Goal: Download file/media

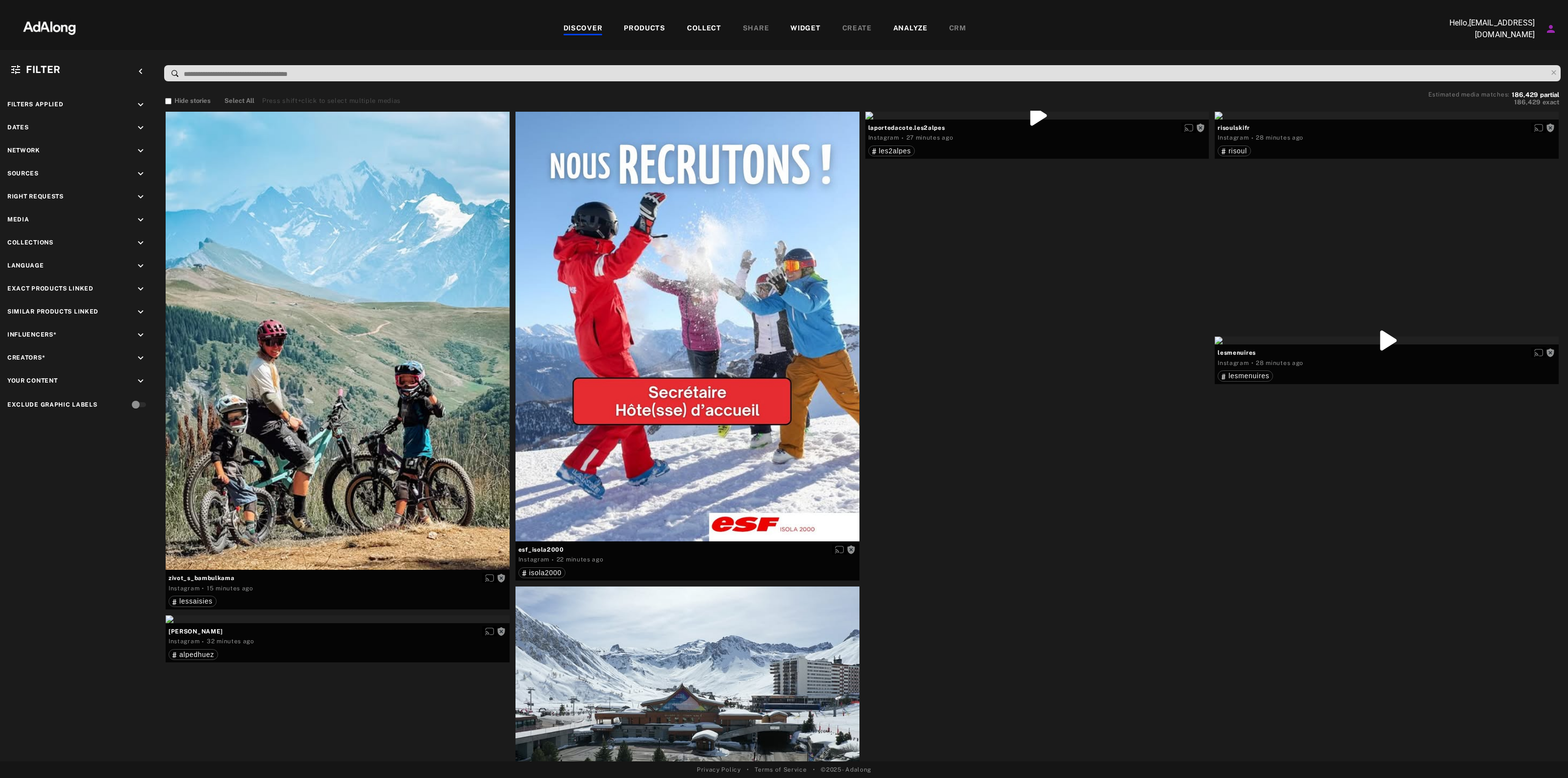
click at [140, 170] on icon "keyboard_arrow_down" at bounding box center [141, 174] width 11 height 11
click at [65, 211] on span "mmv_lesvacancesclub" at bounding box center [75, 215] width 78 height 8
click at [139, 282] on icon "keyboard_arrow_down" at bounding box center [141, 282] width 11 height 11
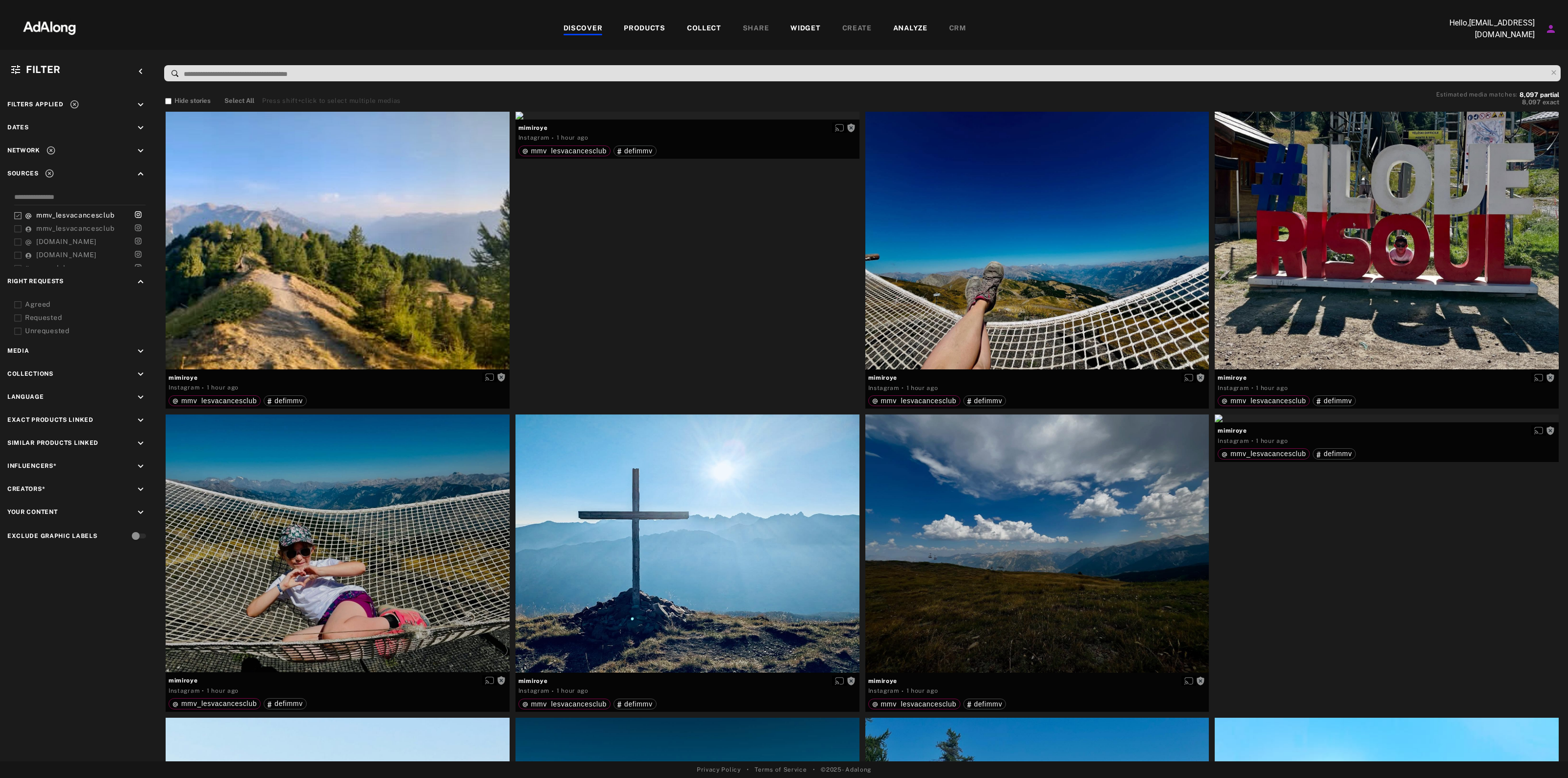
click at [42, 300] on div "Agreed" at bounding box center [87, 304] width 124 height 10
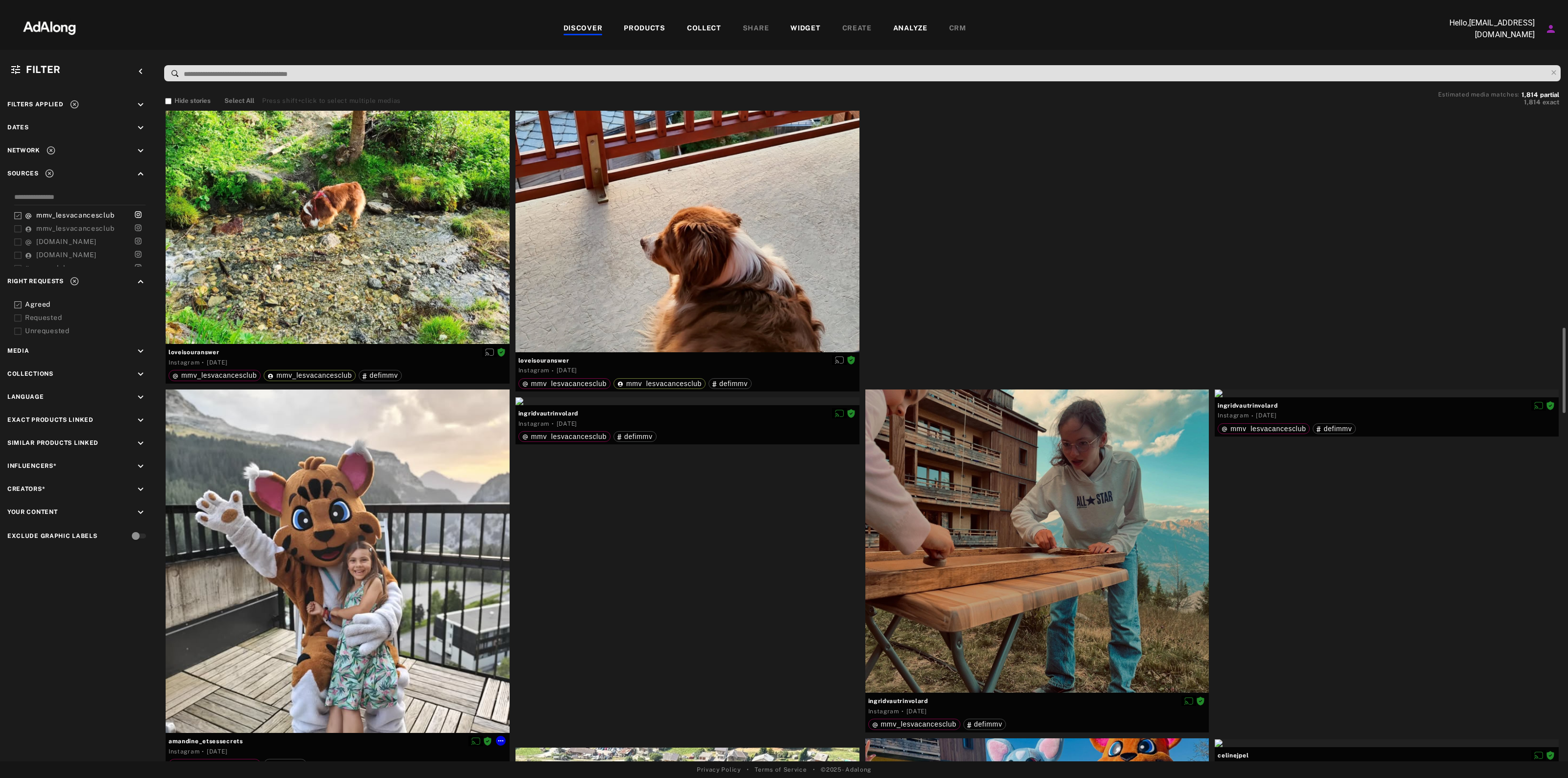
scroll to position [1715, 0]
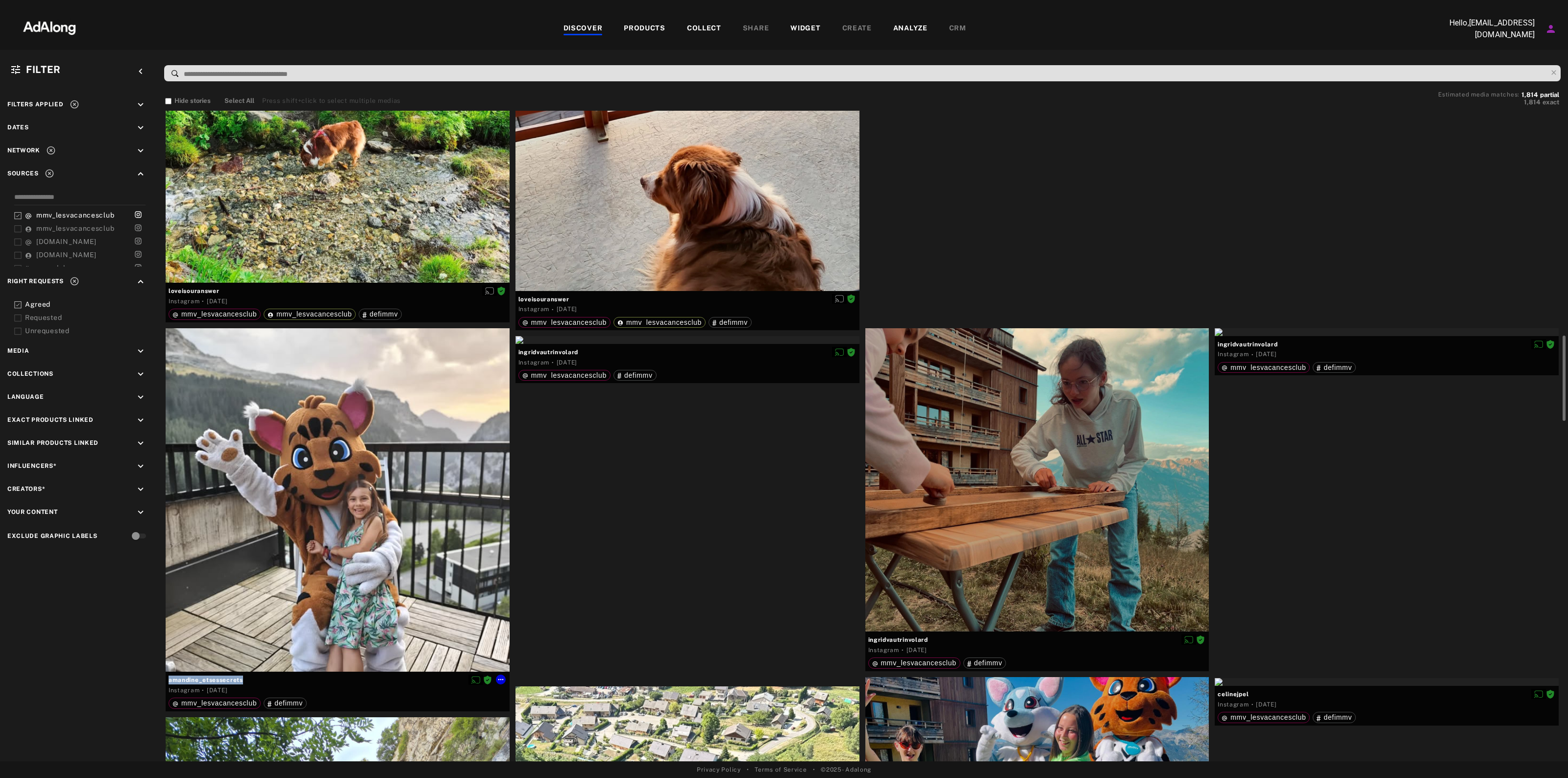
drag, startPoint x: 249, startPoint y: 679, endPoint x: 170, endPoint y: 679, distance: 79.0
click at [170, 679] on span "amandine_etsessecrets" at bounding box center [337, 680] width 338 height 9
click at [373, 621] on div at bounding box center [337, 500] width 344 height 344
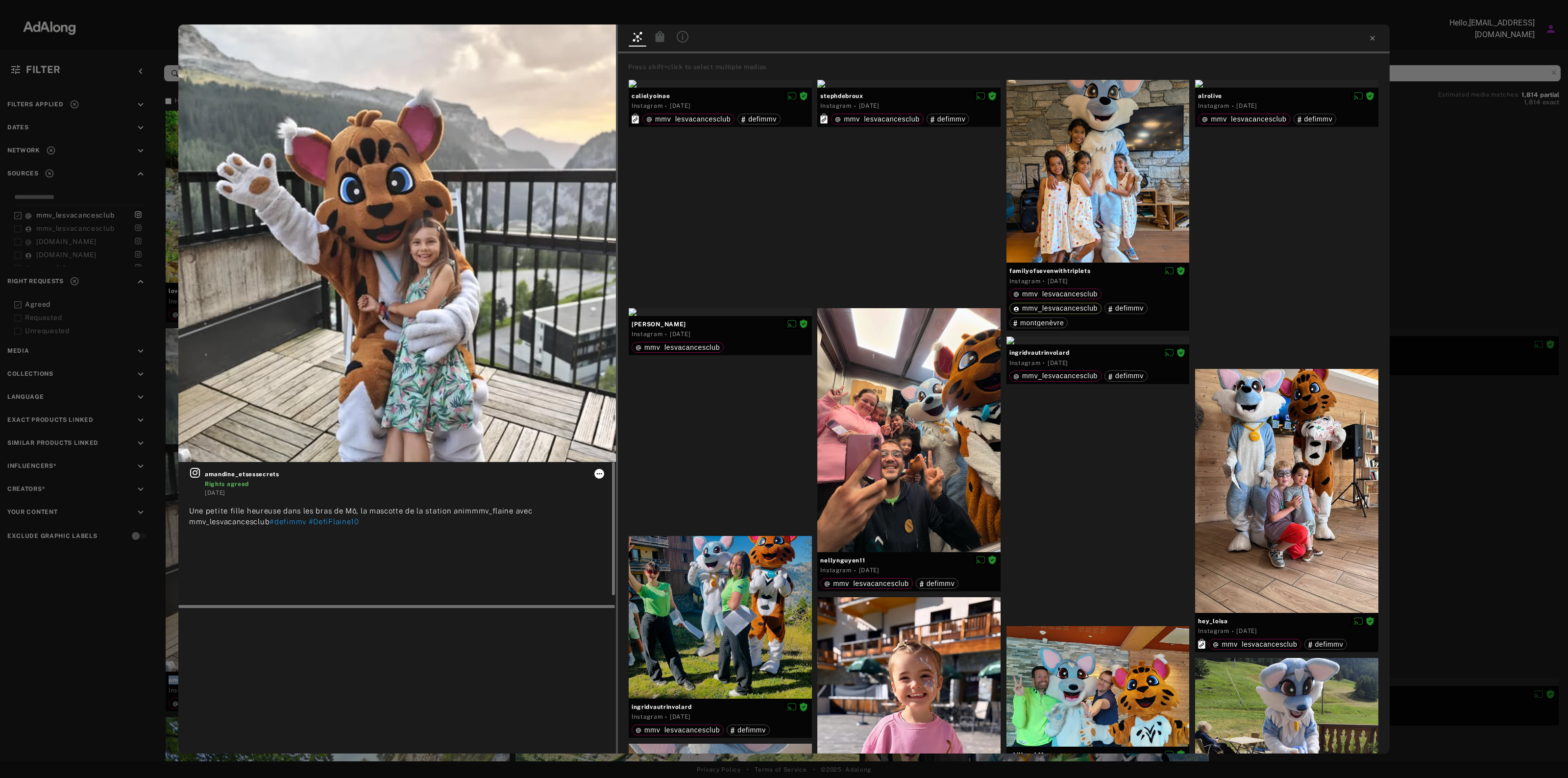
click at [600, 470] on icon at bounding box center [599, 474] width 8 height 8
click at [1196, 501] on div at bounding box center [784, 389] width 1568 height 778
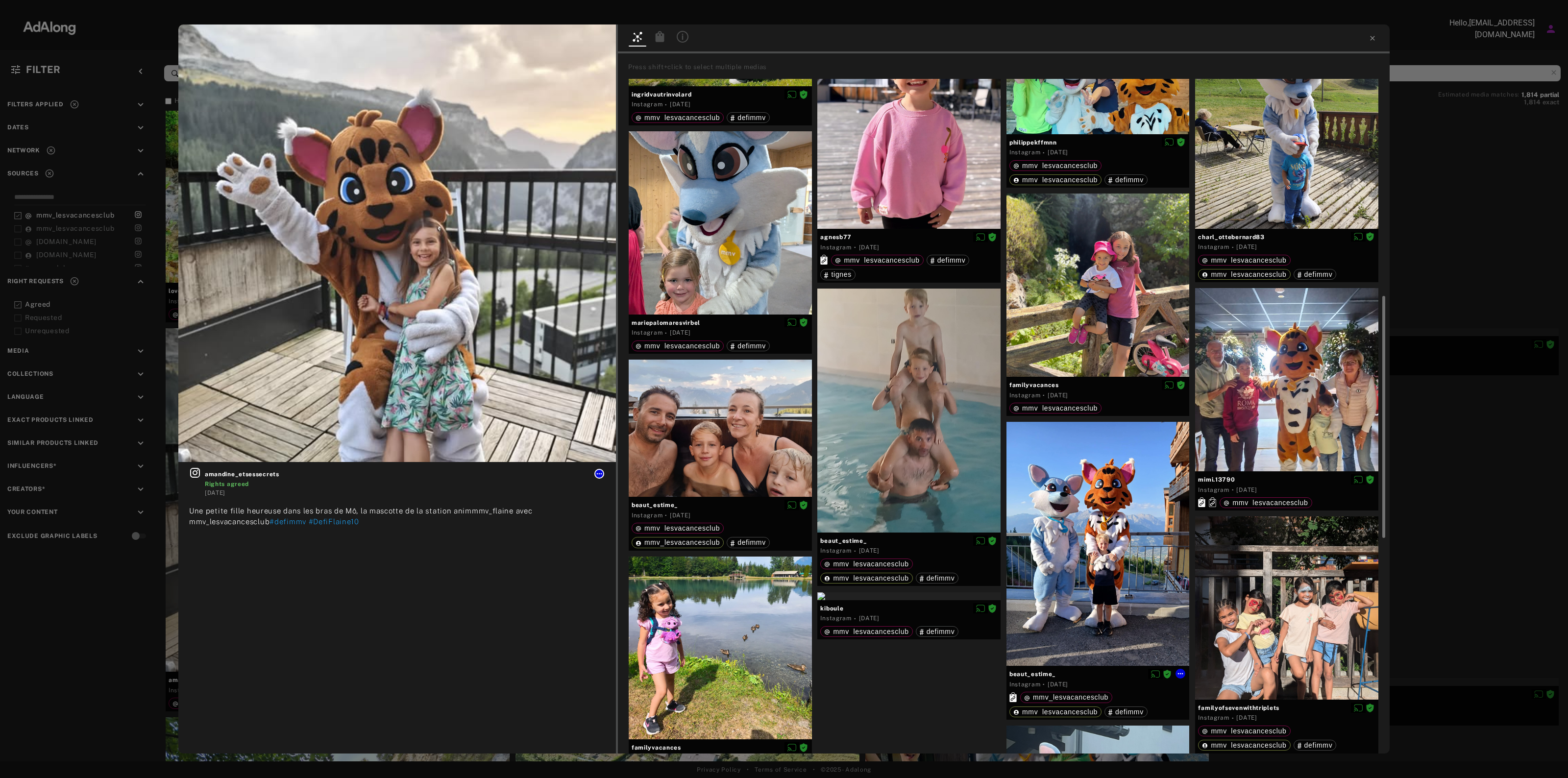
scroll to position [674, 0]
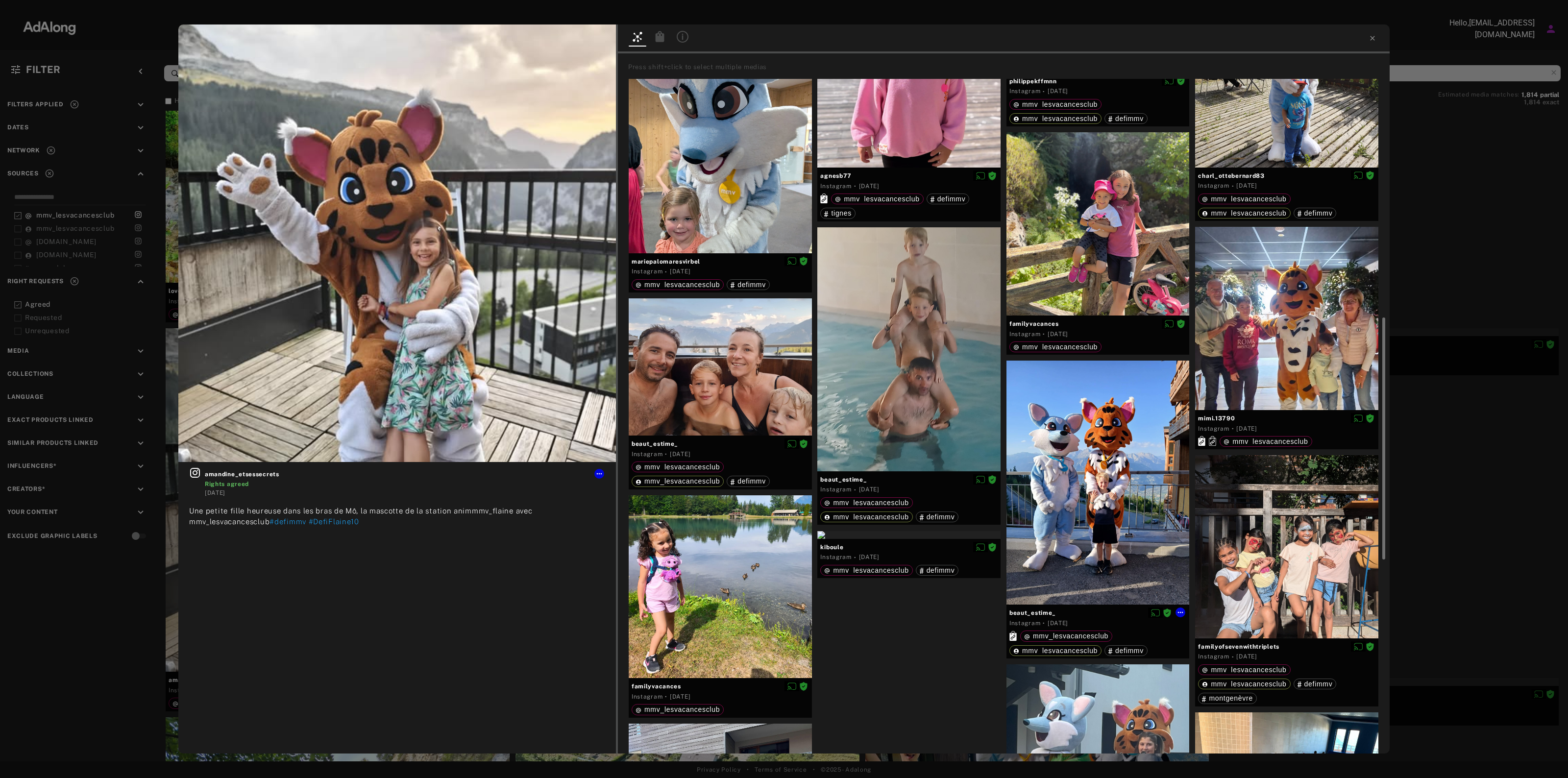
click at [1076, 521] on div at bounding box center [1097, 482] width 183 height 244
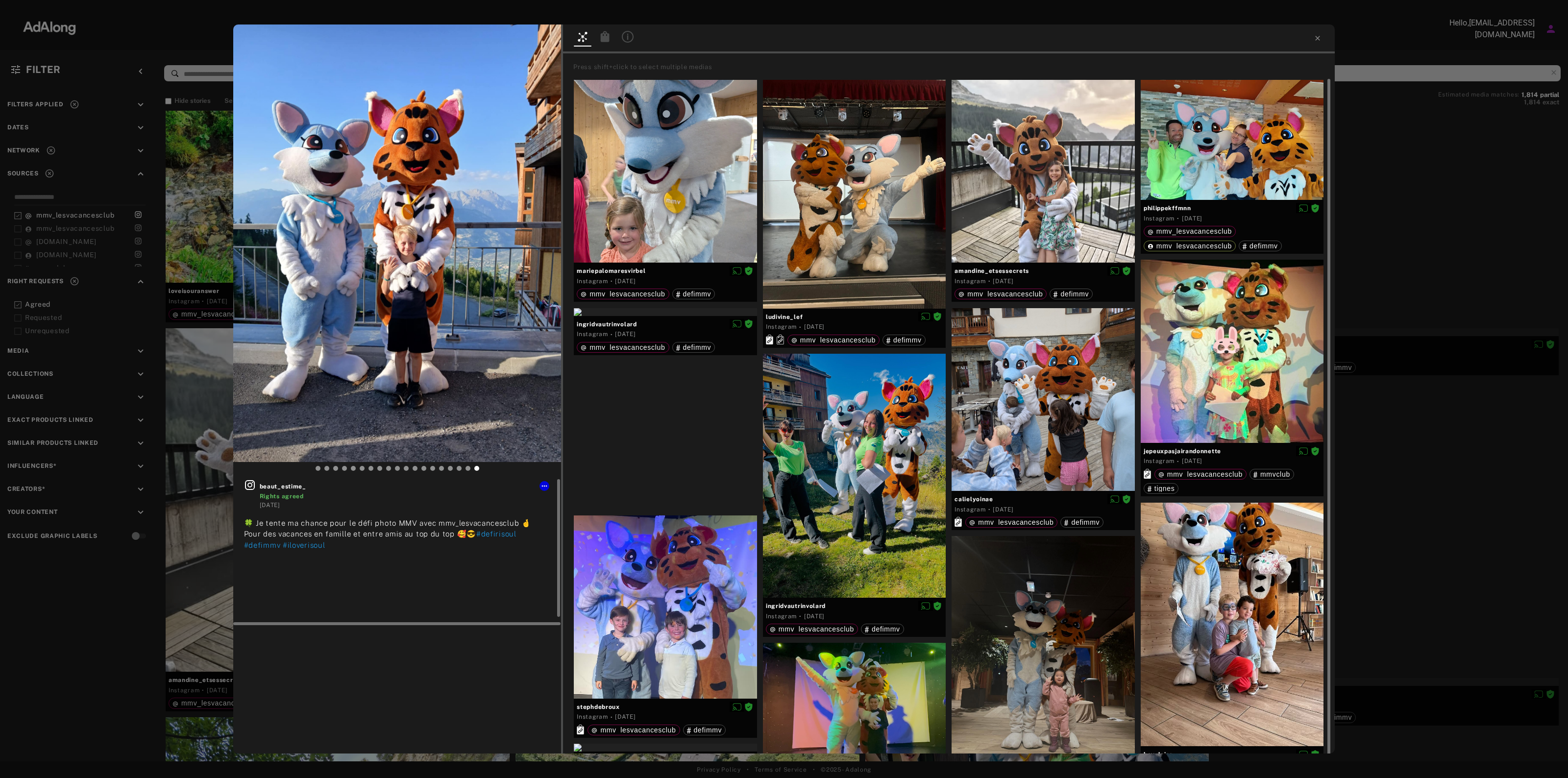
drag, startPoint x: 506, startPoint y: 351, endPoint x: 469, endPoint y: 491, distance: 144.8
click at [469, 491] on div "beaut_estime_ Rights agreed" at bounding box center [405, 489] width 291 height 21
click at [548, 486] on icon at bounding box center [544, 486] width 8 height 8
click at [1367, 422] on div at bounding box center [784, 389] width 1568 height 778
click at [1366, 433] on div "beaut_estime_ Rights agreed [DATE] 🍀 Je tente ma chance pour le défi photo MMV …" at bounding box center [784, 389] width 1568 height 778
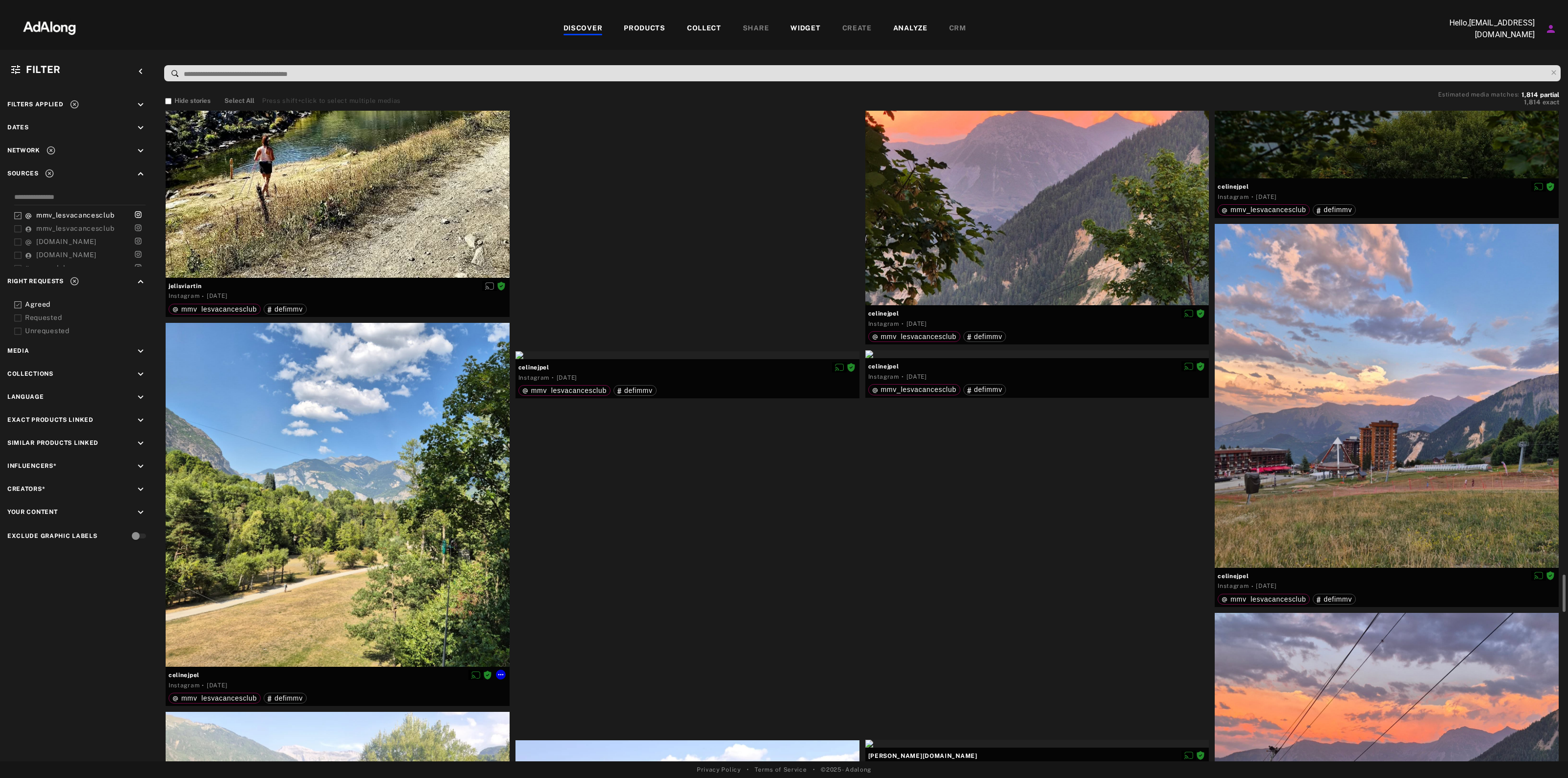
scroll to position [7902, 0]
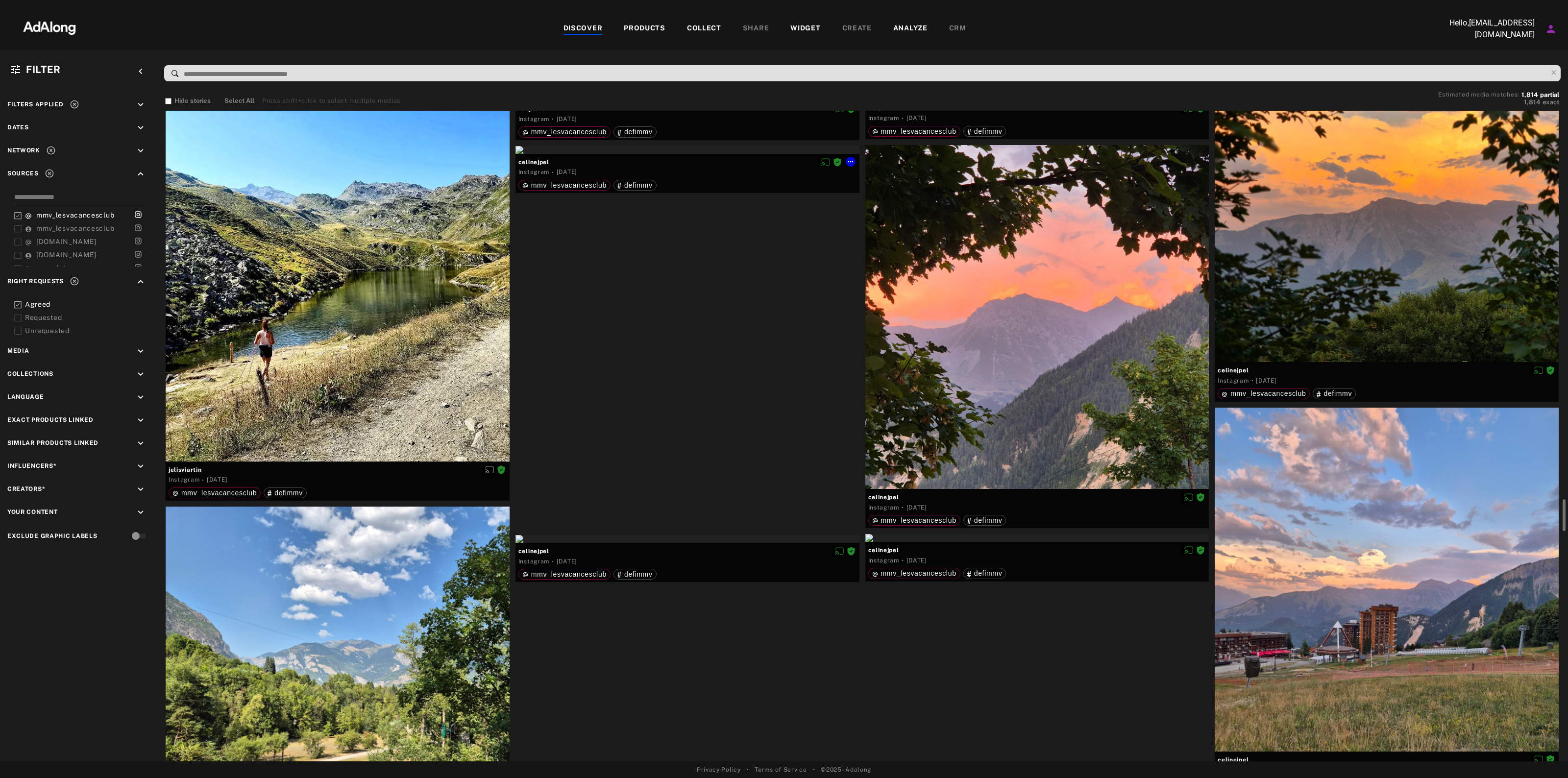
click at [635, 154] on div at bounding box center [687, 150] width 344 height 8
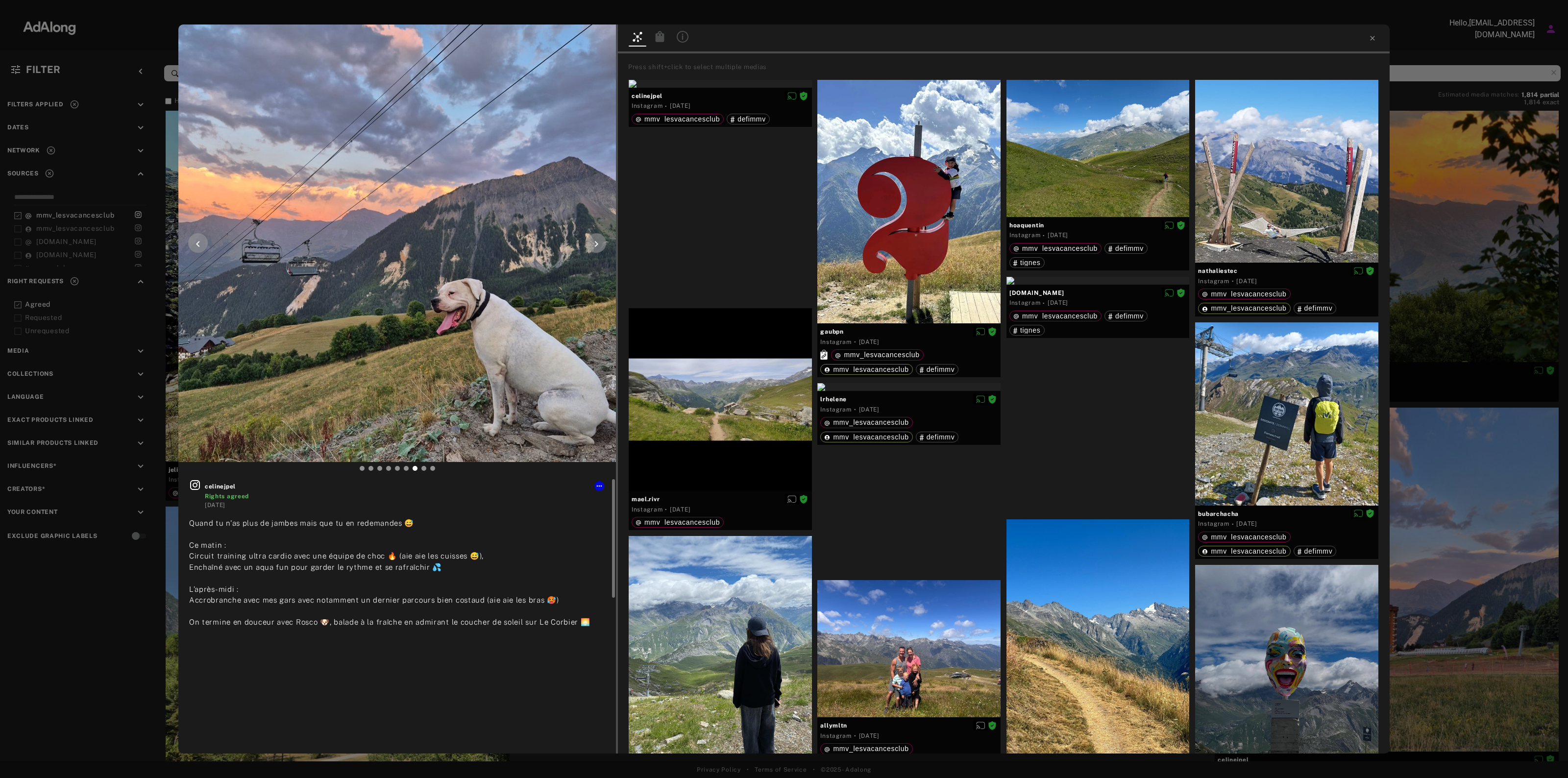
click at [435, 319] on img at bounding box center [397, 243] width 438 height 438
click at [599, 486] on icon at bounding box center [599, 486] width 8 height 8
click at [613, 566] on span "Download content" at bounding box center [628, 567] width 49 height 7
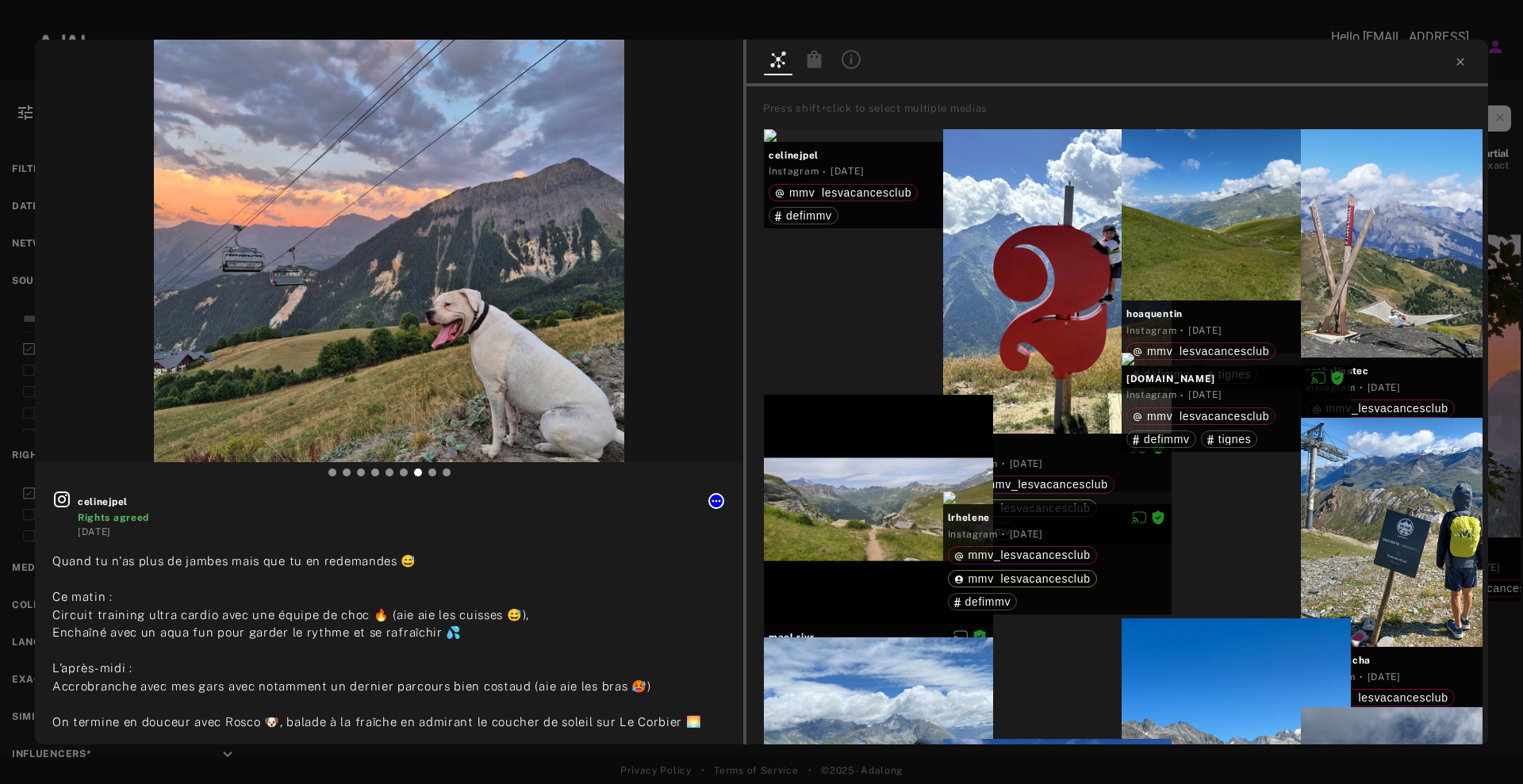
scroll to position [12785, 0]
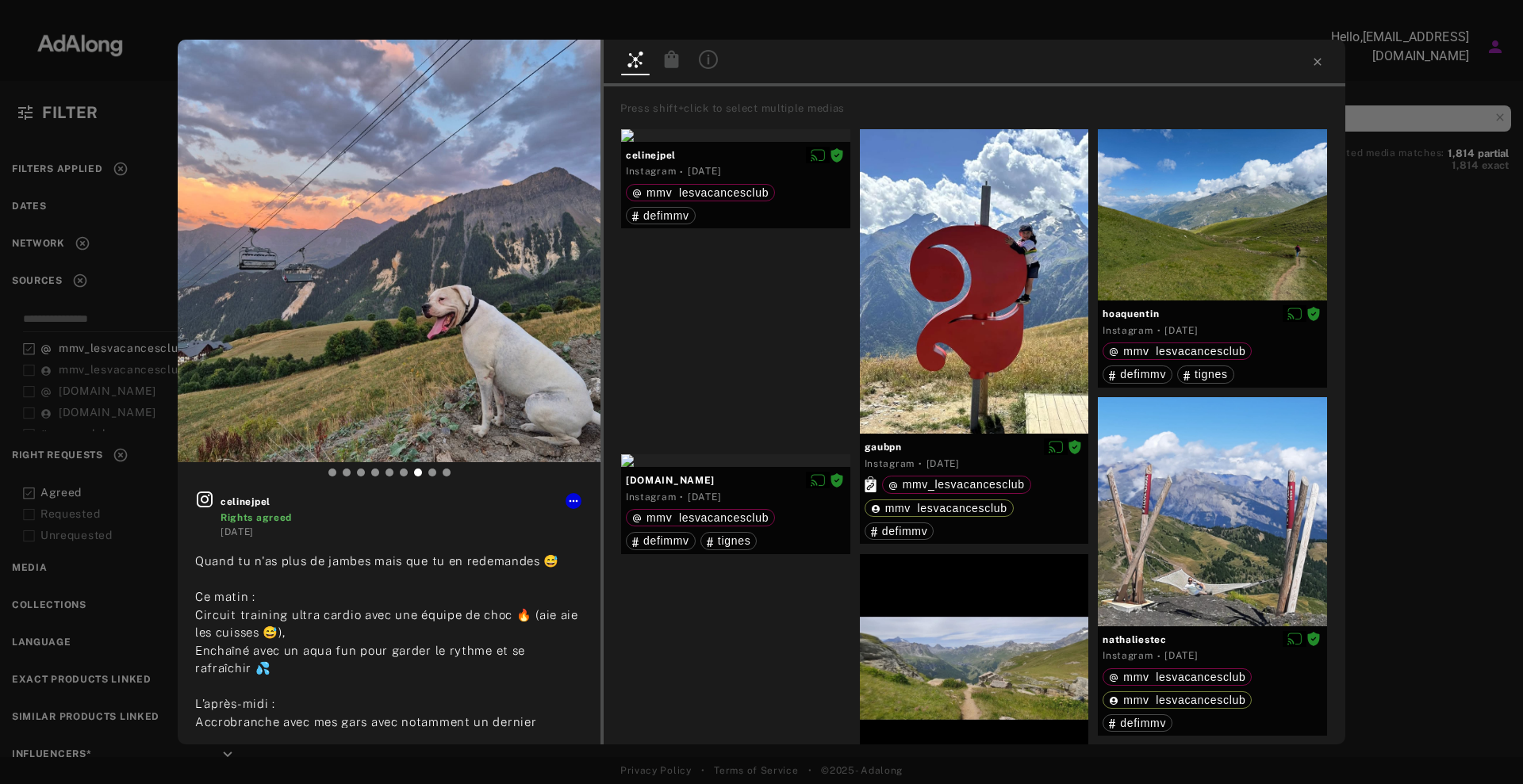
click at [1324, 66] on div at bounding box center [974, 62] width 742 height 46
click at [1320, 63] on icon at bounding box center [1317, 61] width 13 height 13
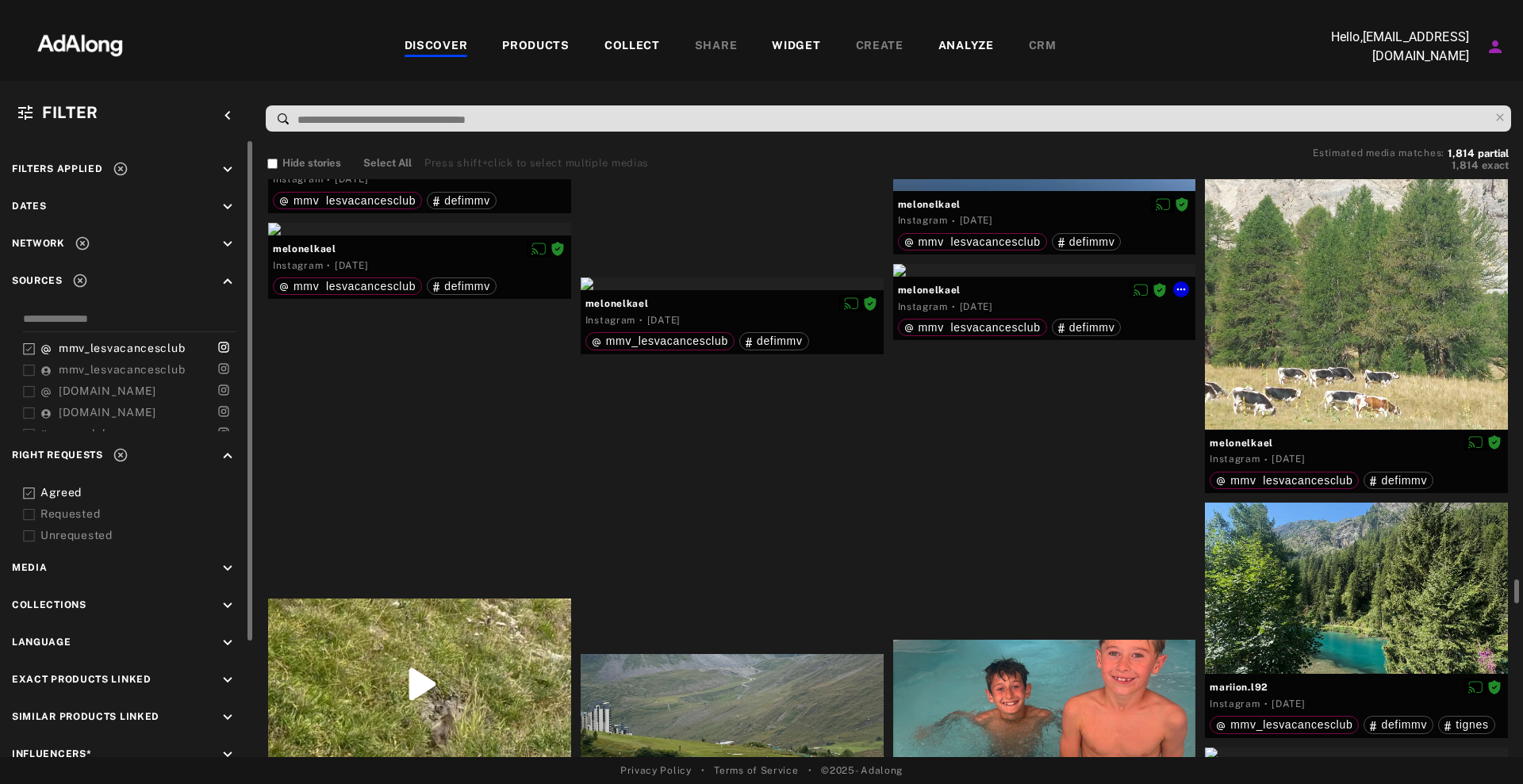
scroll to position [14228, 0]
click at [1012, 278] on div at bounding box center [1044, 271] width 303 height 13
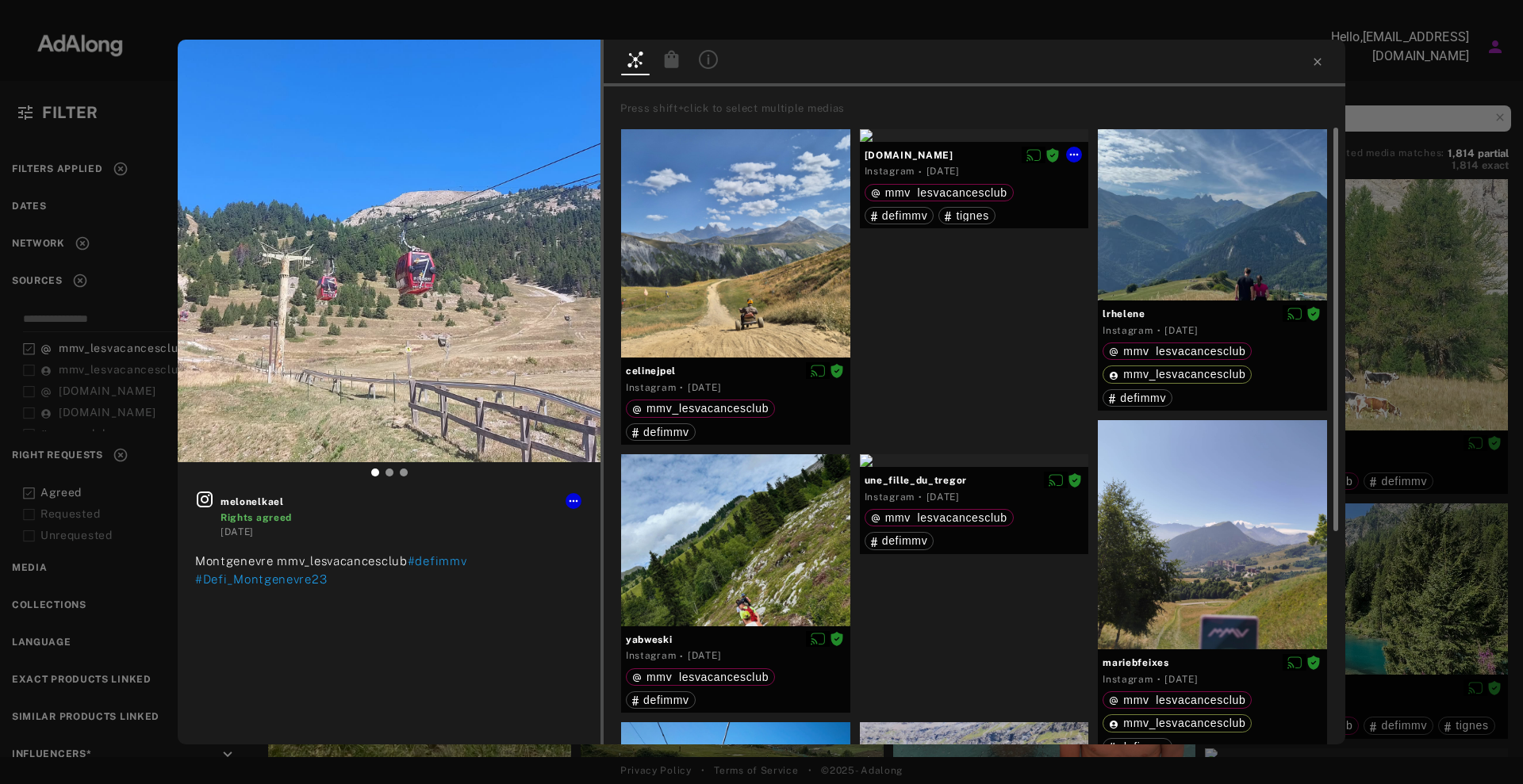
click at [978, 142] on div at bounding box center [974, 135] width 230 height 13
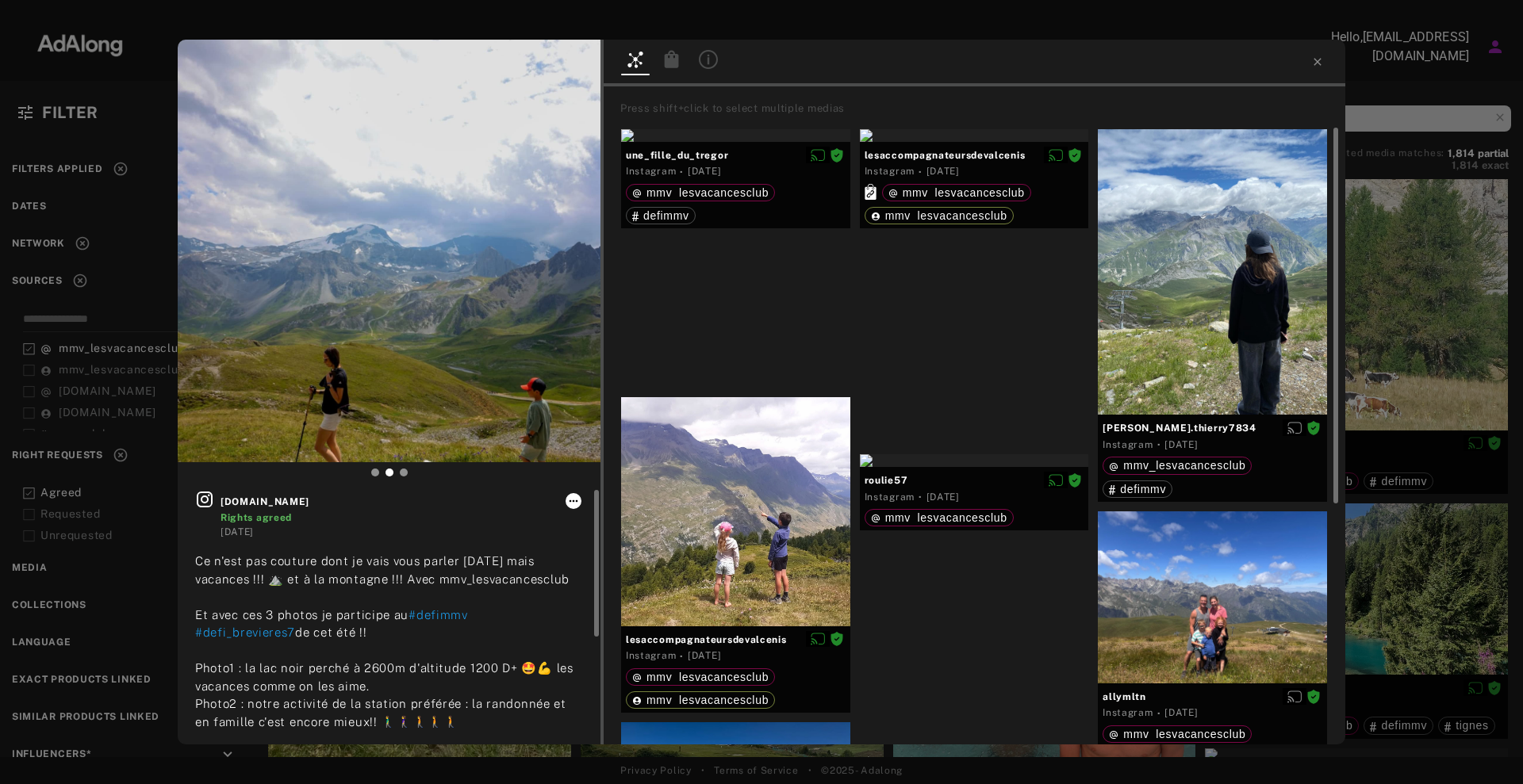
click at [576, 502] on icon at bounding box center [573, 500] width 13 height 13
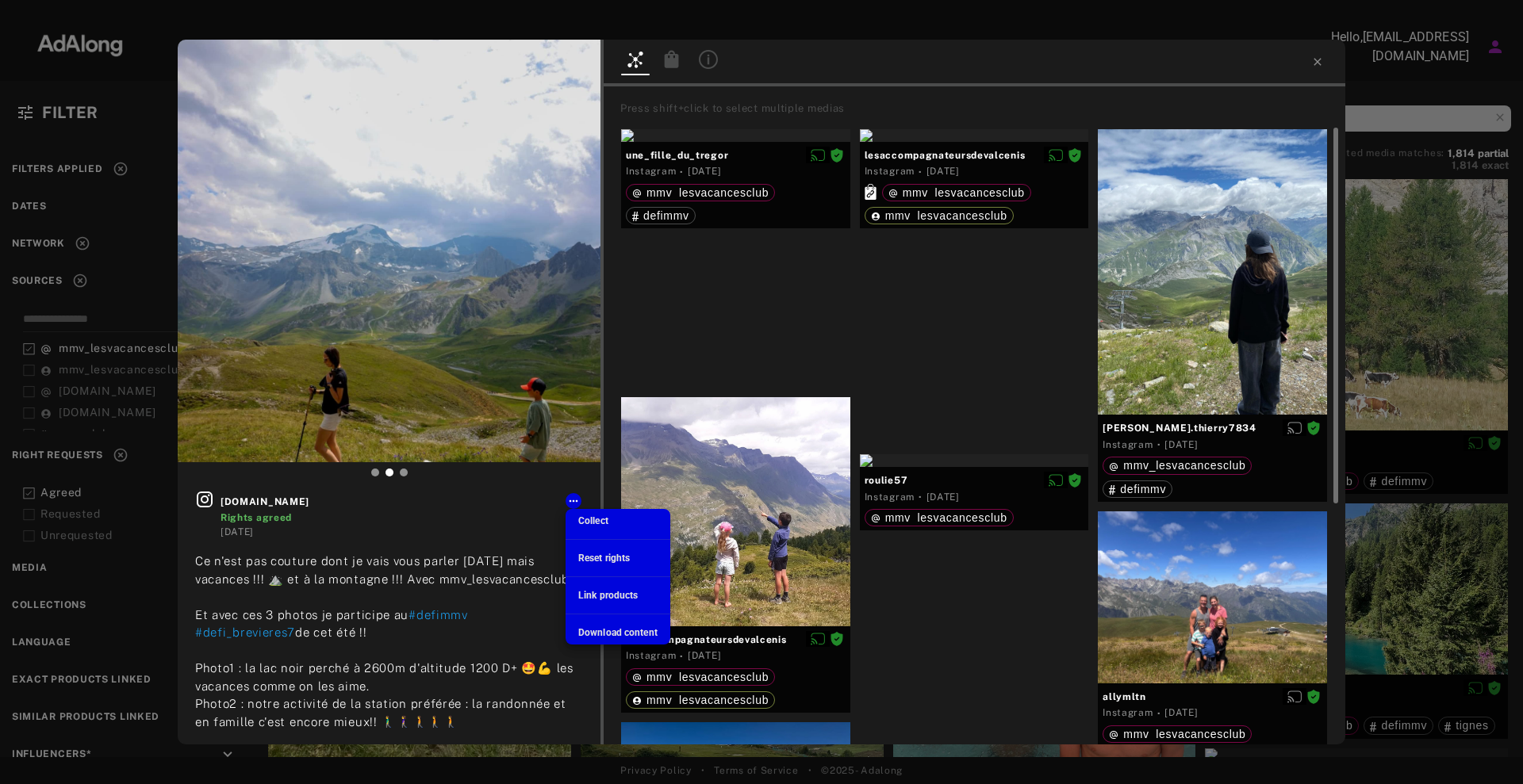
click at [799, 519] on div at bounding box center [762, 392] width 1523 height 784
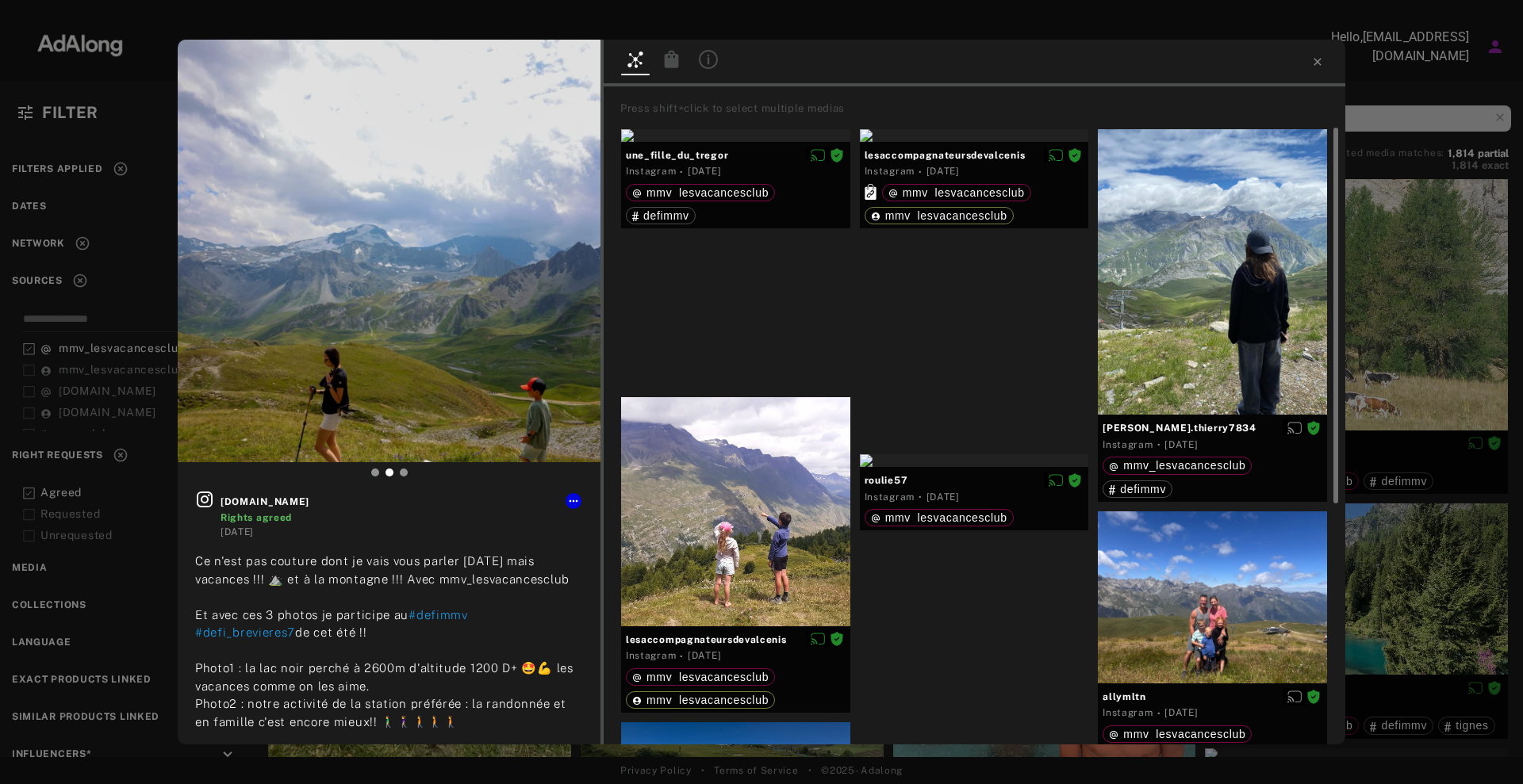
click at [799, 519] on div at bounding box center [735, 511] width 230 height 229
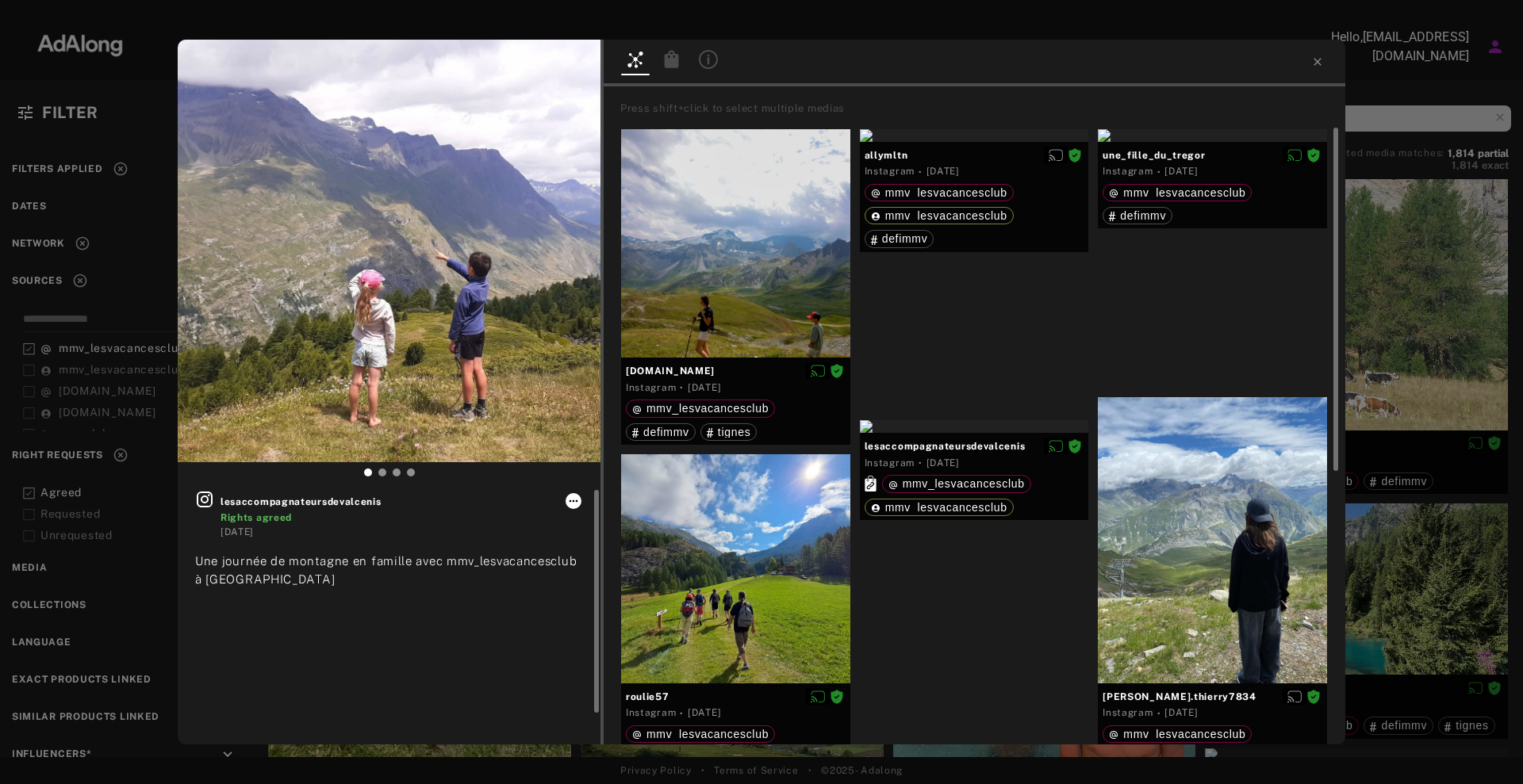
click at [570, 502] on icon at bounding box center [573, 500] width 13 height 13
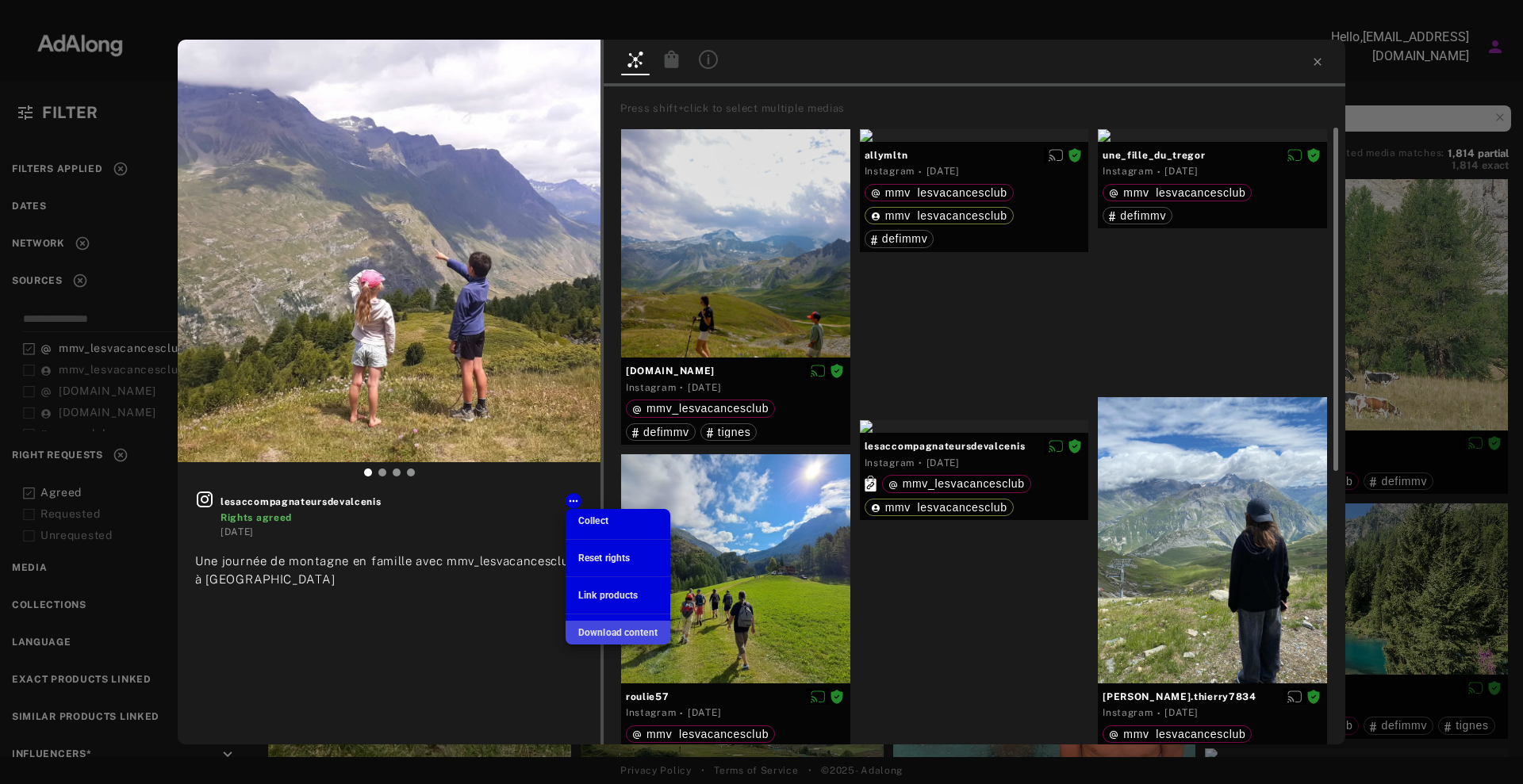
click at [608, 635] on span "Download content" at bounding box center [618, 632] width 79 height 11
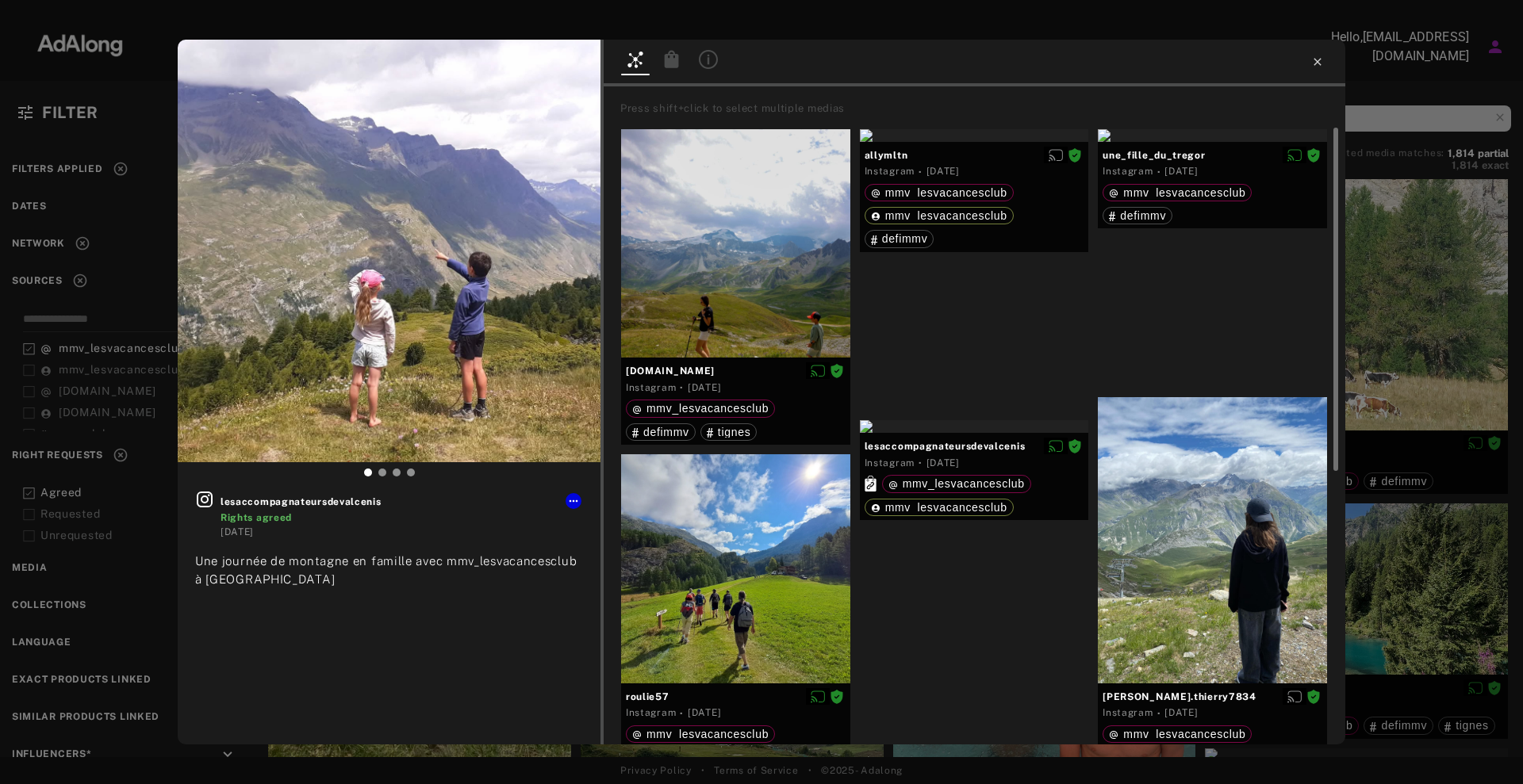
click at [1313, 64] on icon at bounding box center [1317, 61] width 13 height 13
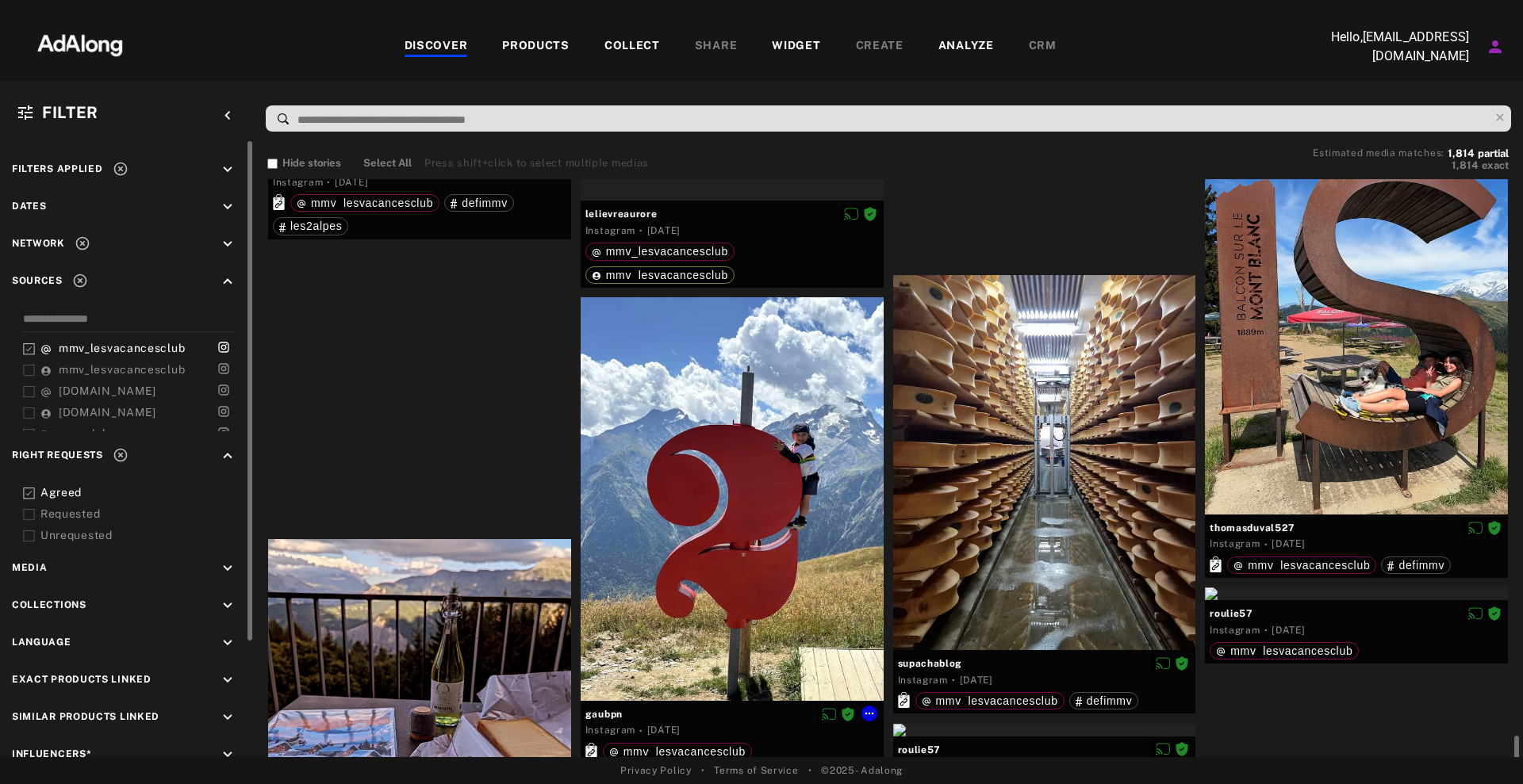
scroll to position [23411, 0]
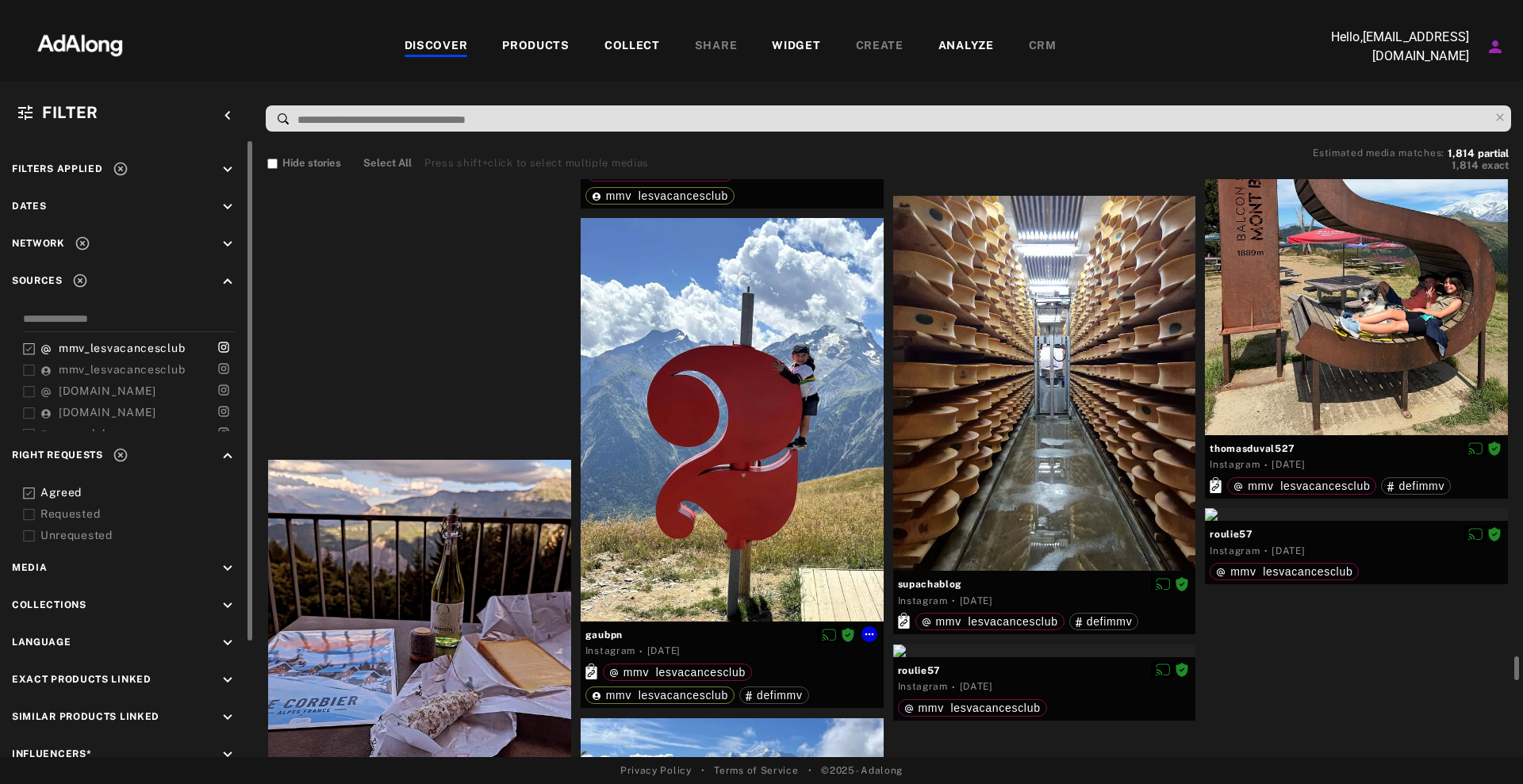
click at [771, 431] on div at bounding box center [732, 420] width 303 height 404
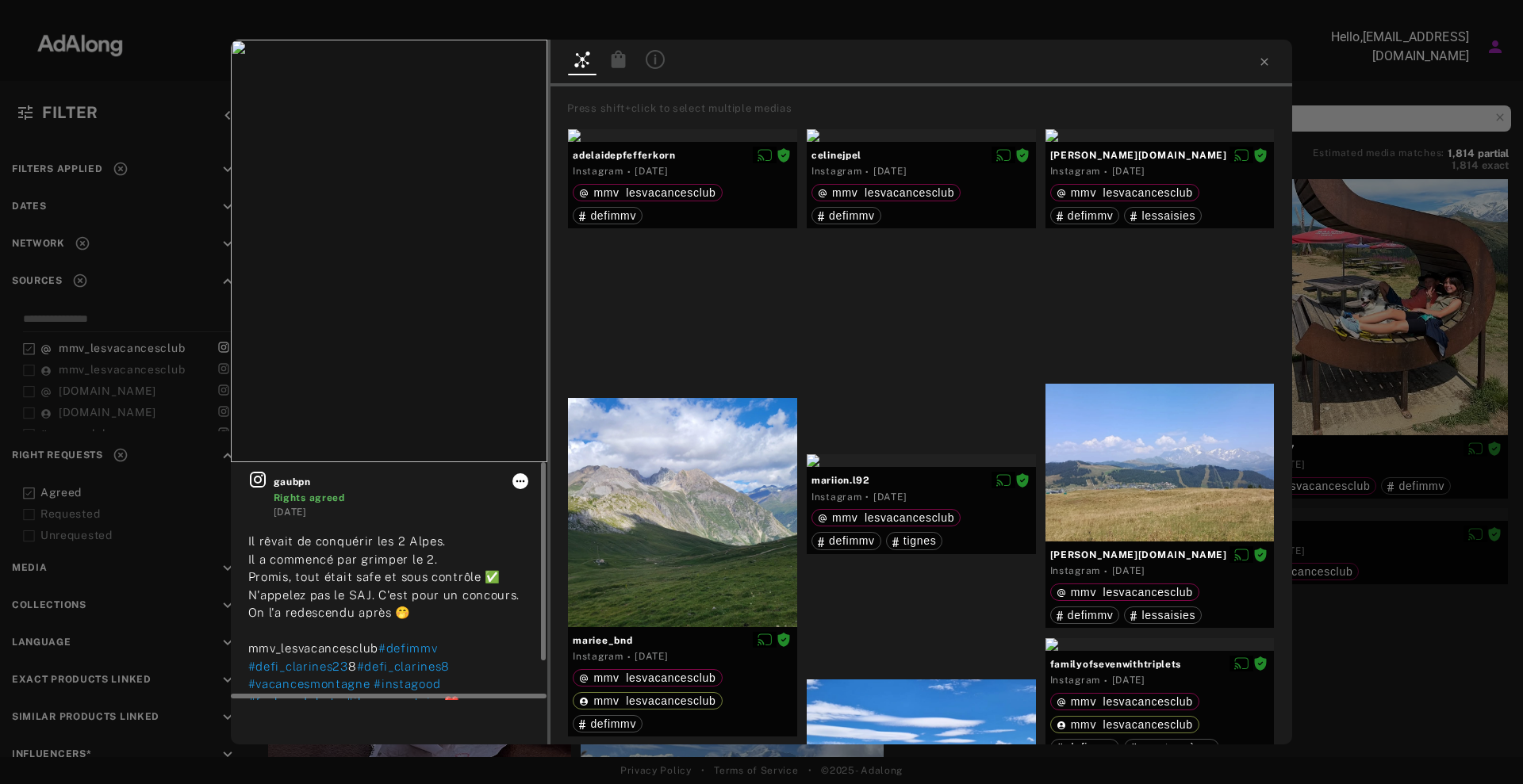
click at [522, 486] on icon at bounding box center [520, 481] width 13 height 13
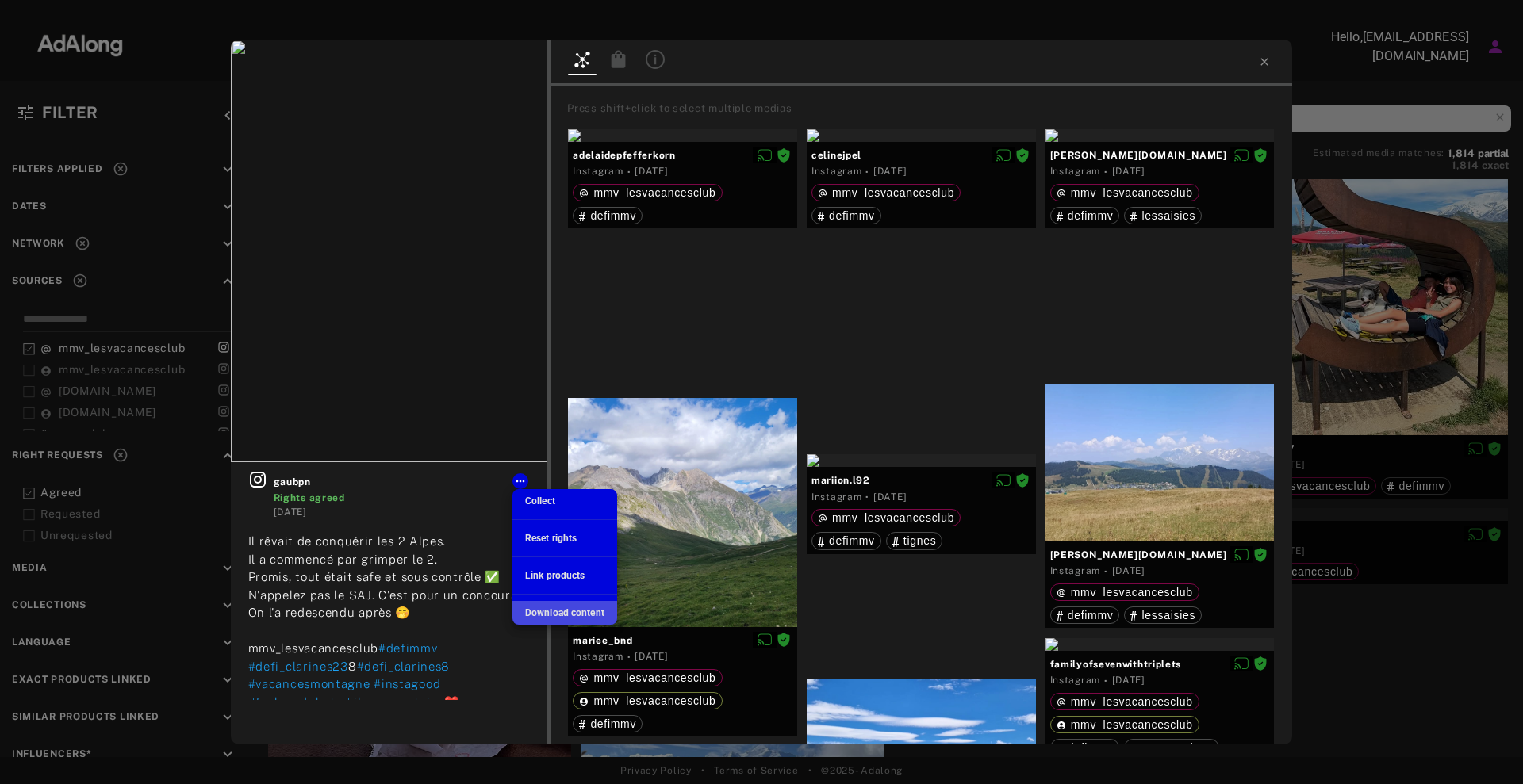
click at [564, 608] on span "Download content" at bounding box center [564, 613] width 79 height 11
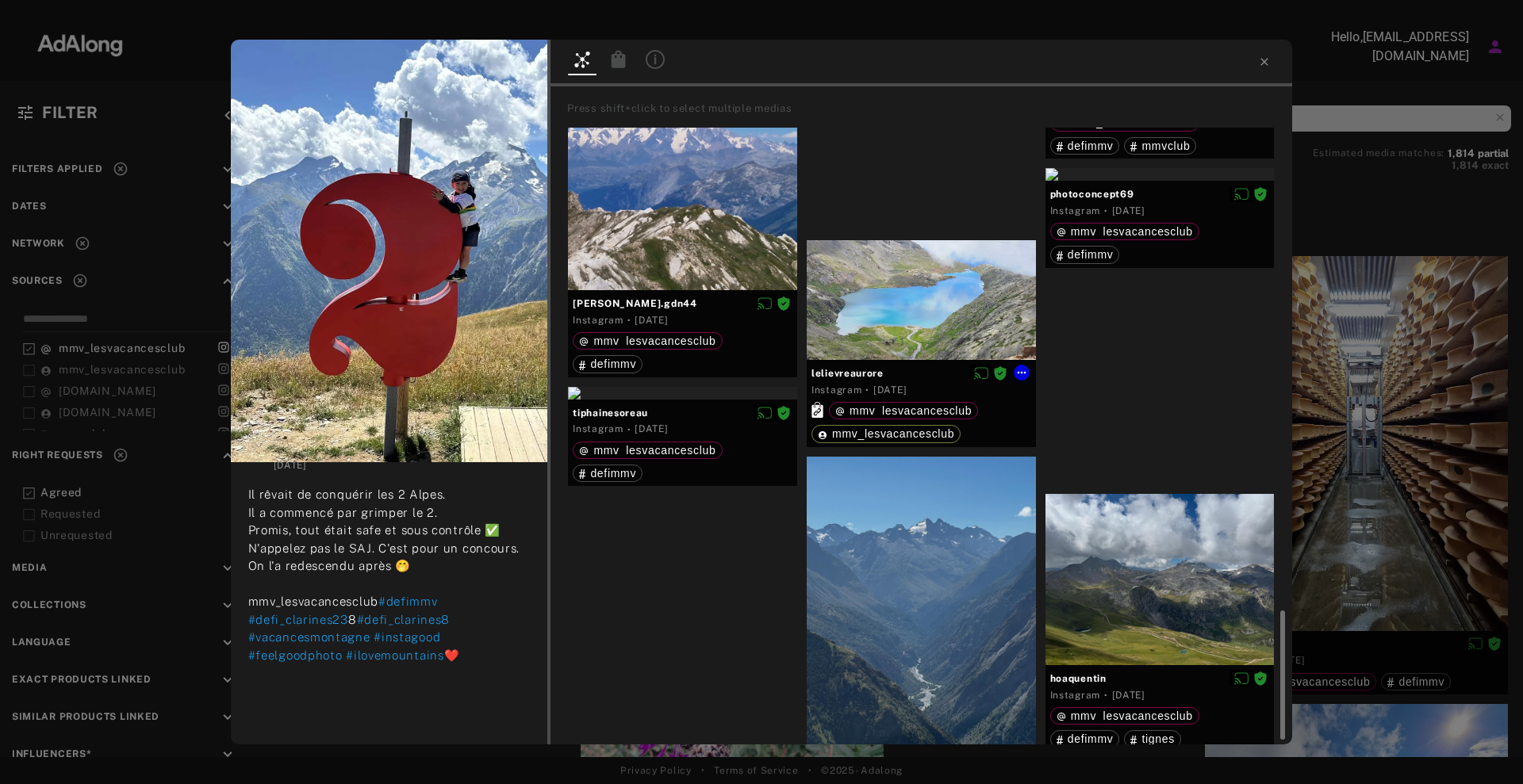
scroll to position [2453, 0]
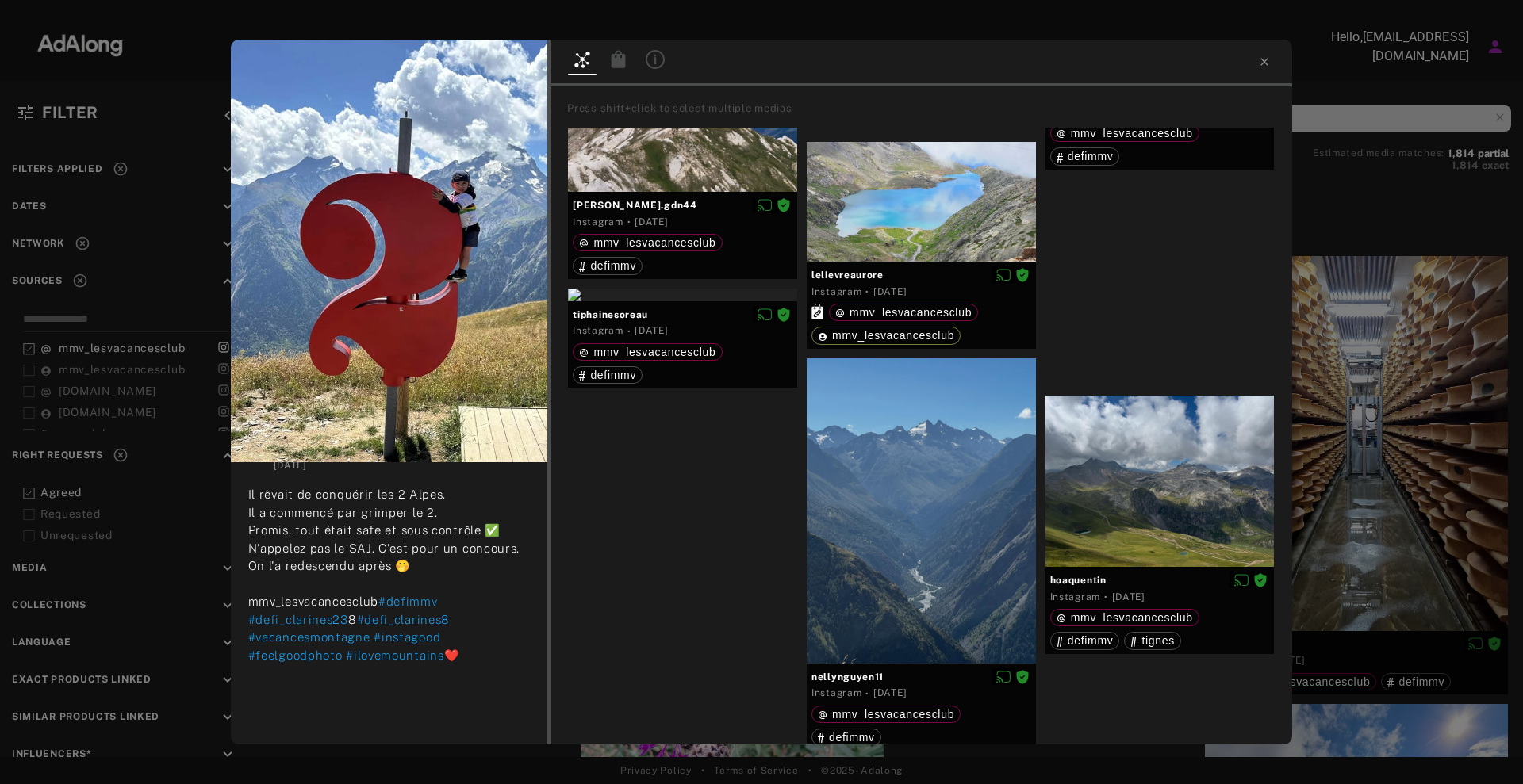
click at [1429, 437] on div "gaubpn Rights agreed [DATE] Il rêvait de conquérir les 2 Alpes. Il a commencé p…" at bounding box center [762, 392] width 1523 height 784
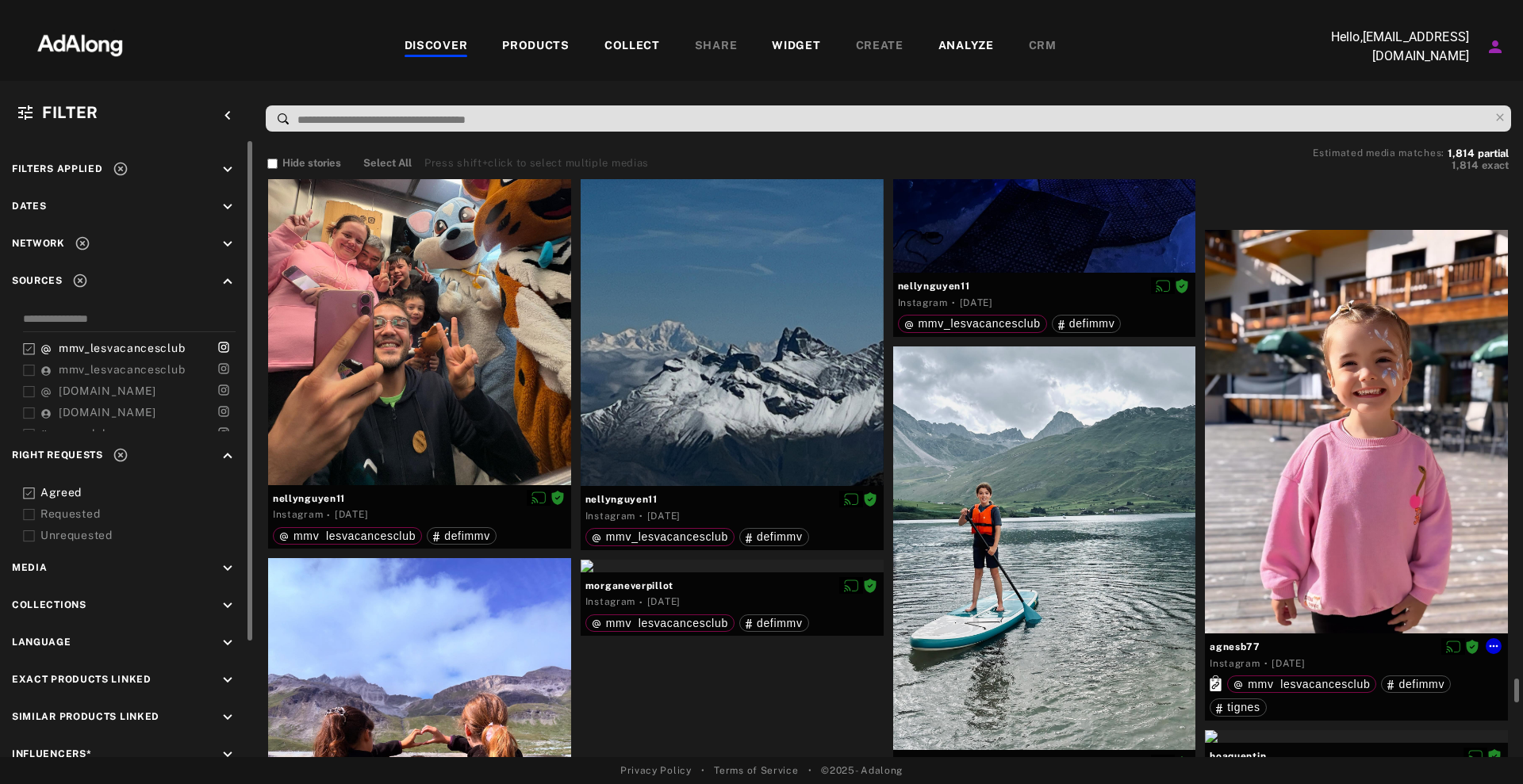
scroll to position [25433, 0]
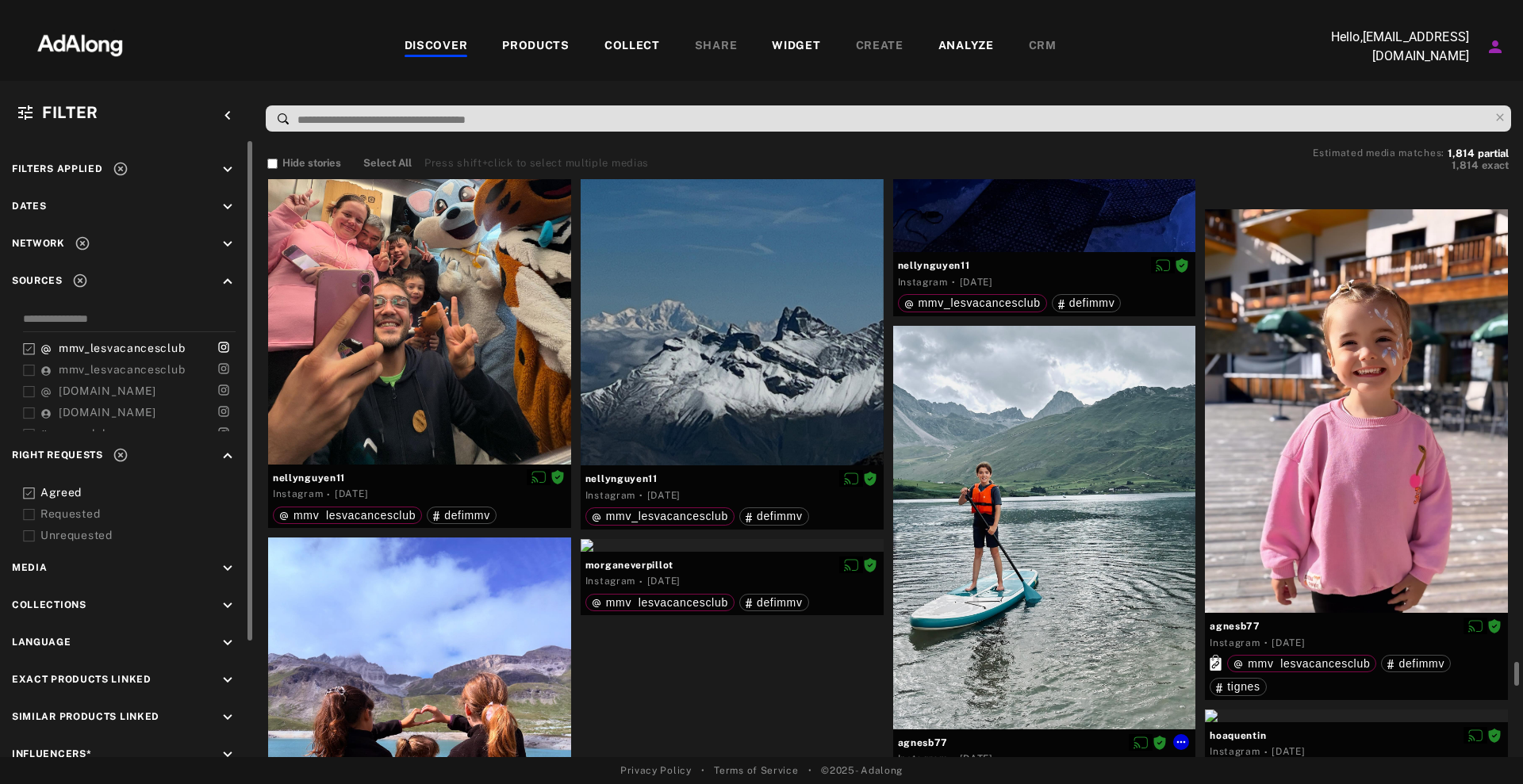
click at [1067, 515] on div at bounding box center [1044, 528] width 303 height 404
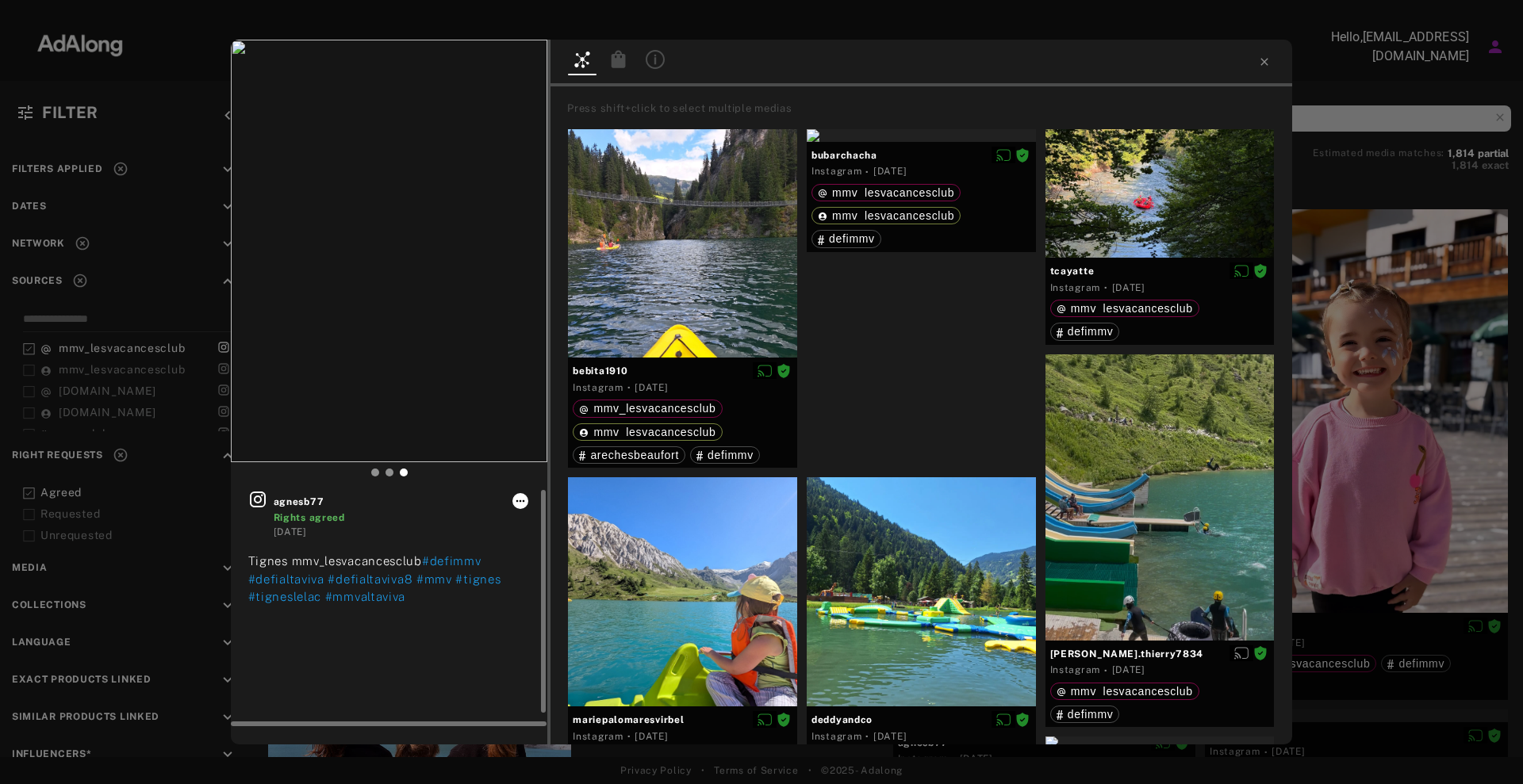
click at [525, 505] on icon at bounding box center [520, 500] width 13 height 13
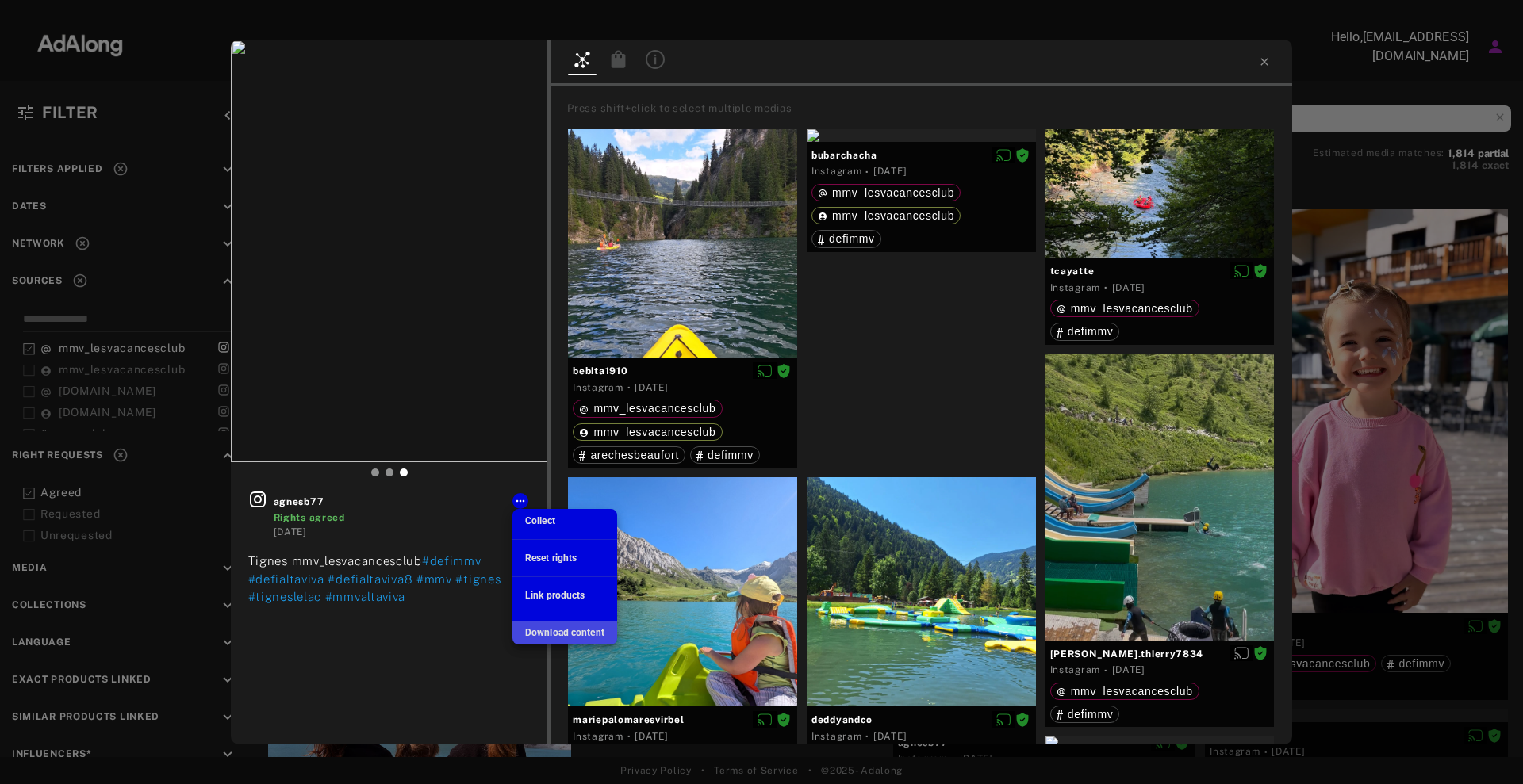
click at [551, 635] on span "Download content" at bounding box center [564, 632] width 79 height 11
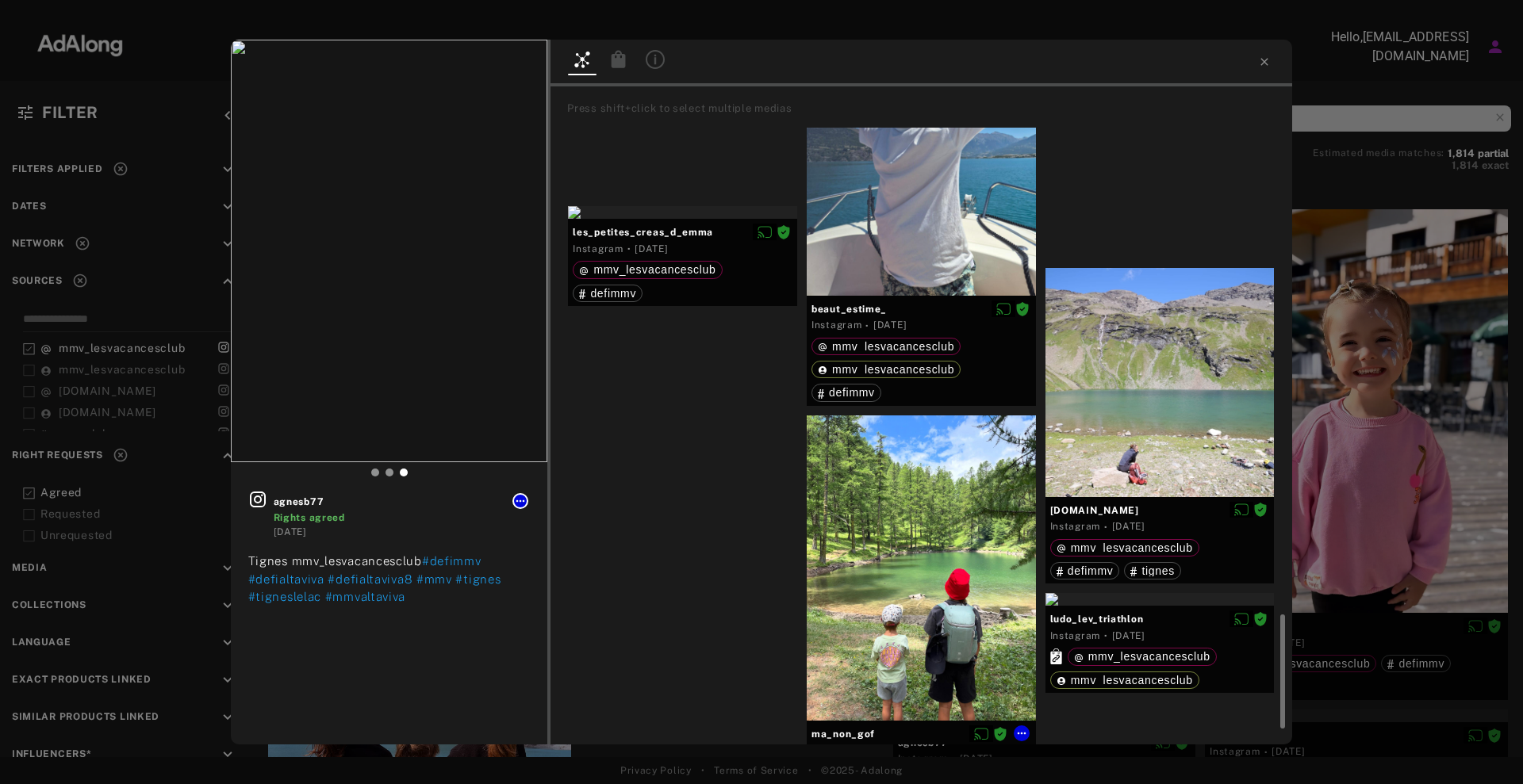
scroll to position [2694, 0]
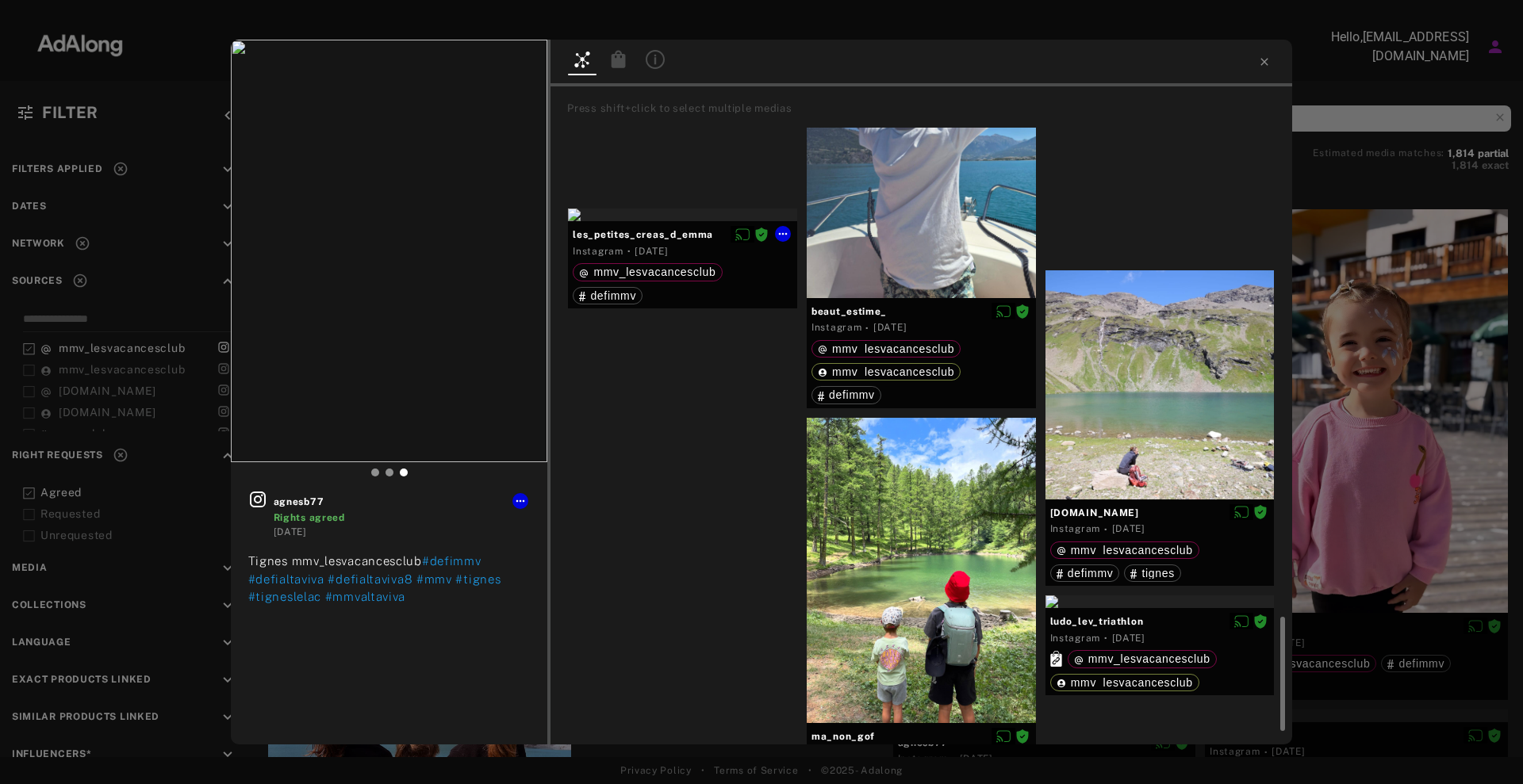
click at [688, 222] on div at bounding box center [682, 215] width 230 height 13
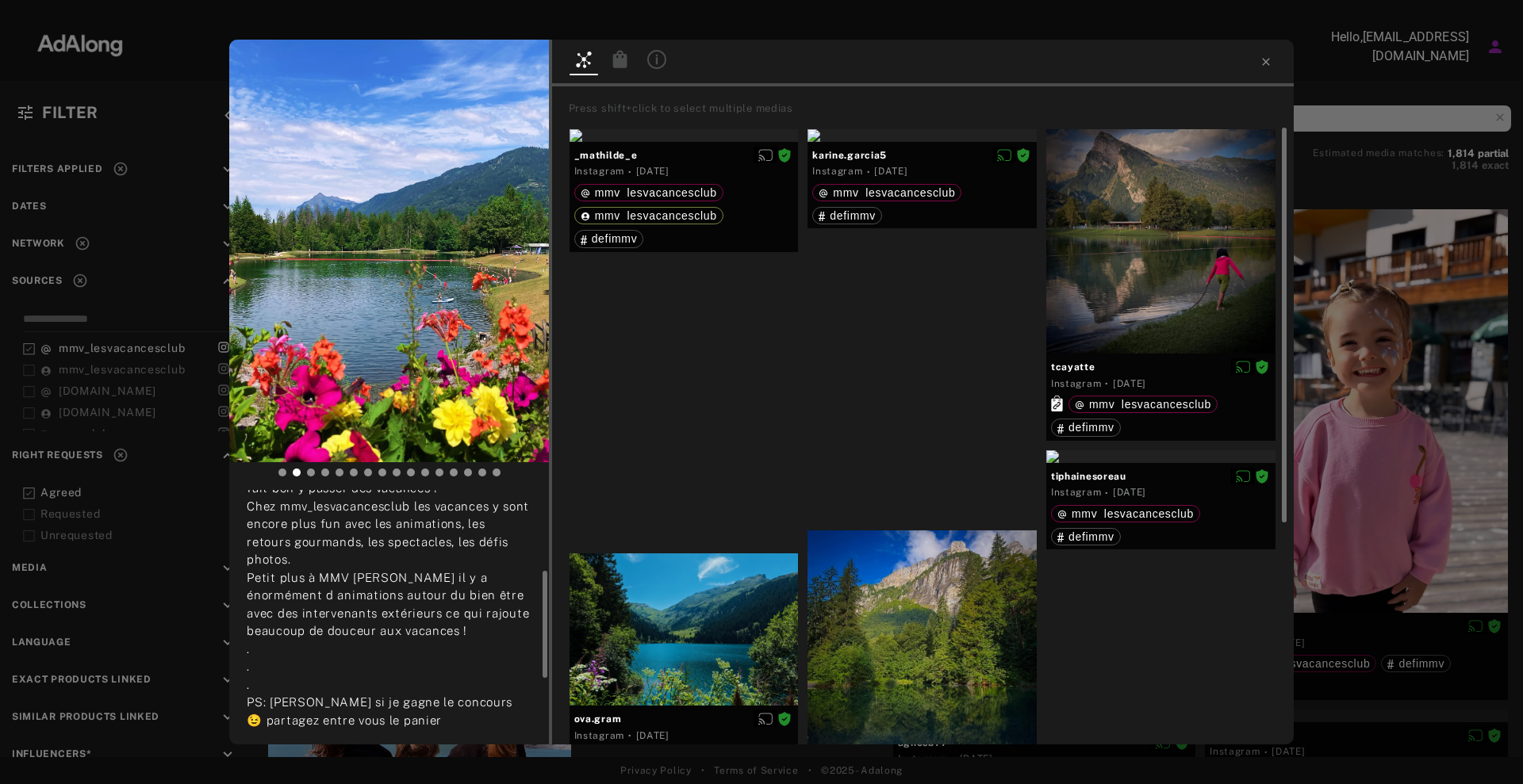
scroll to position [289, 0]
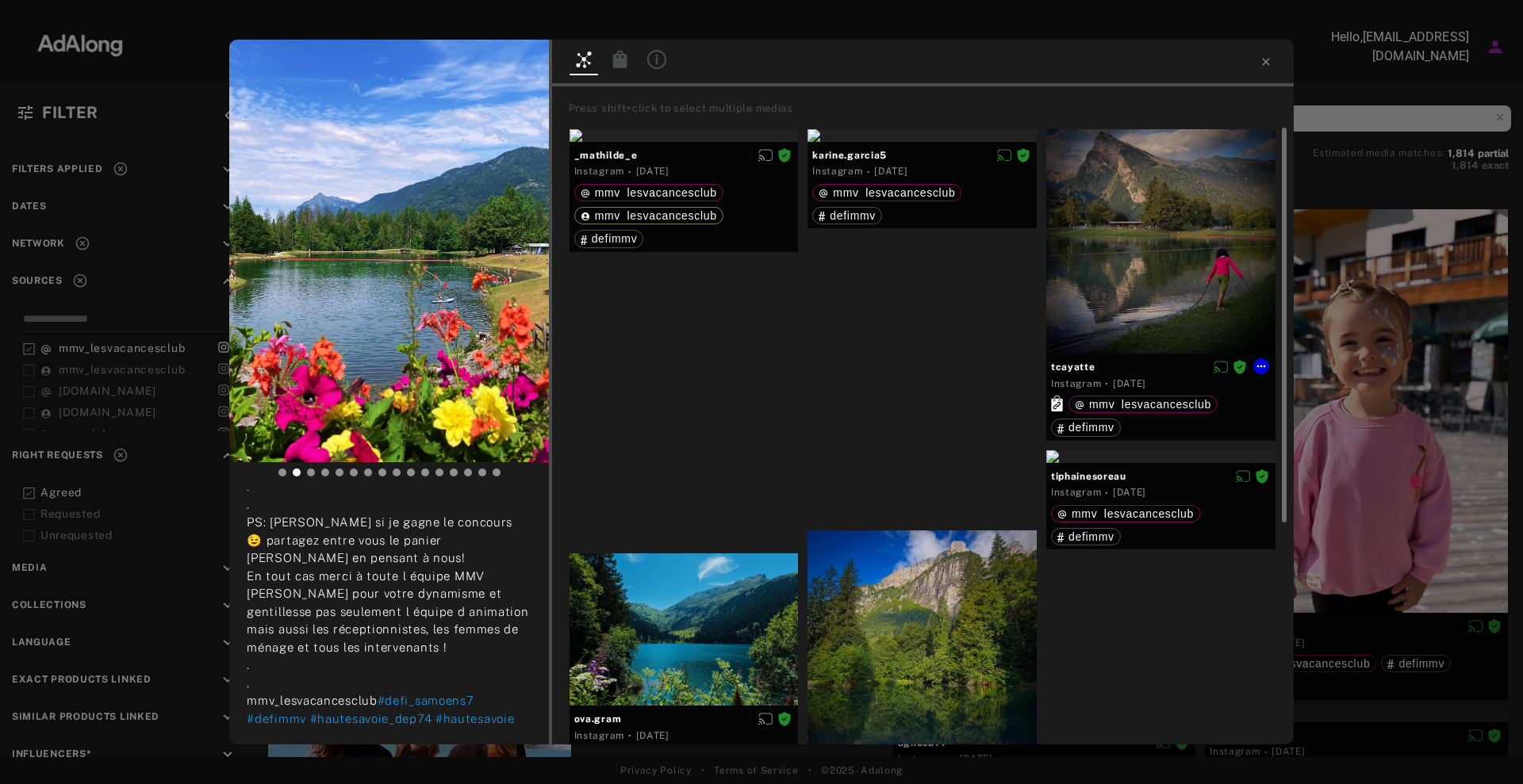
click at [1172, 241] on div at bounding box center [1160, 241] width 230 height 225
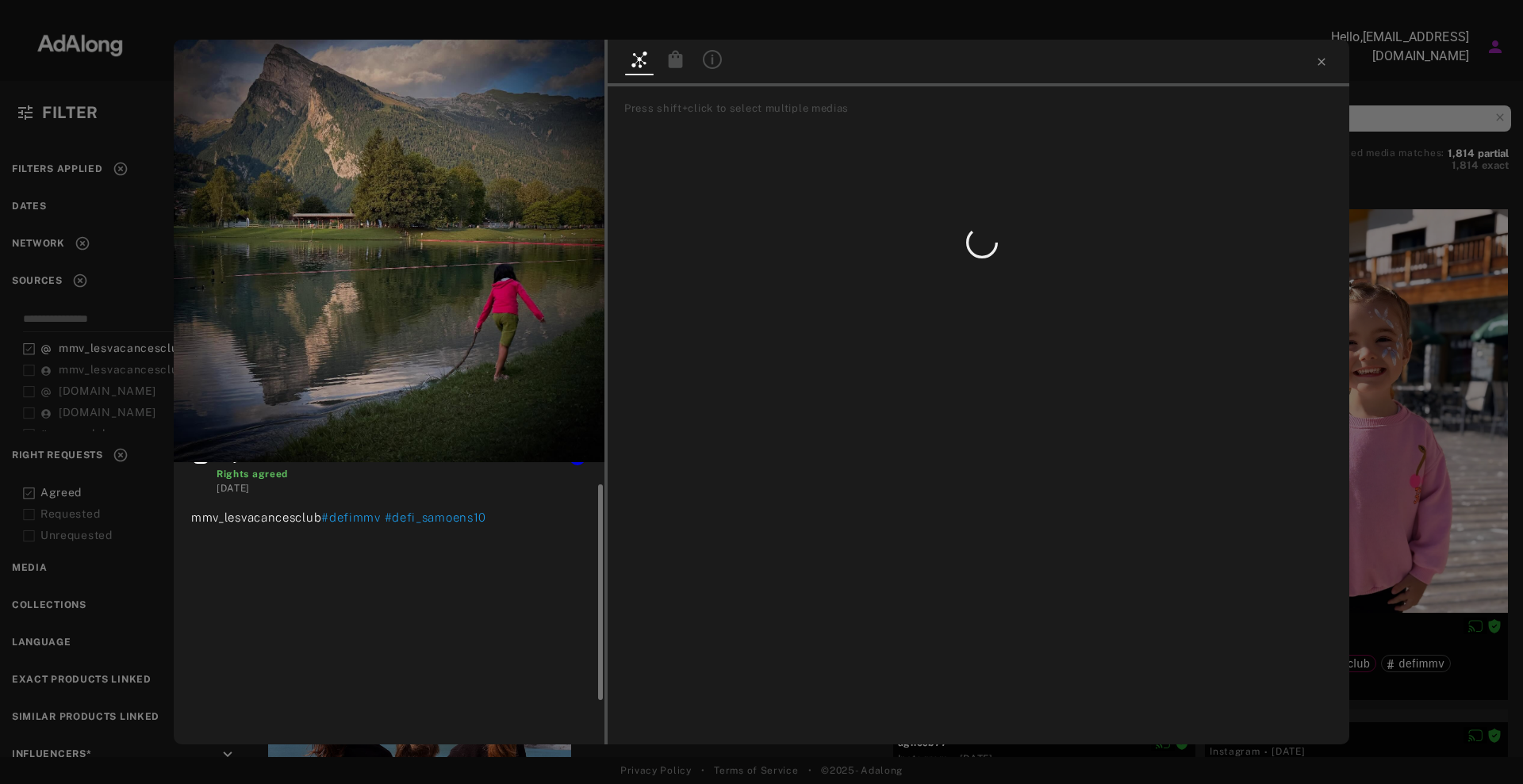
scroll to position [16, 0]
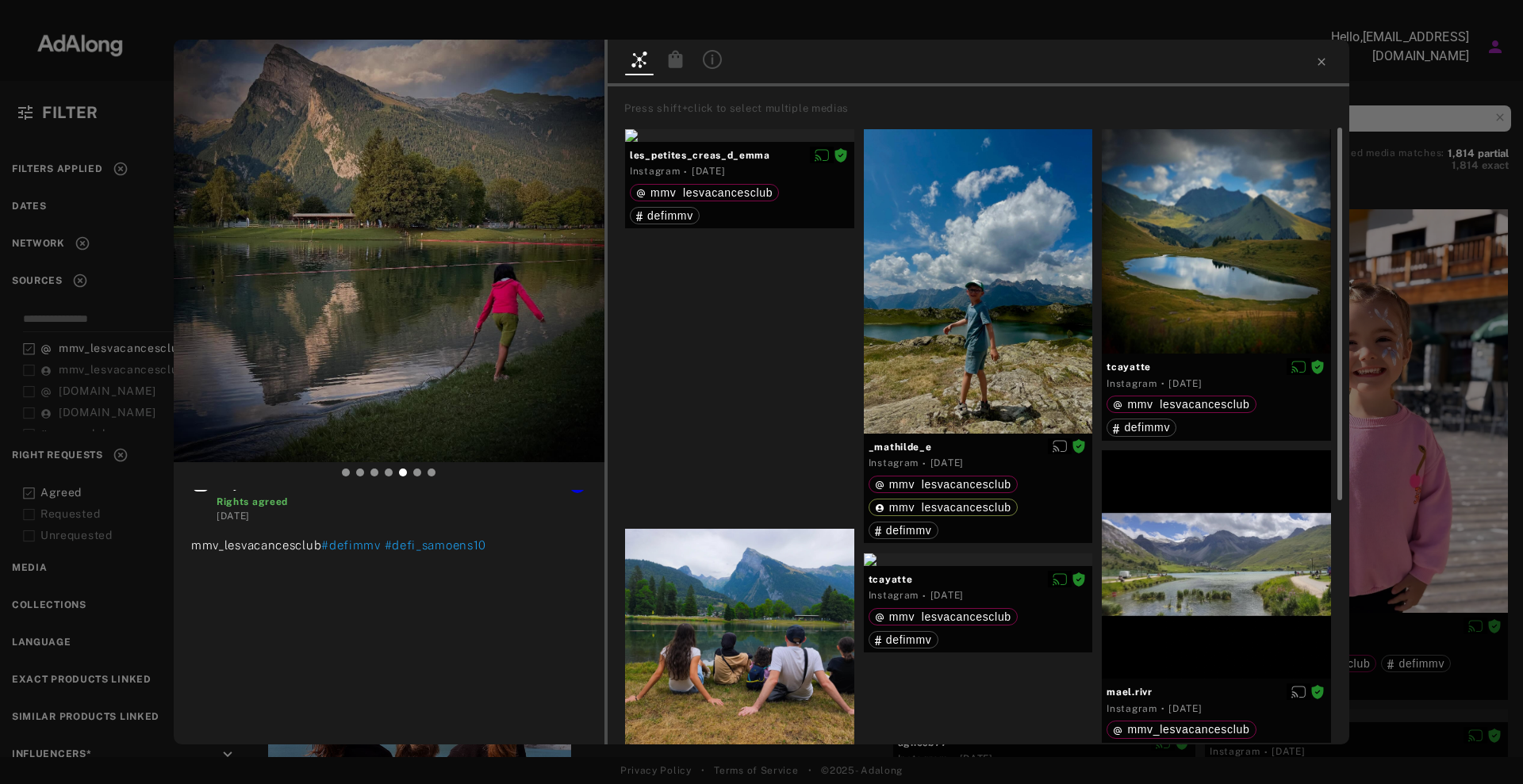
click at [731, 652] on div at bounding box center [739, 643] width 230 height 229
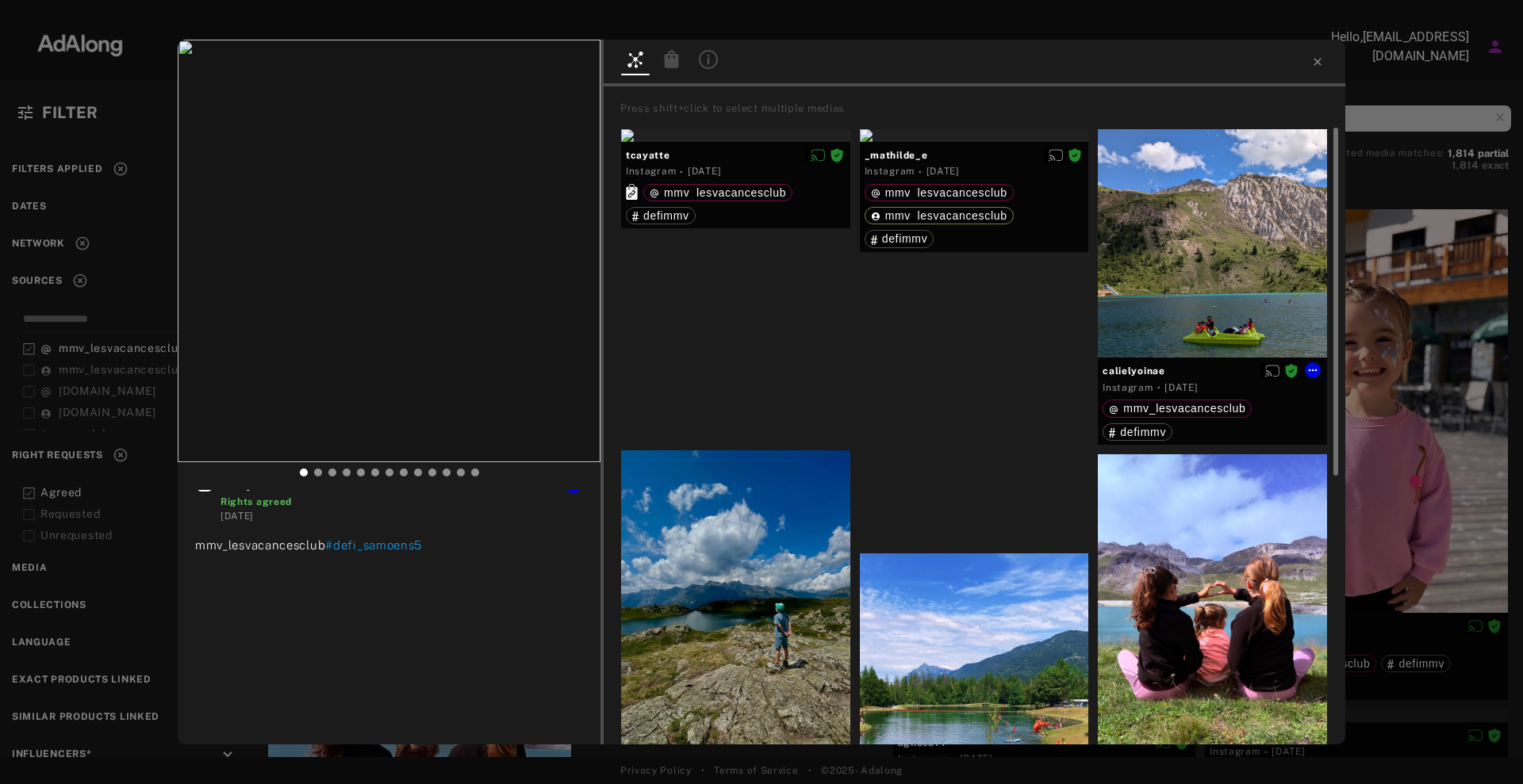
click at [1240, 212] on div at bounding box center [1212, 243] width 230 height 229
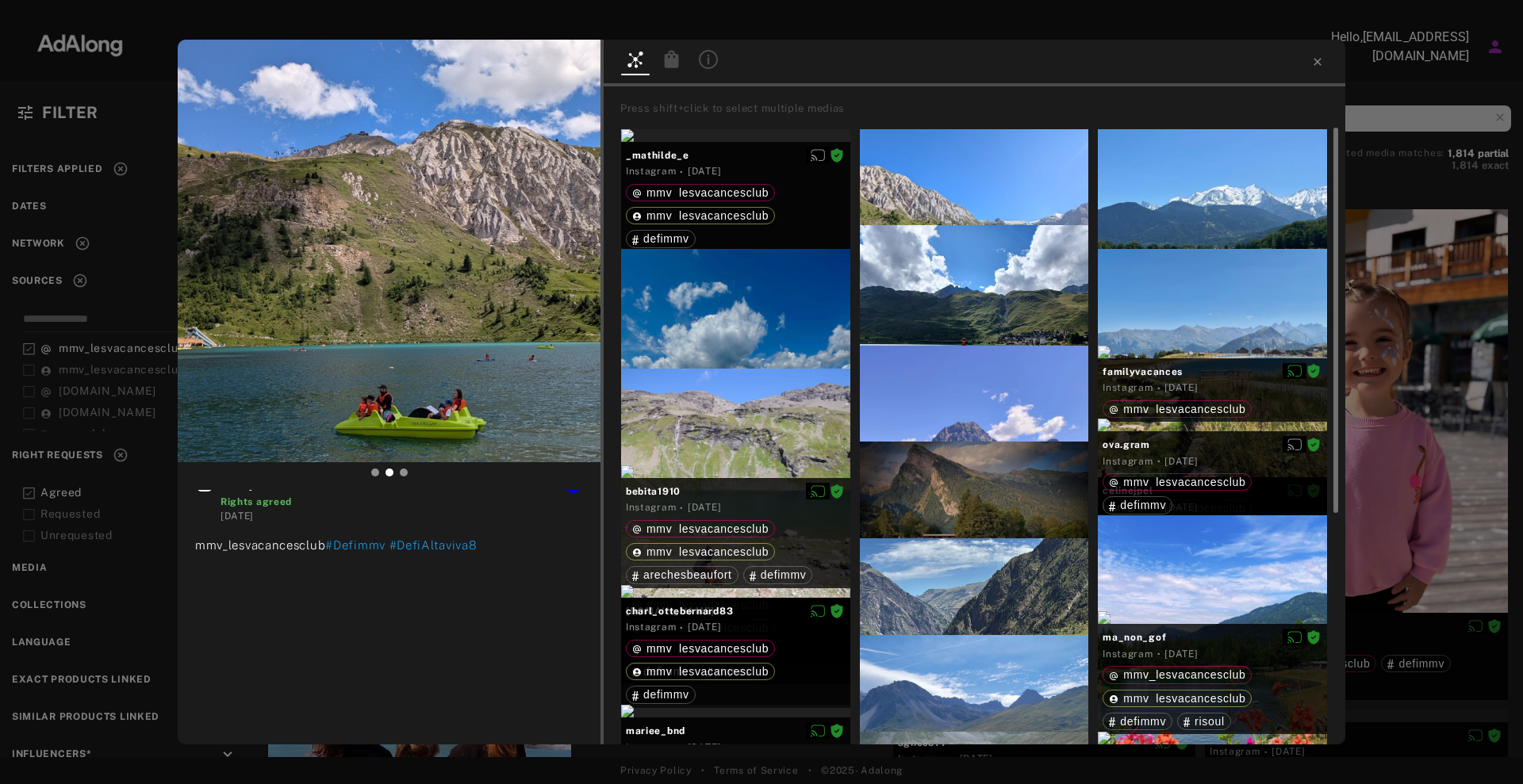
click at [1414, 333] on div "calielyoinae Rights agreed [DATE] mmv_lesvacancesclub #Defimmv #DefiAltaviva8 P…" at bounding box center [762, 392] width 1523 height 784
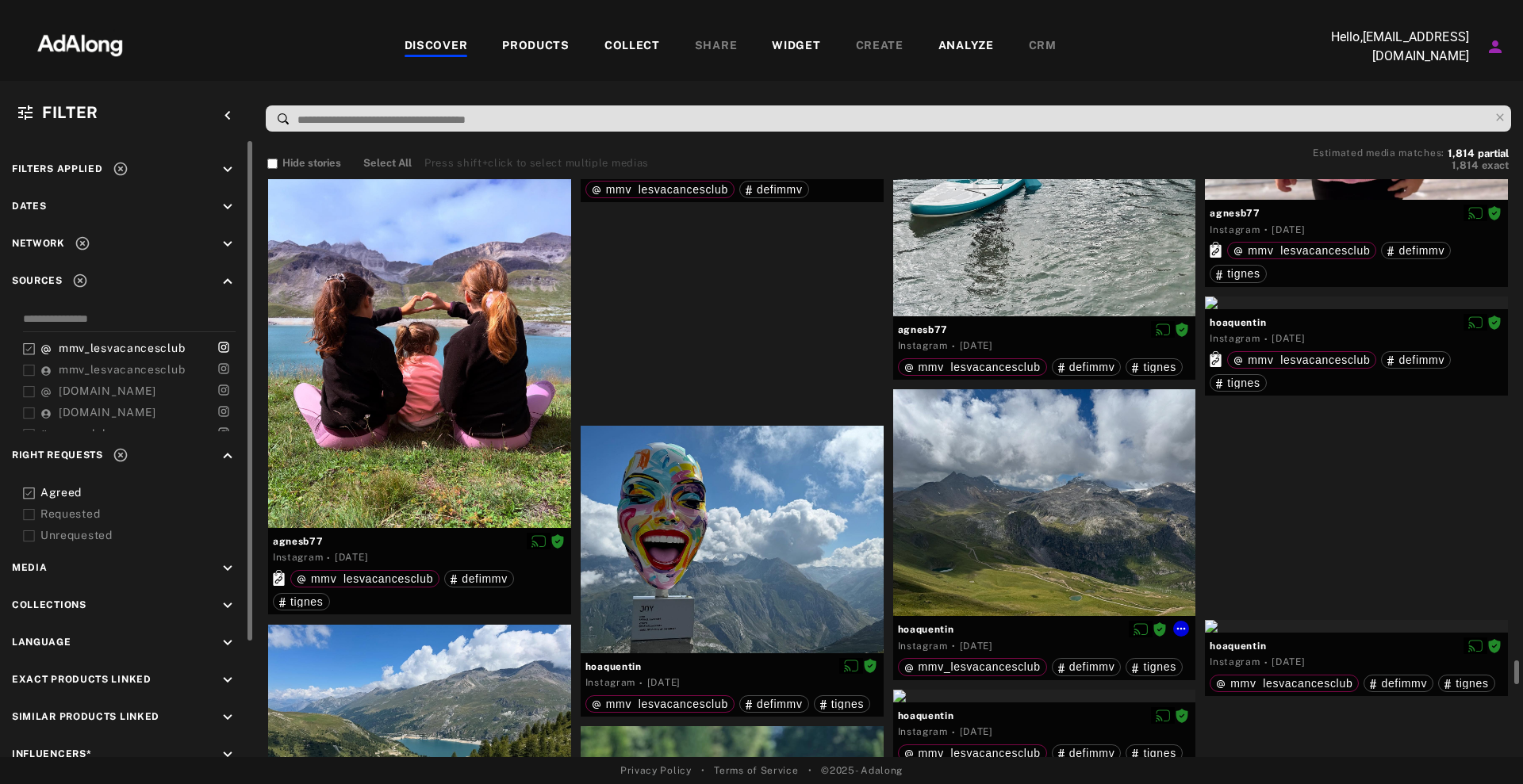
scroll to position [25848, 0]
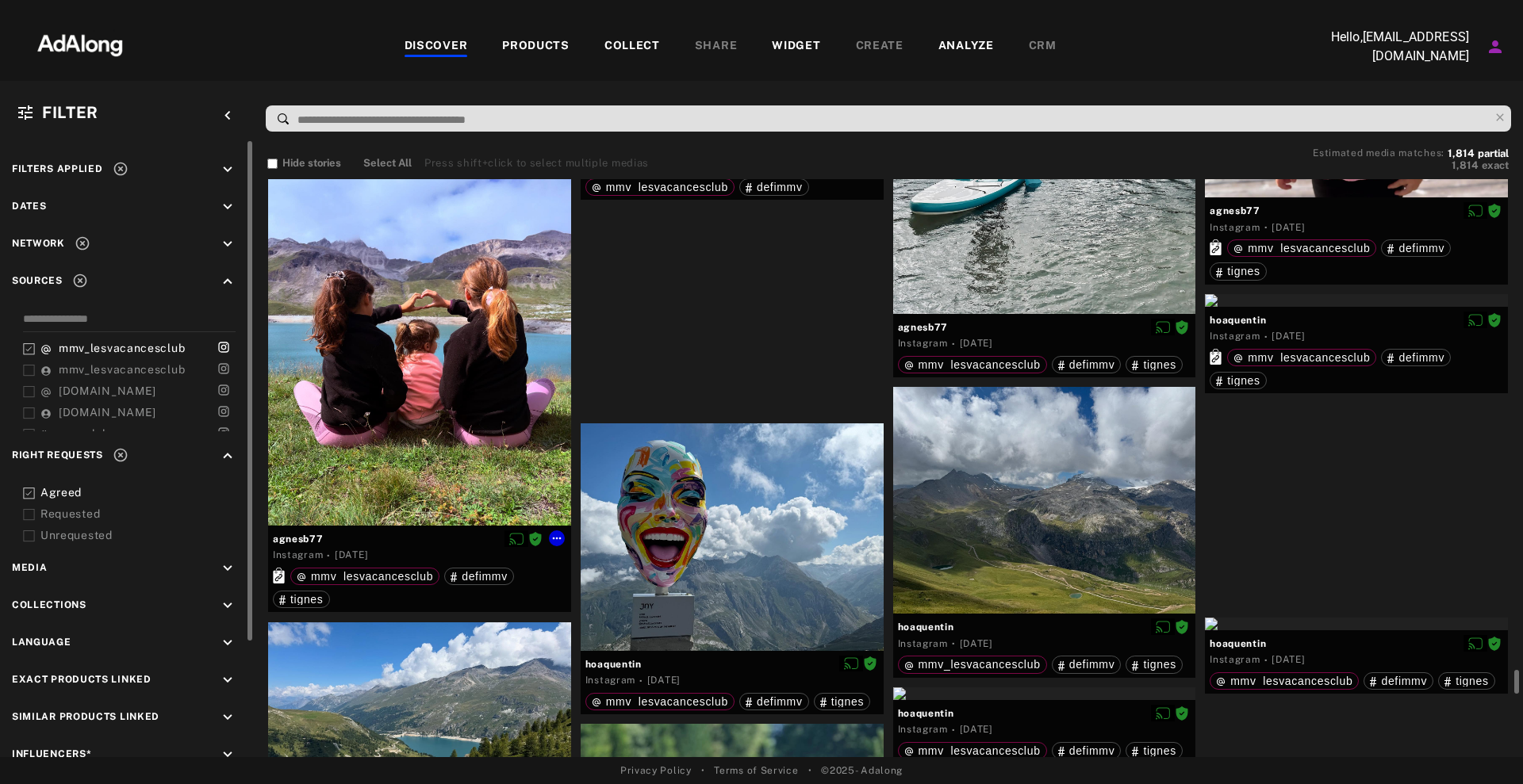
click at [425, 372] on div at bounding box center [420, 324] width 303 height 404
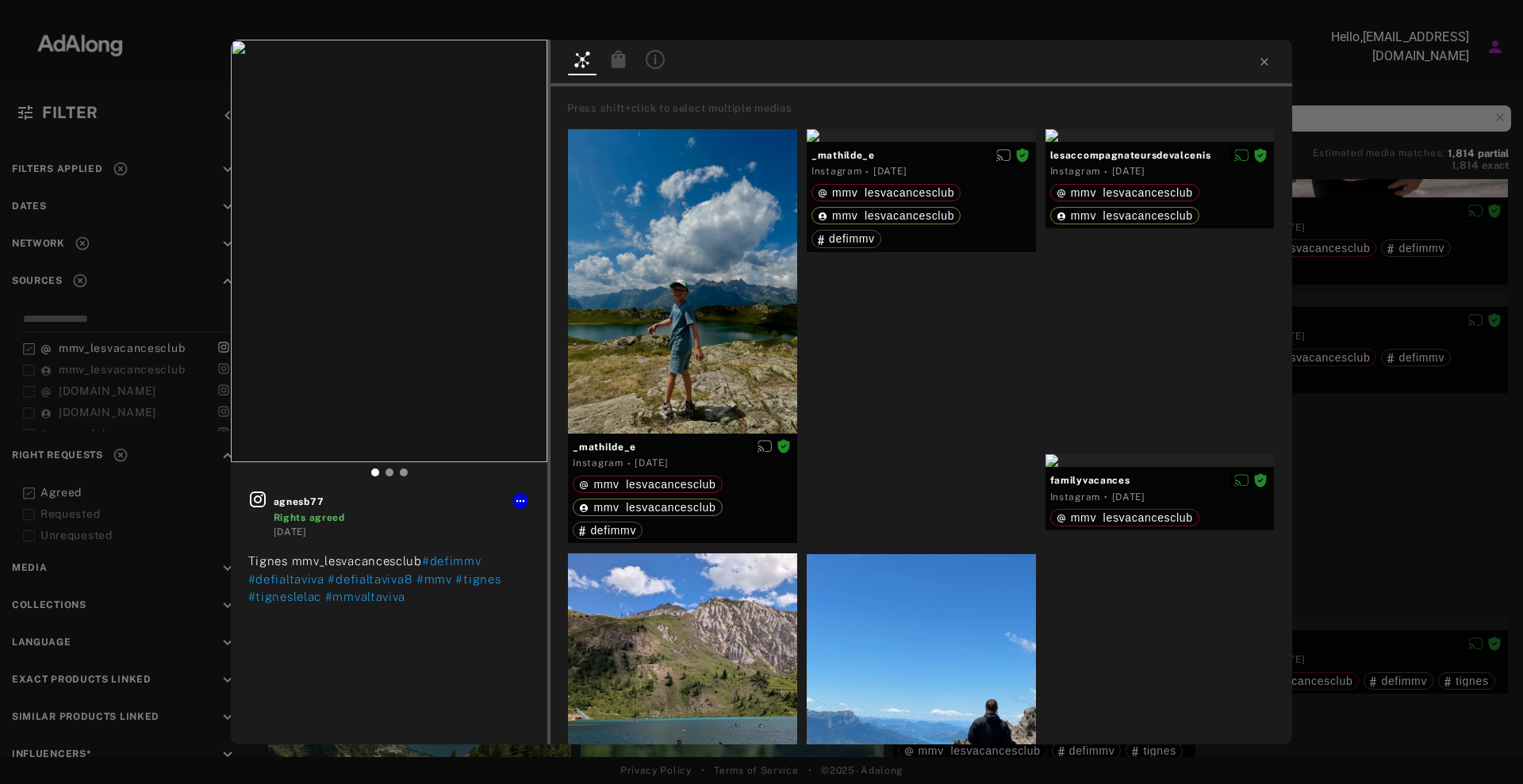
click at [1356, 391] on div "agnesb77 Rights agreed [DATE] Tignes mmv_lesvacancesclub #defimmv #defialtaviva…" at bounding box center [762, 392] width 1523 height 784
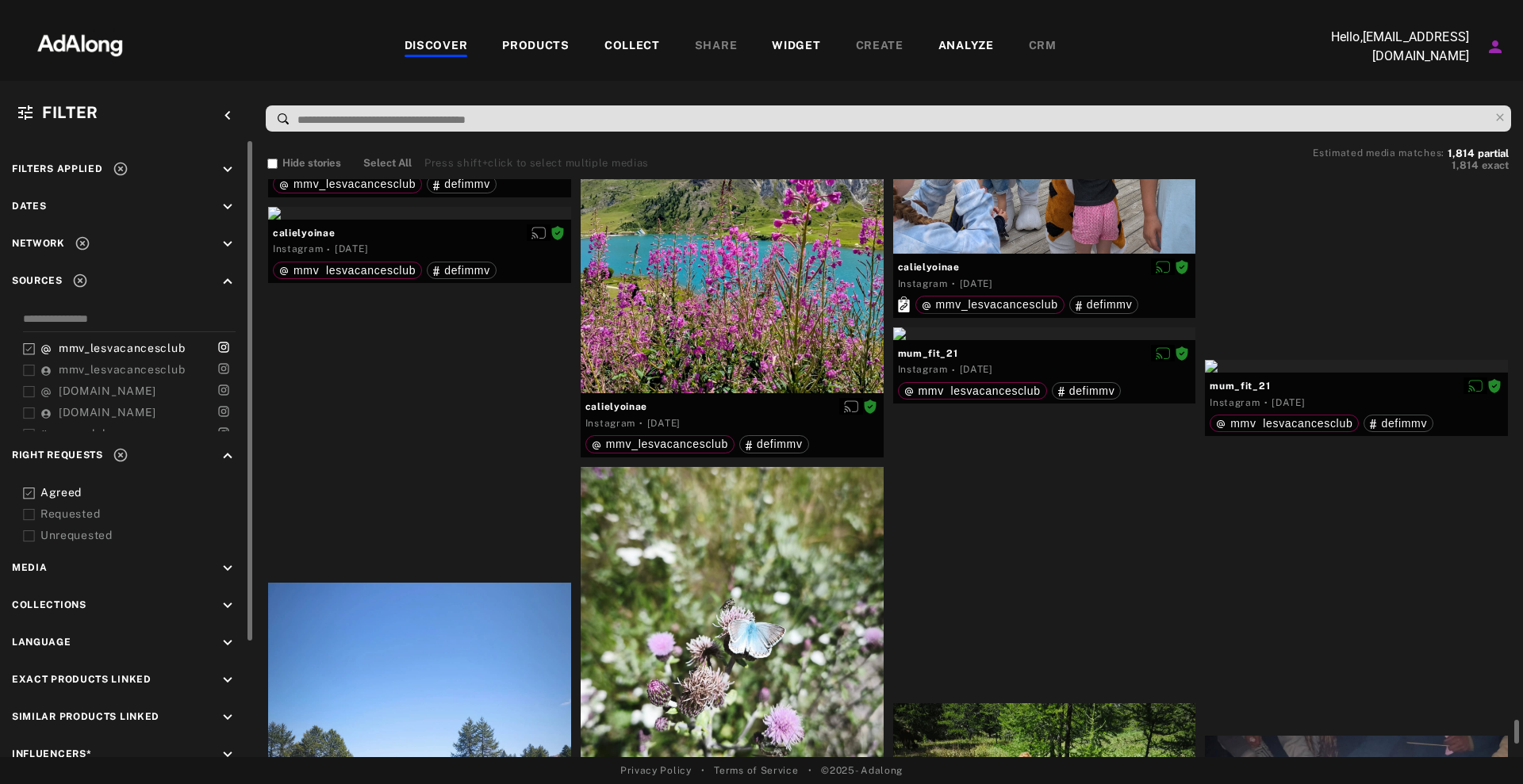
scroll to position [33537, 0]
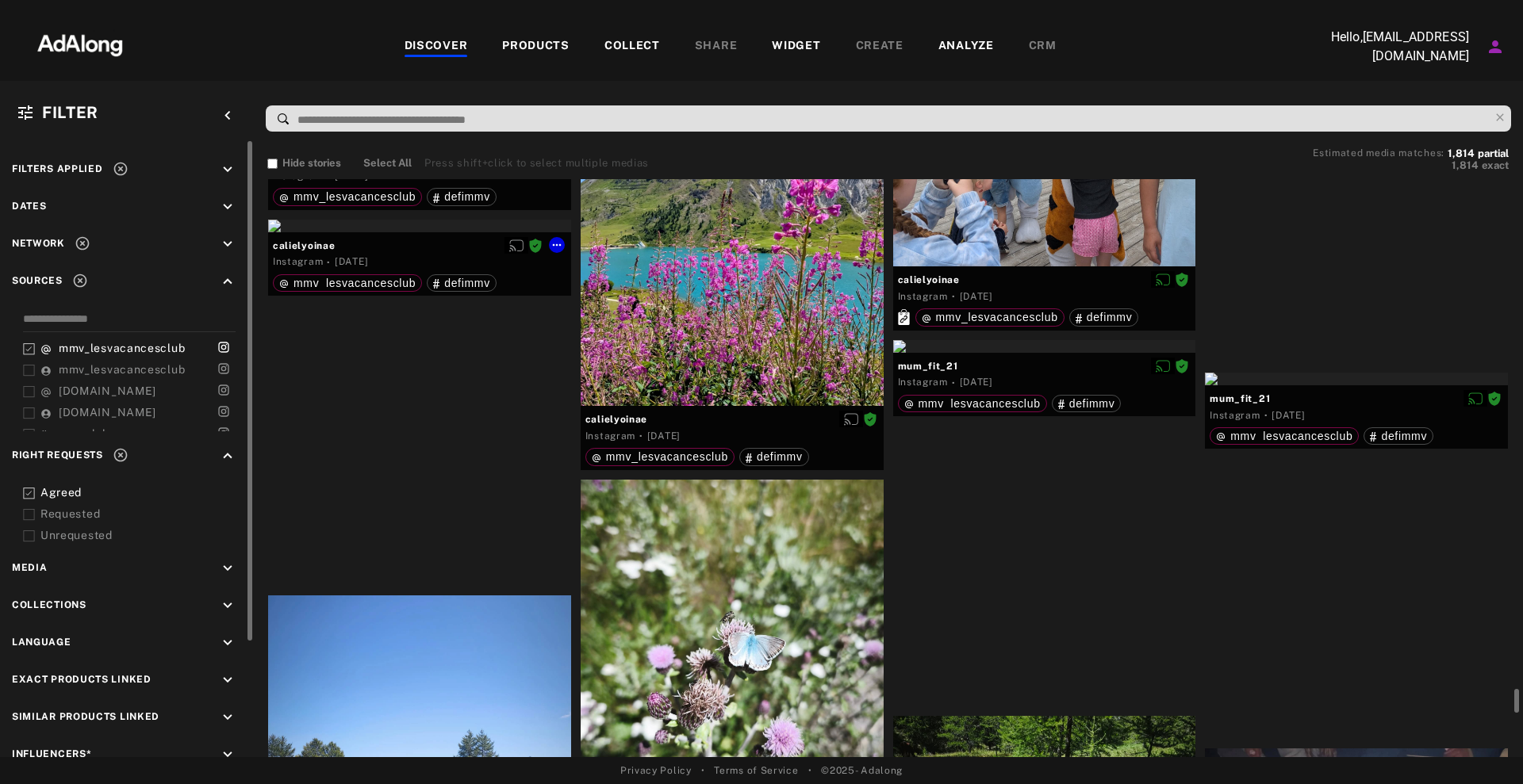
click at [372, 232] on div at bounding box center [420, 226] width 303 height 13
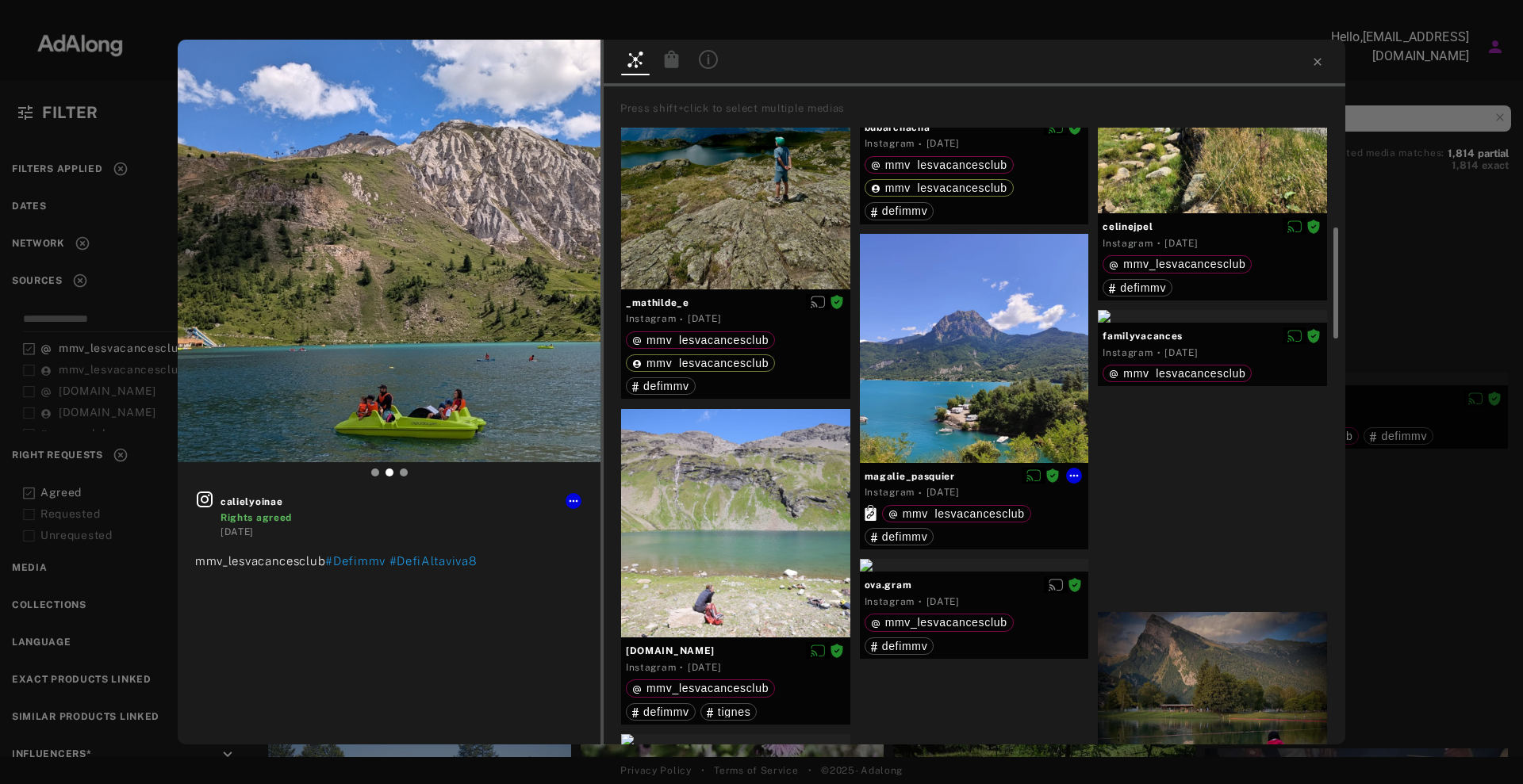
scroll to position [570, 0]
click at [1415, 497] on div "calielyoinae Rights agreed [DATE] mmv_lesvacancesclub #Defimmv #DefiAltaviva8 P…" at bounding box center [762, 392] width 1523 height 784
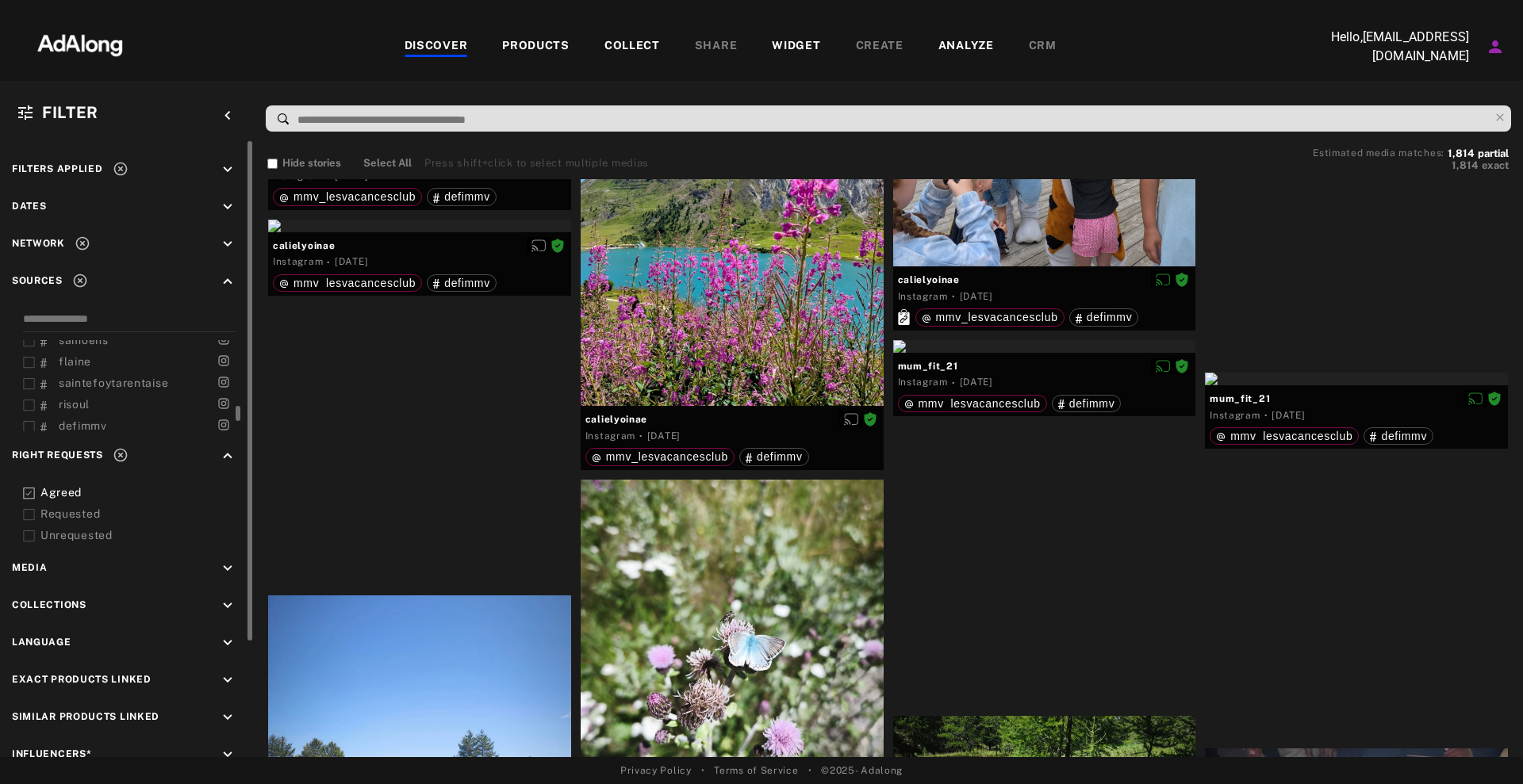
scroll to position [394, 0]
click at [79, 397] on span "risoul" at bounding box center [74, 403] width 31 height 13
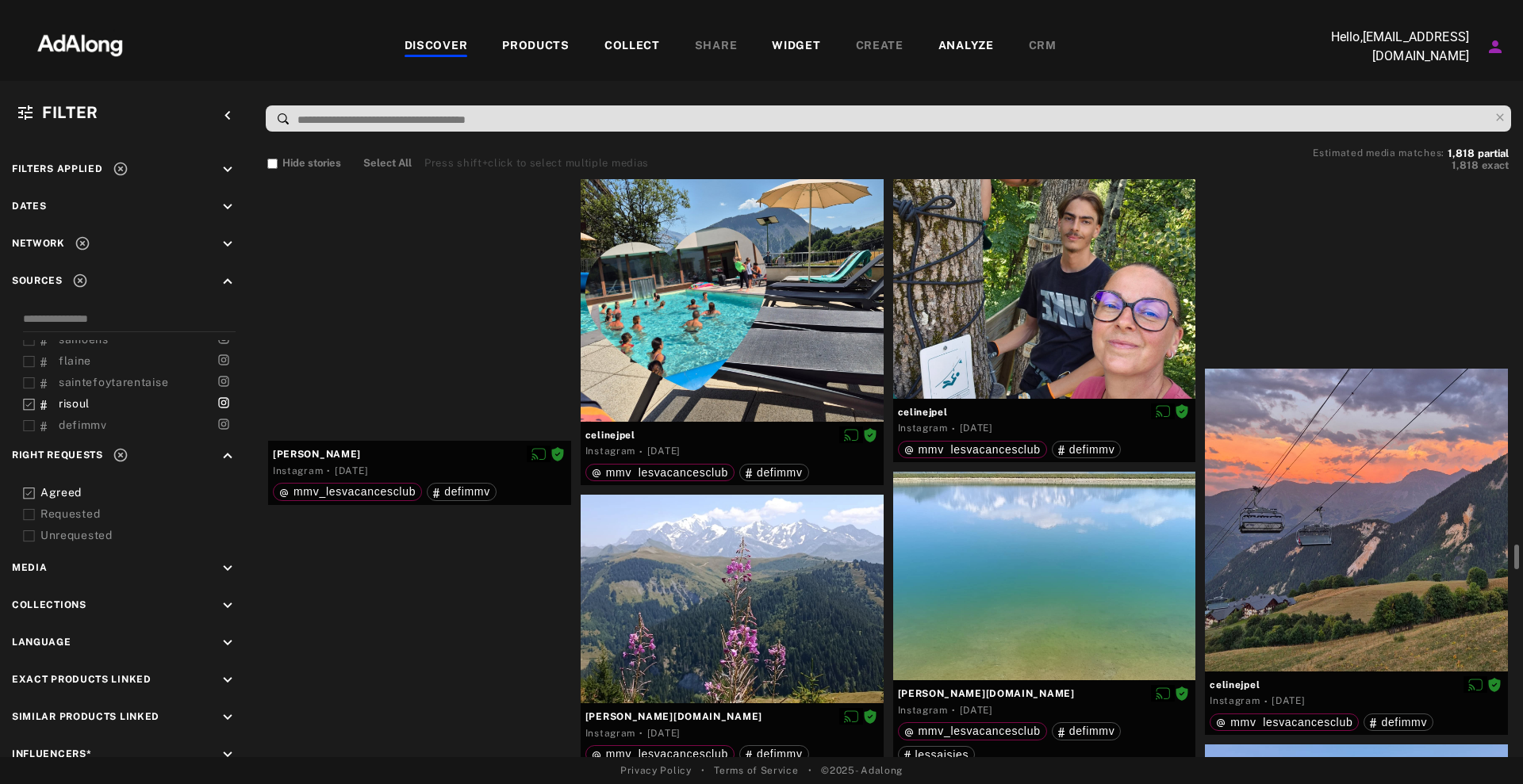
scroll to position [8305, 0]
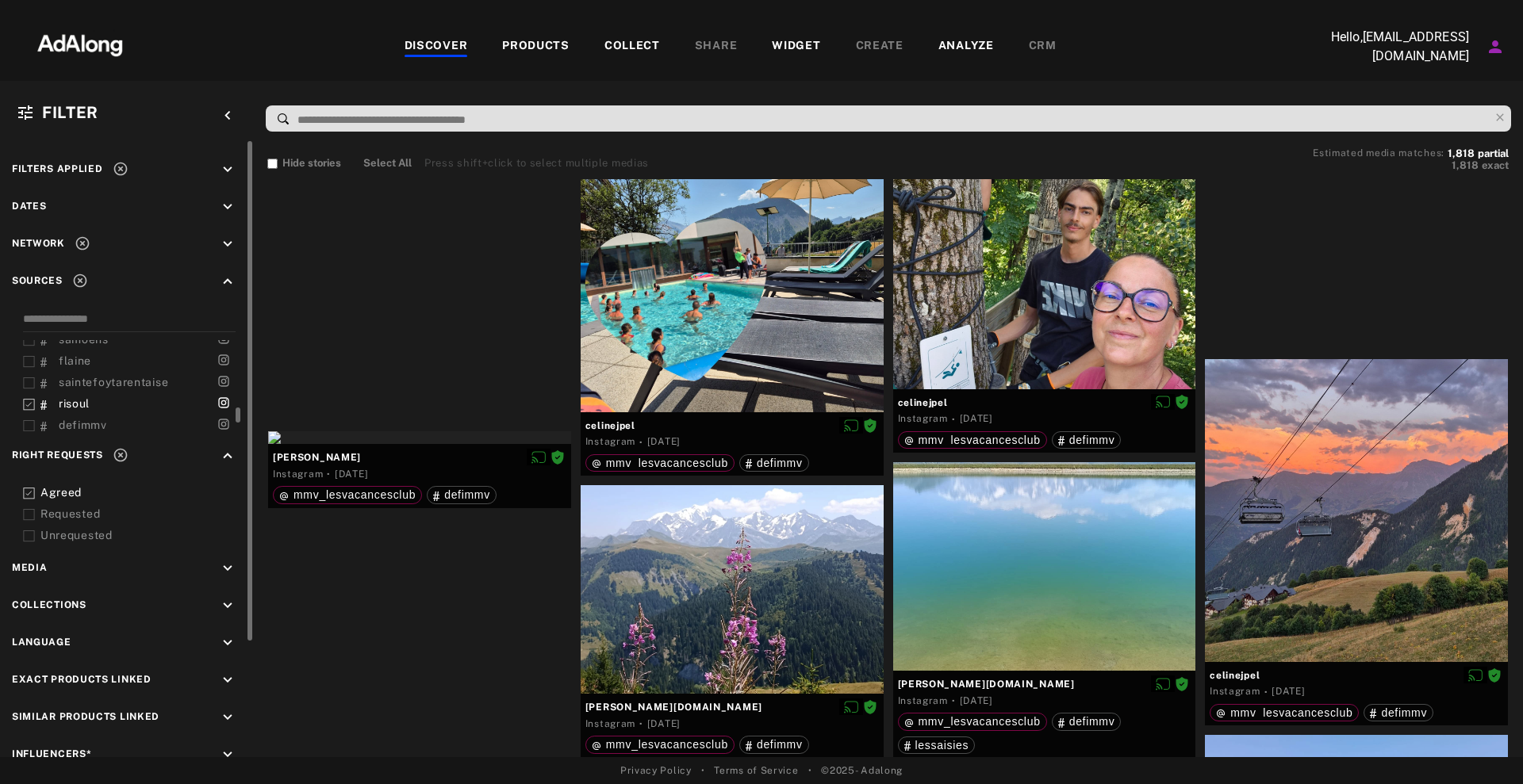
click at [69, 401] on span "risoul" at bounding box center [74, 403] width 31 height 13
click at [116, 376] on span "saintefoytarentaise" at bounding box center [113, 382] width 109 height 13
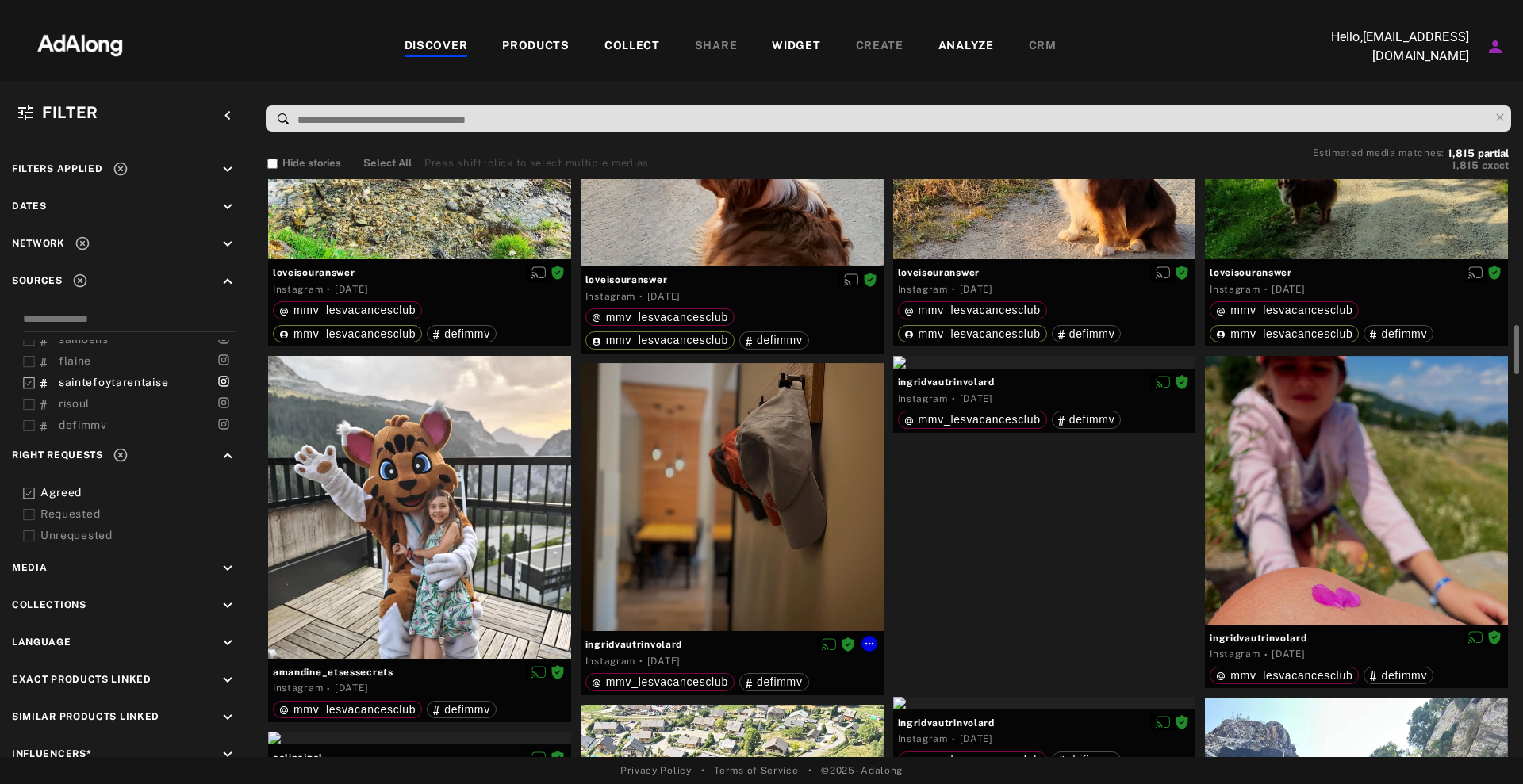
scroll to position [1726, 0]
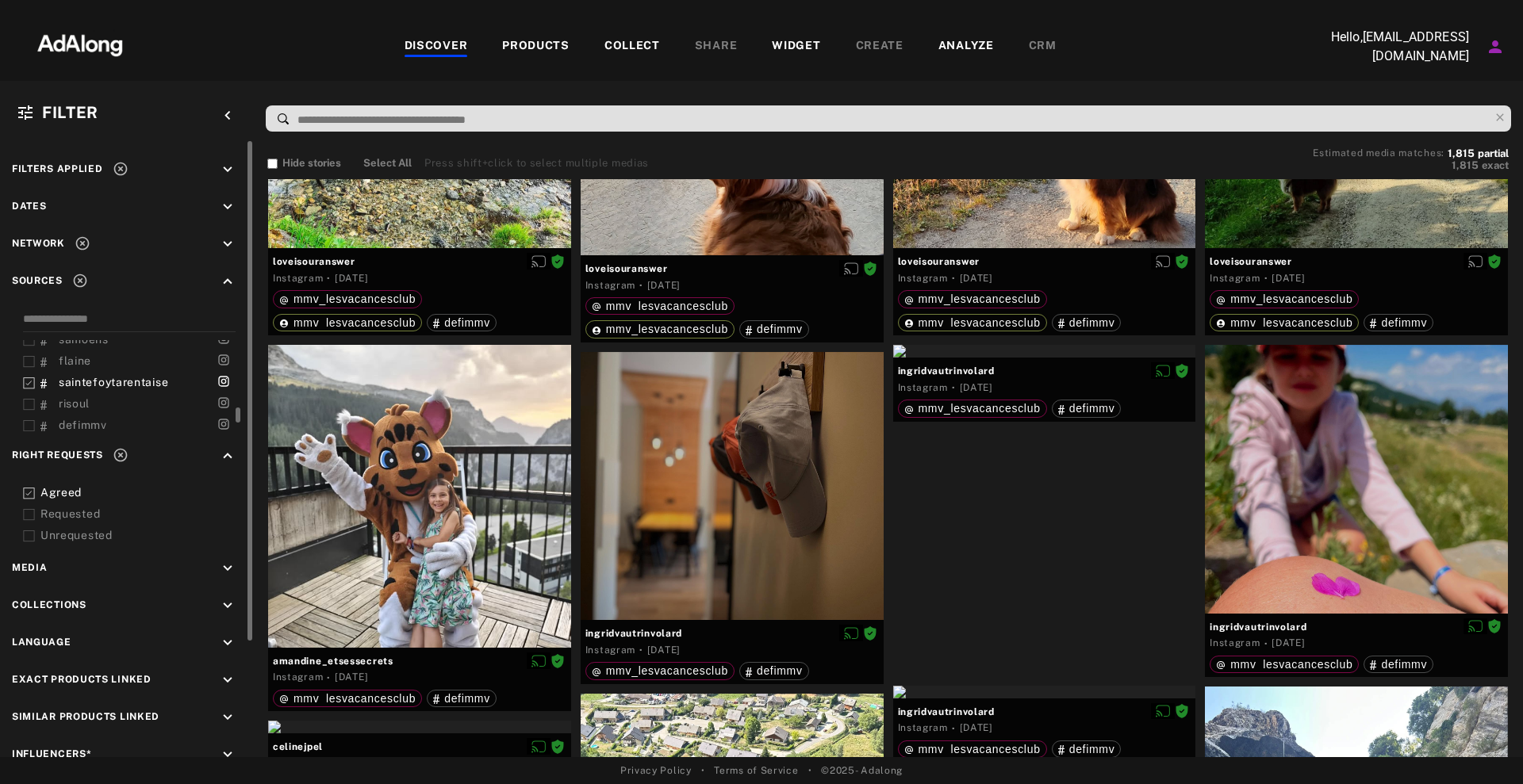
click at [103, 374] on div "saintefoytarentaise" at bounding box center [106, 382] width 132 height 17
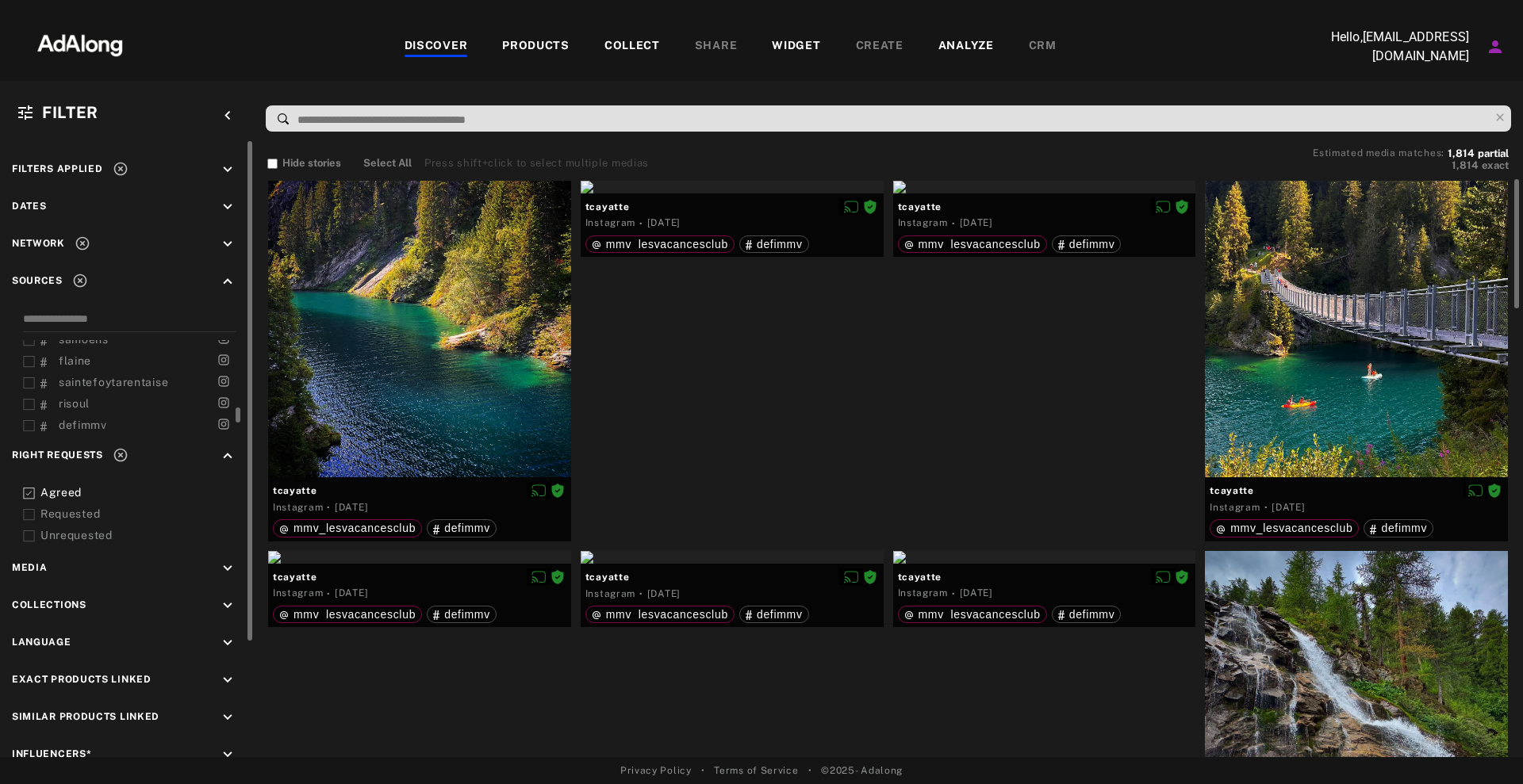
click at [130, 380] on span "saintefoytarentaise" at bounding box center [113, 382] width 109 height 13
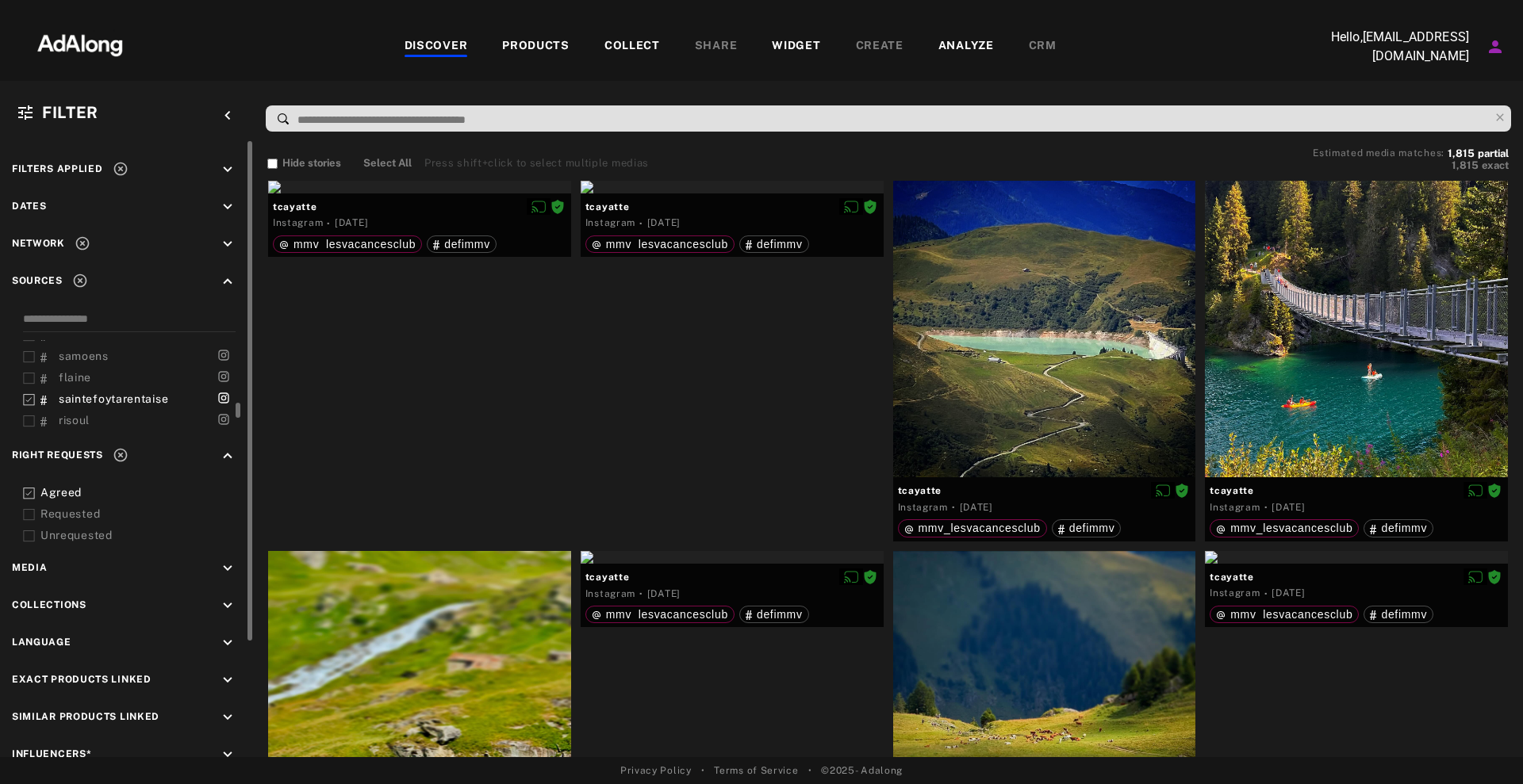
scroll to position [376, 0]
click at [71, 376] on span "flaine" at bounding box center [75, 378] width 33 height 13
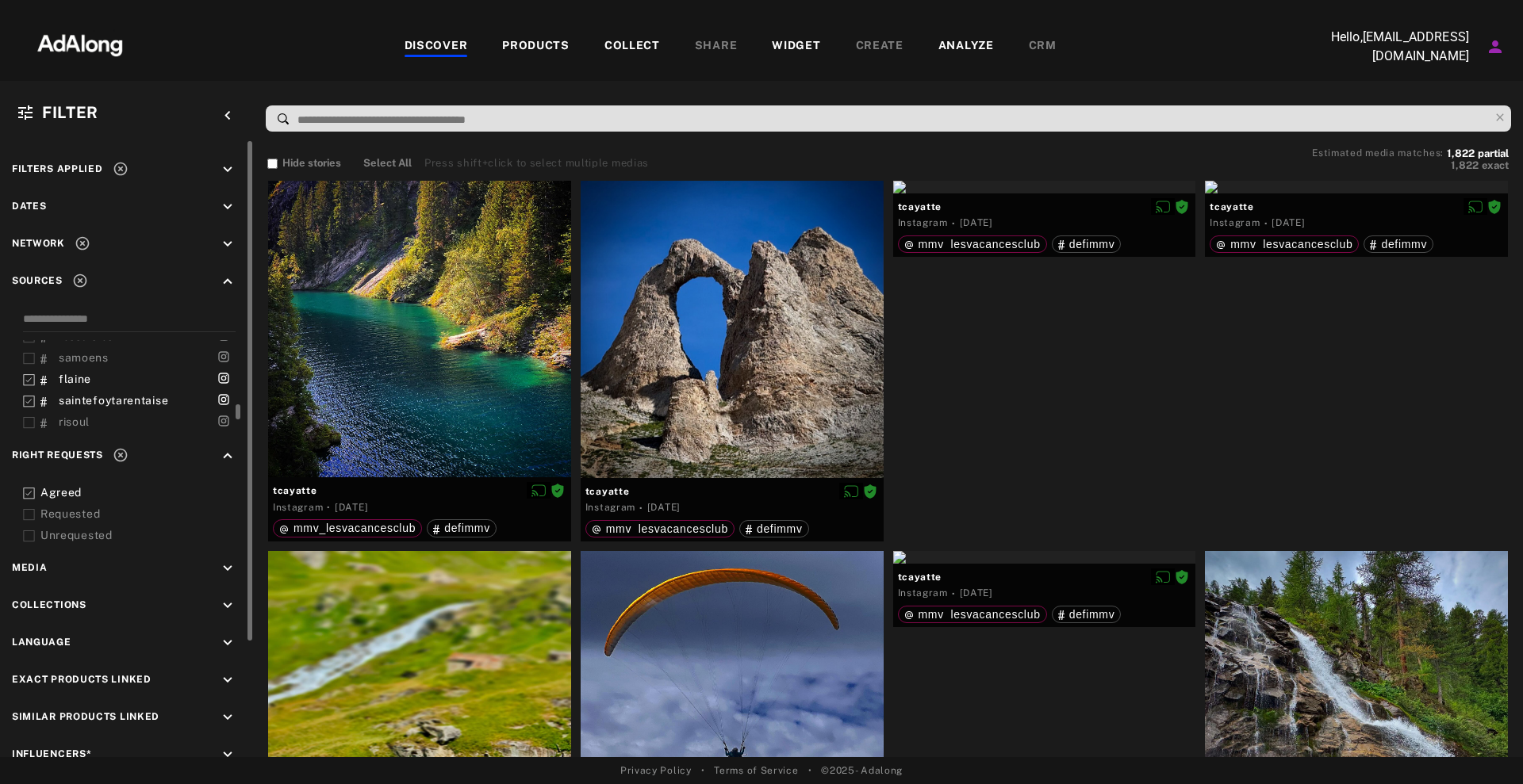
click at [76, 392] on div "saintefoytarentaise" at bounding box center [106, 400] width 132 height 17
click at [113, 334] on div "mmv_lesvacancesclub mmv_lesvacancesclub [DOMAIN_NAME] [DOMAIN_NAME] mmvclub lap…" at bounding box center [126, 370] width 230 height 121
click at [121, 346] on span "mmv_lesvacancesclub" at bounding box center [122, 348] width 126 height 13
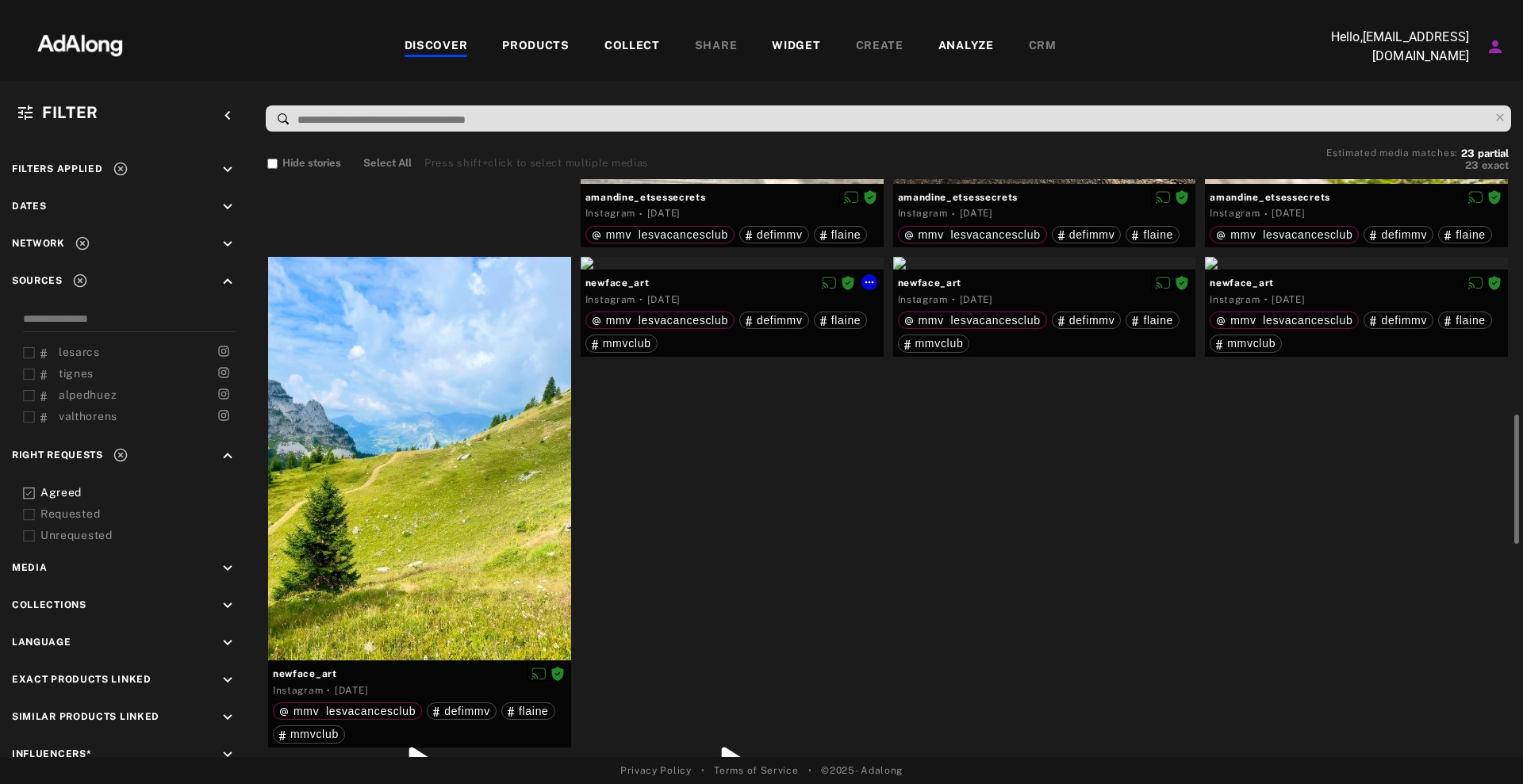
scroll to position [1052, 0]
click at [1397, 269] on div at bounding box center [1357, 262] width 303 height 13
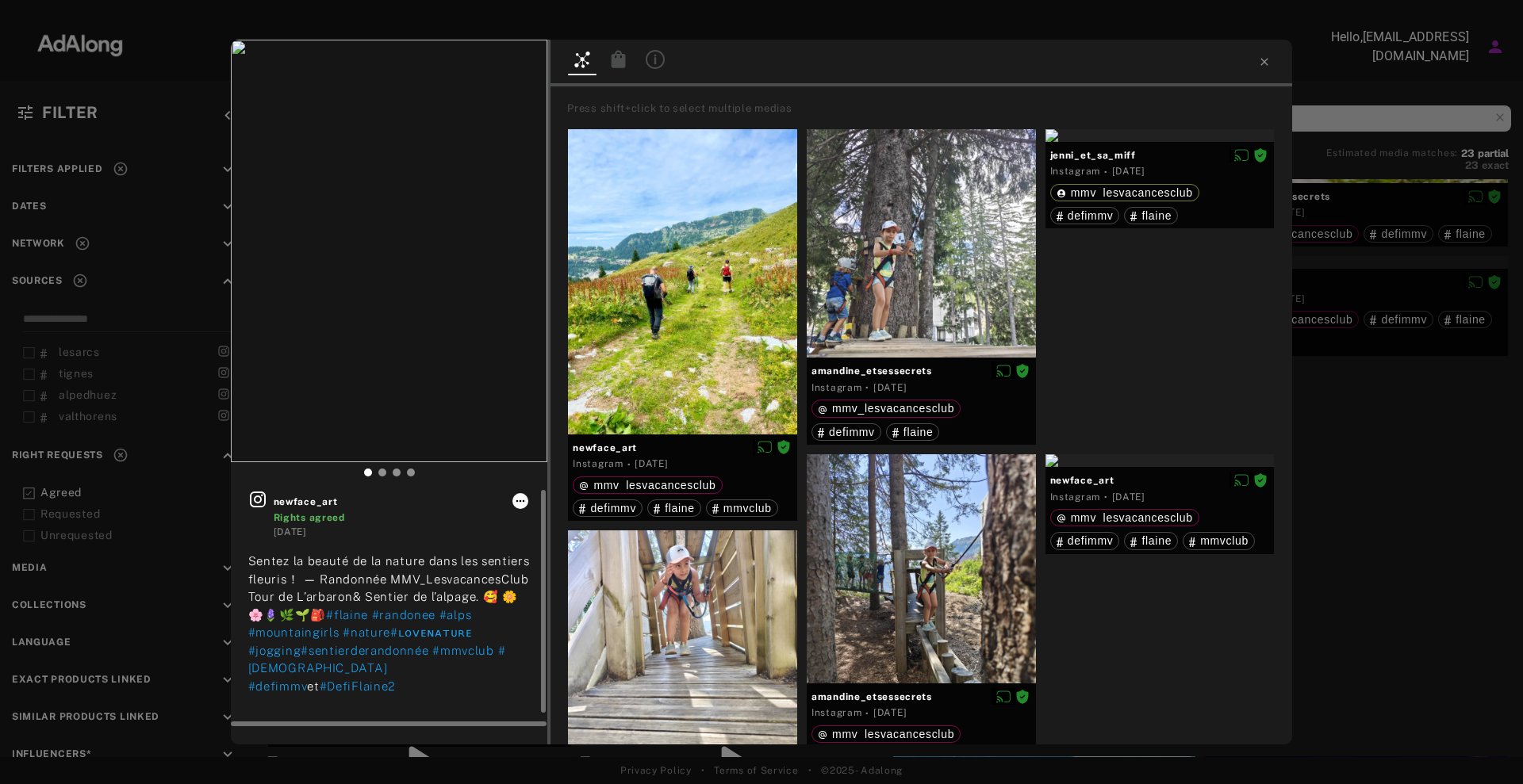
click at [521, 498] on icon at bounding box center [520, 500] width 13 height 13
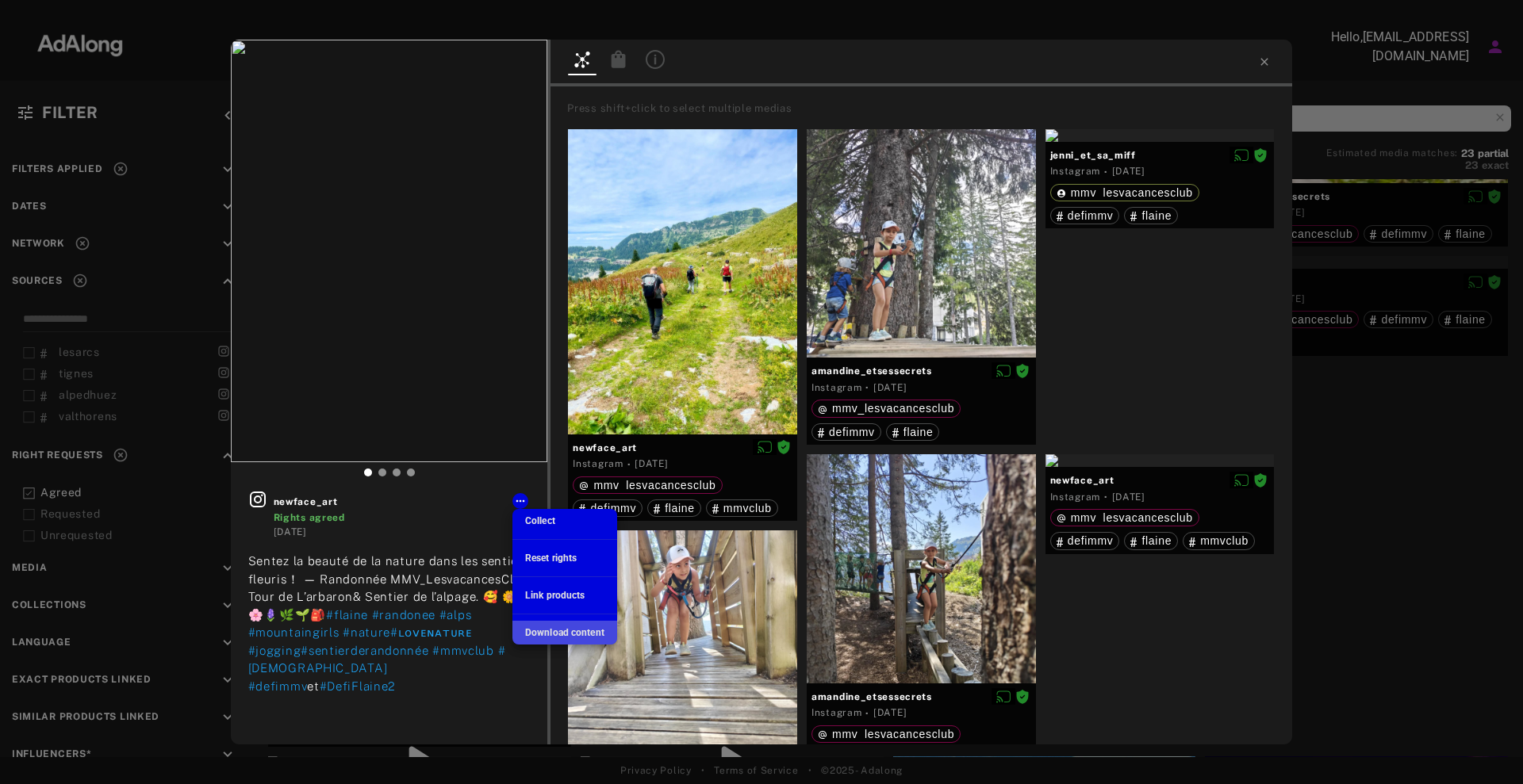
click at [547, 631] on span "Download content" at bounding box center [564, 632] width 79 height 11
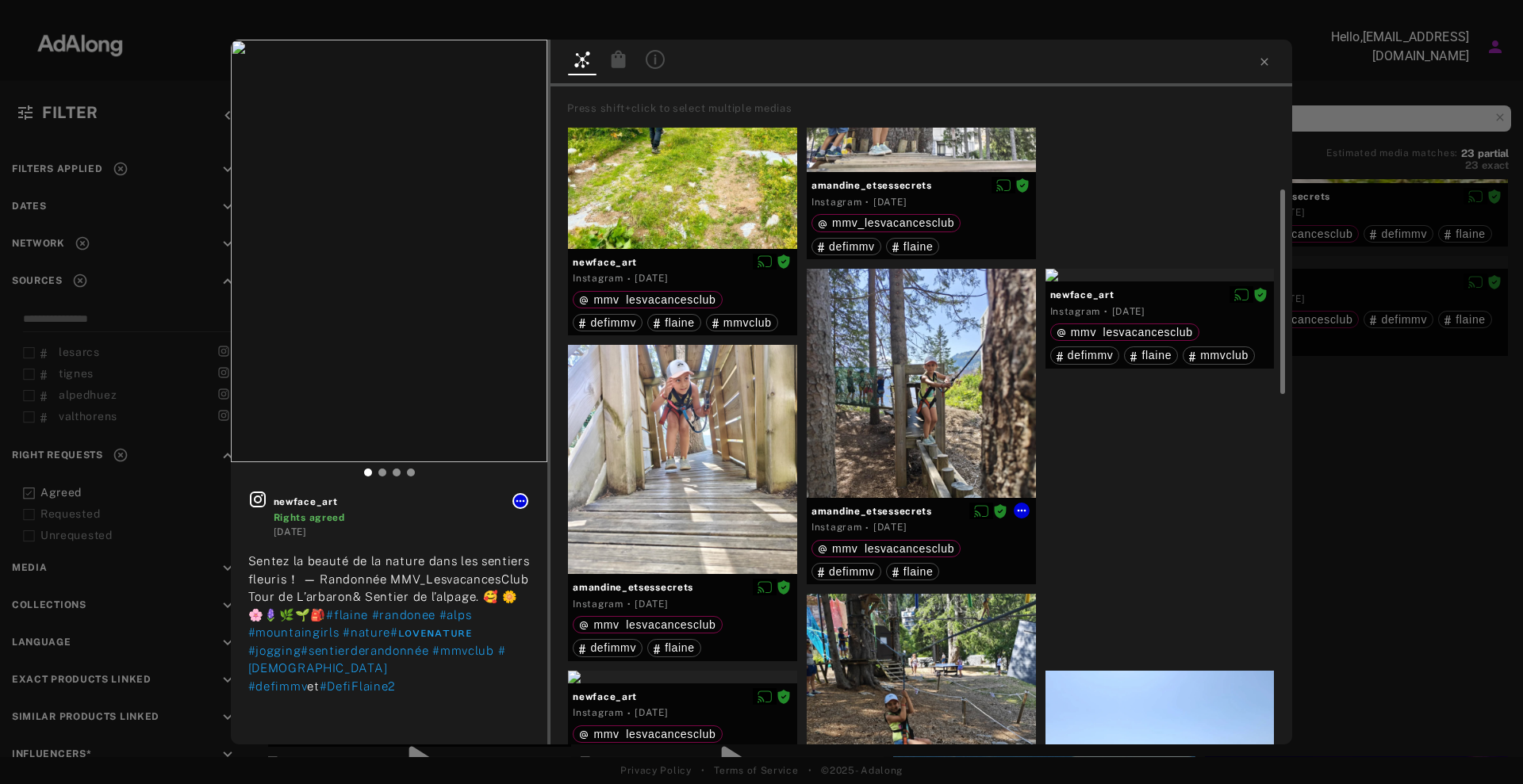
scroll to position [193, 0]
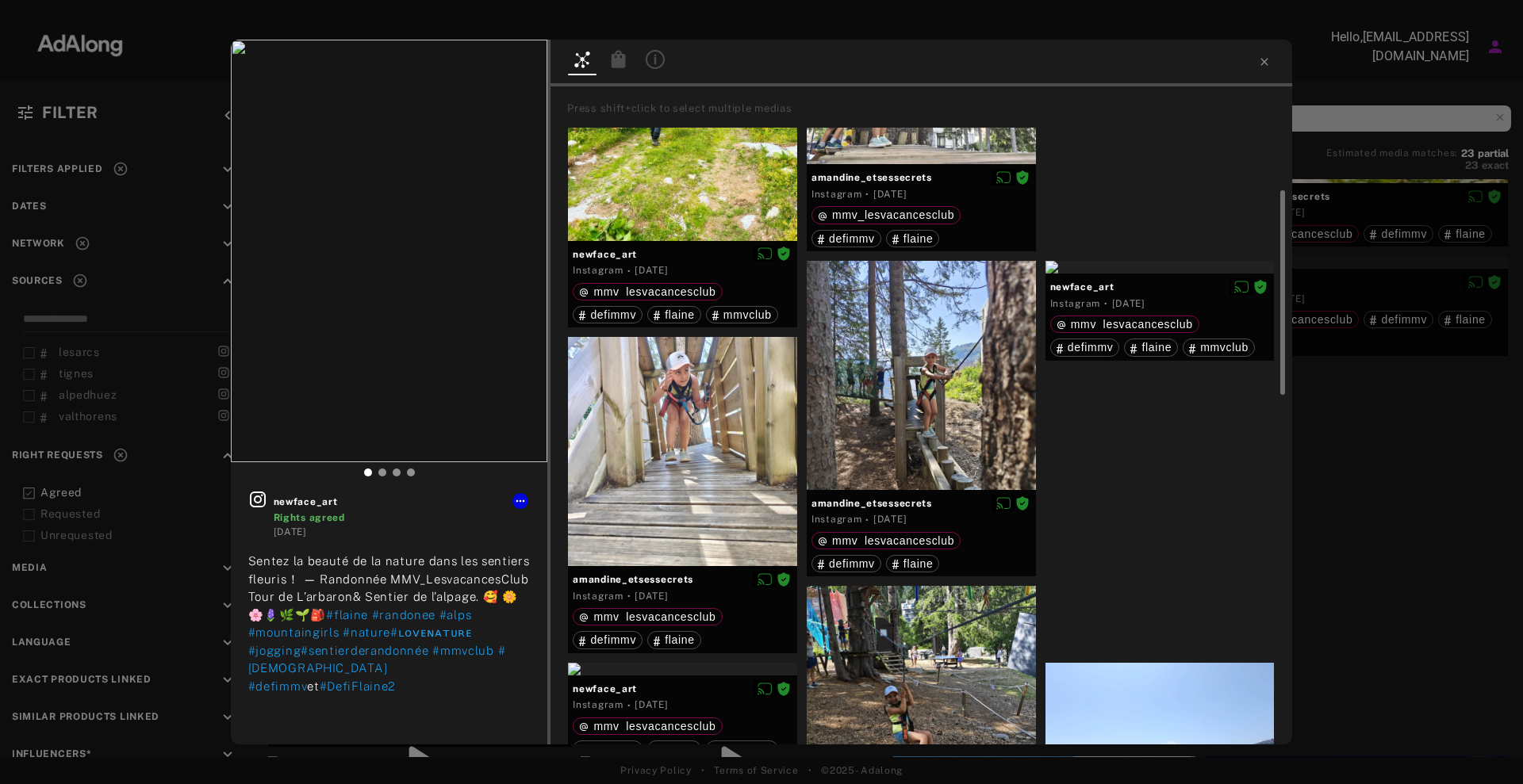
click at [1485, 500] on div "newface_art Rights agreed [DATE] Sentez la beauté de la nature dans les sentier…" at bounding box center [762, 392] width 1523 height 784
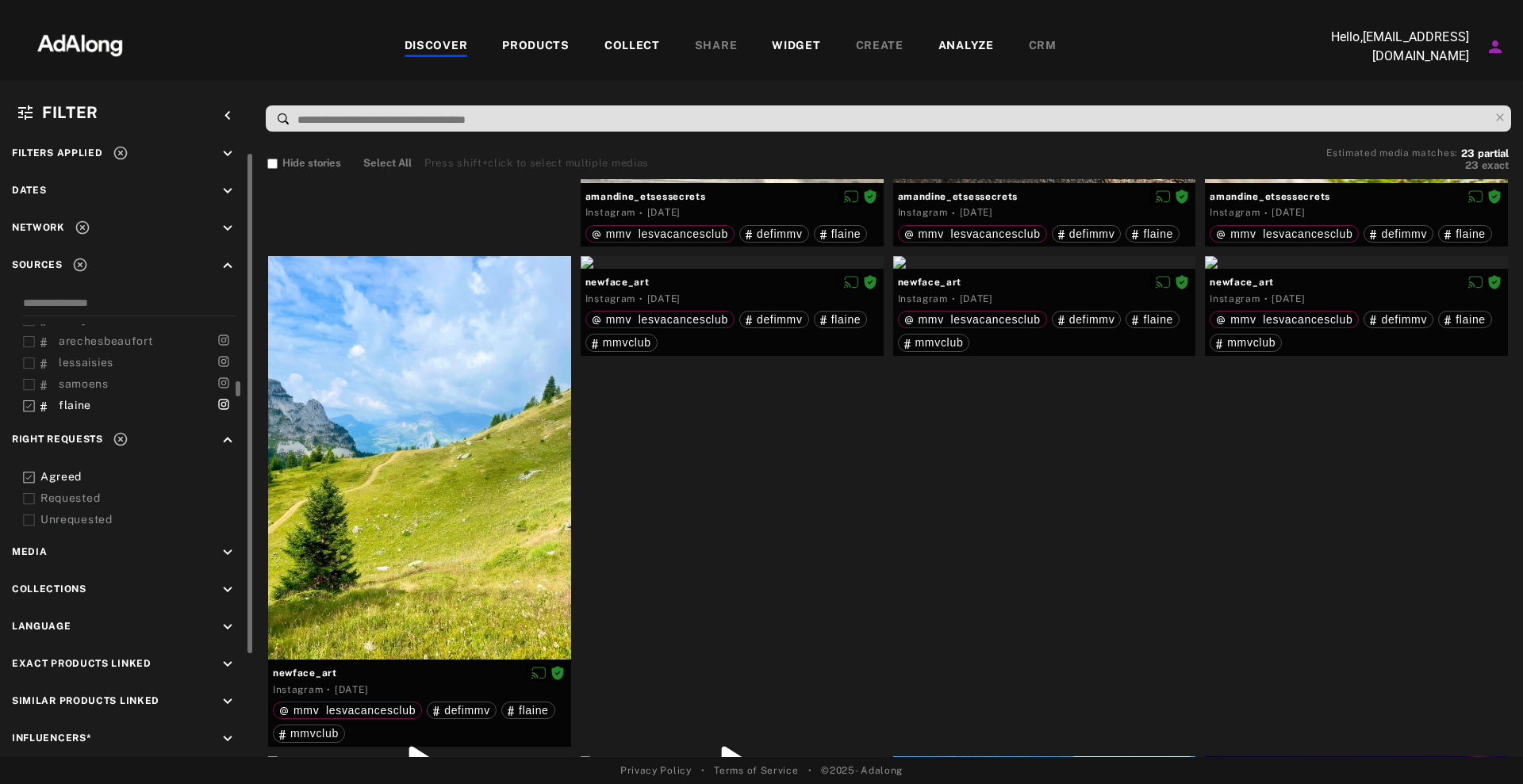
scroll to position [333, 0]
click at [72, 403] on span "flaine" at bounding box center [75, 406] width 33 height 13
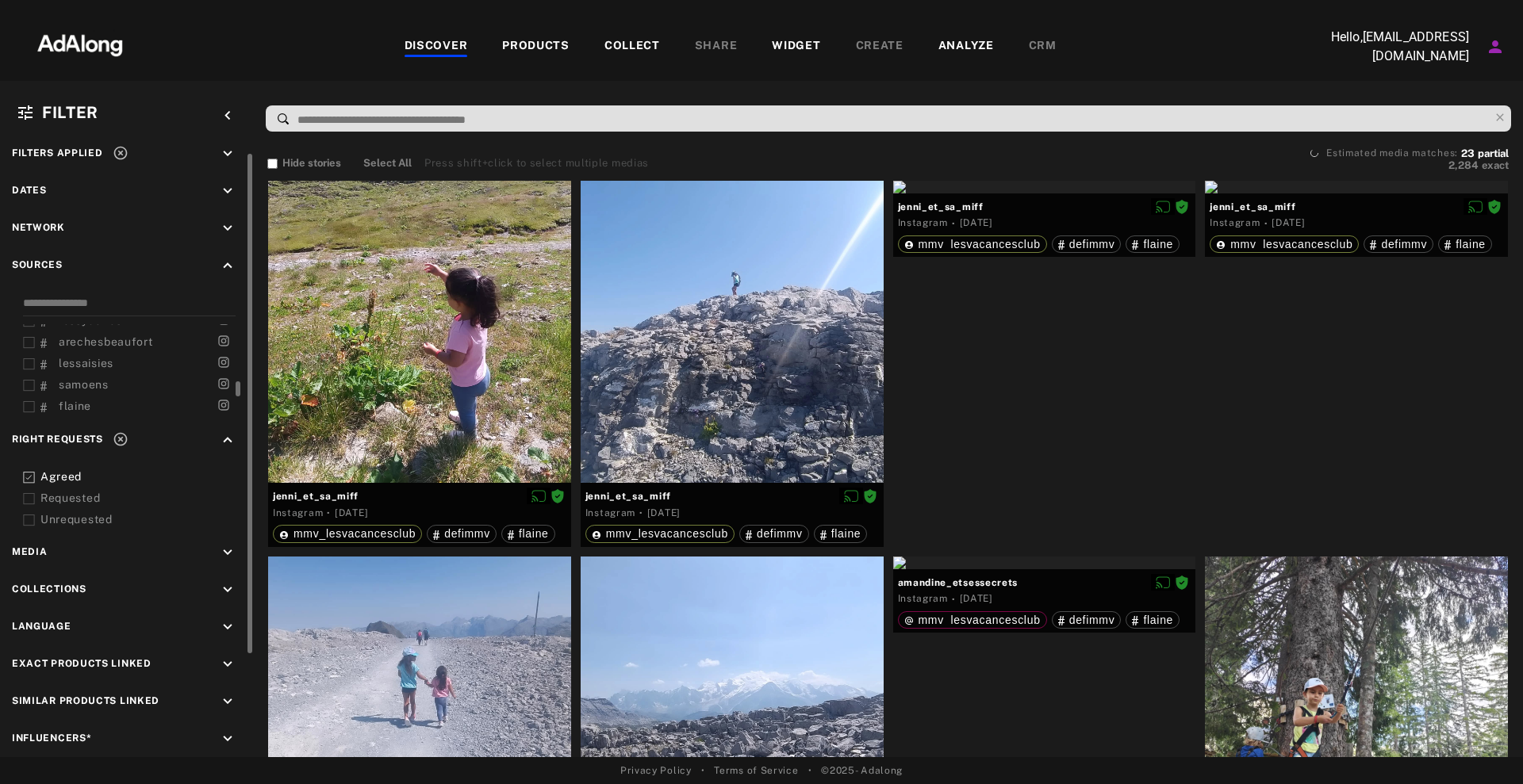
click at [99, 369] on div "lessaisies" at bounding box center [79, 363] width 77 height 17
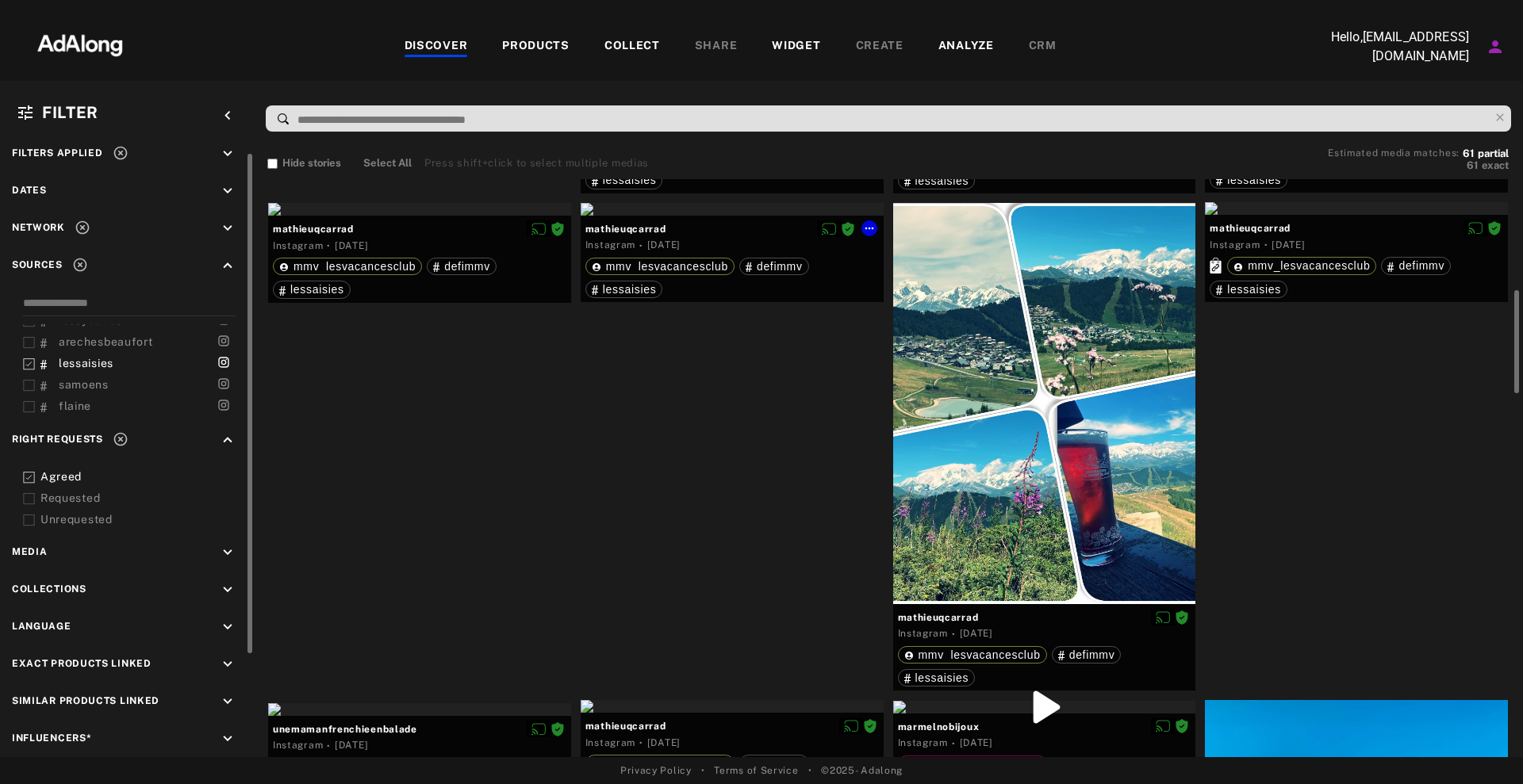
scroll to position [588, 0]
click at [780, 217] on div at bounding box center [732, 210] width 303 height 13
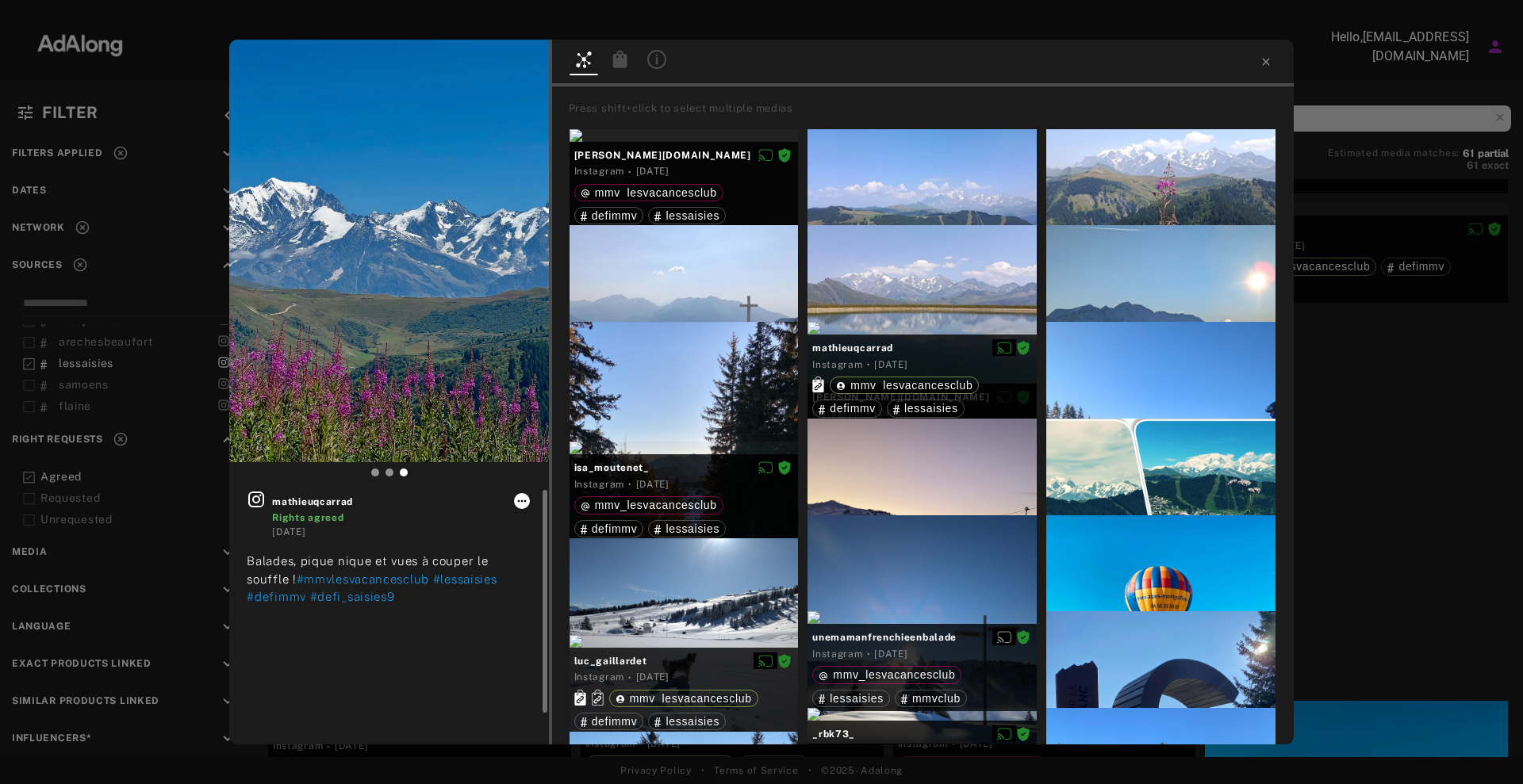
click at [524, 501] on icon at bounding box center [521, 501] width 9 height 2
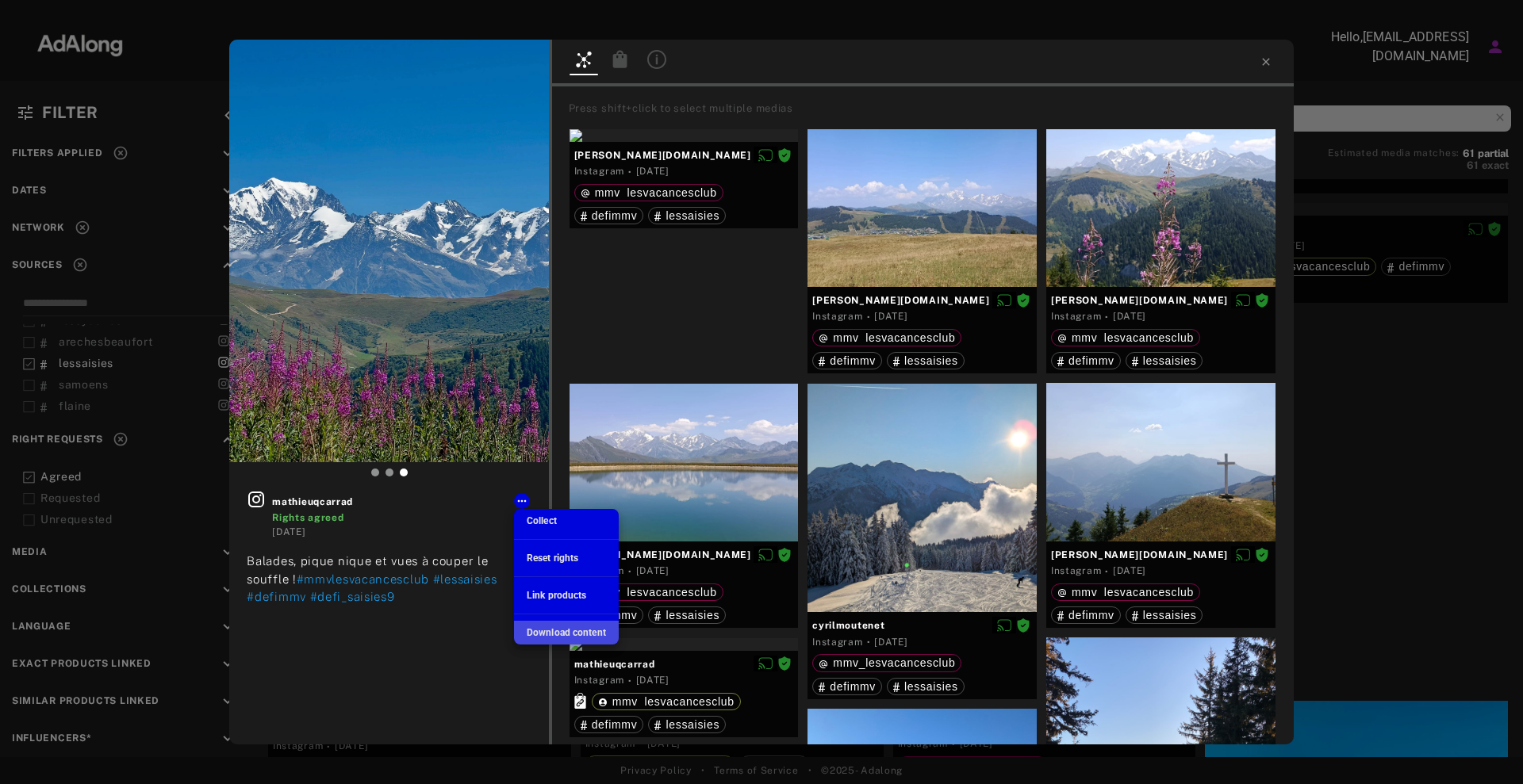
click at [557, 636] on span "Download content" at bounding box center [566, 632] width 79 height 11
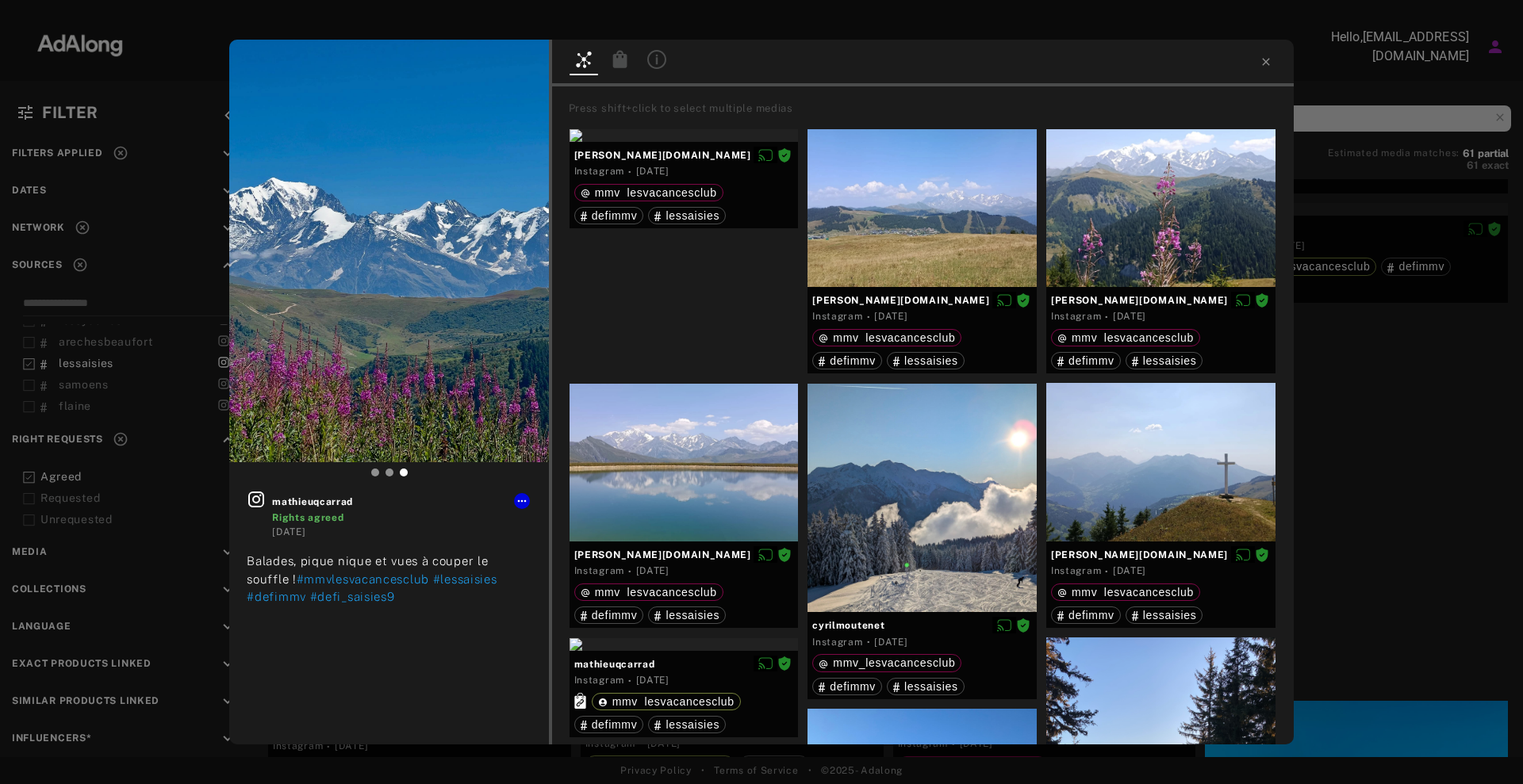
click at [90, 362] on div "mathieuqcarrad Rights agreed [DATE] [PERSON_NAME], pique nique et vues à couper…" at bounding box center [762, 392] width 1523 height 784
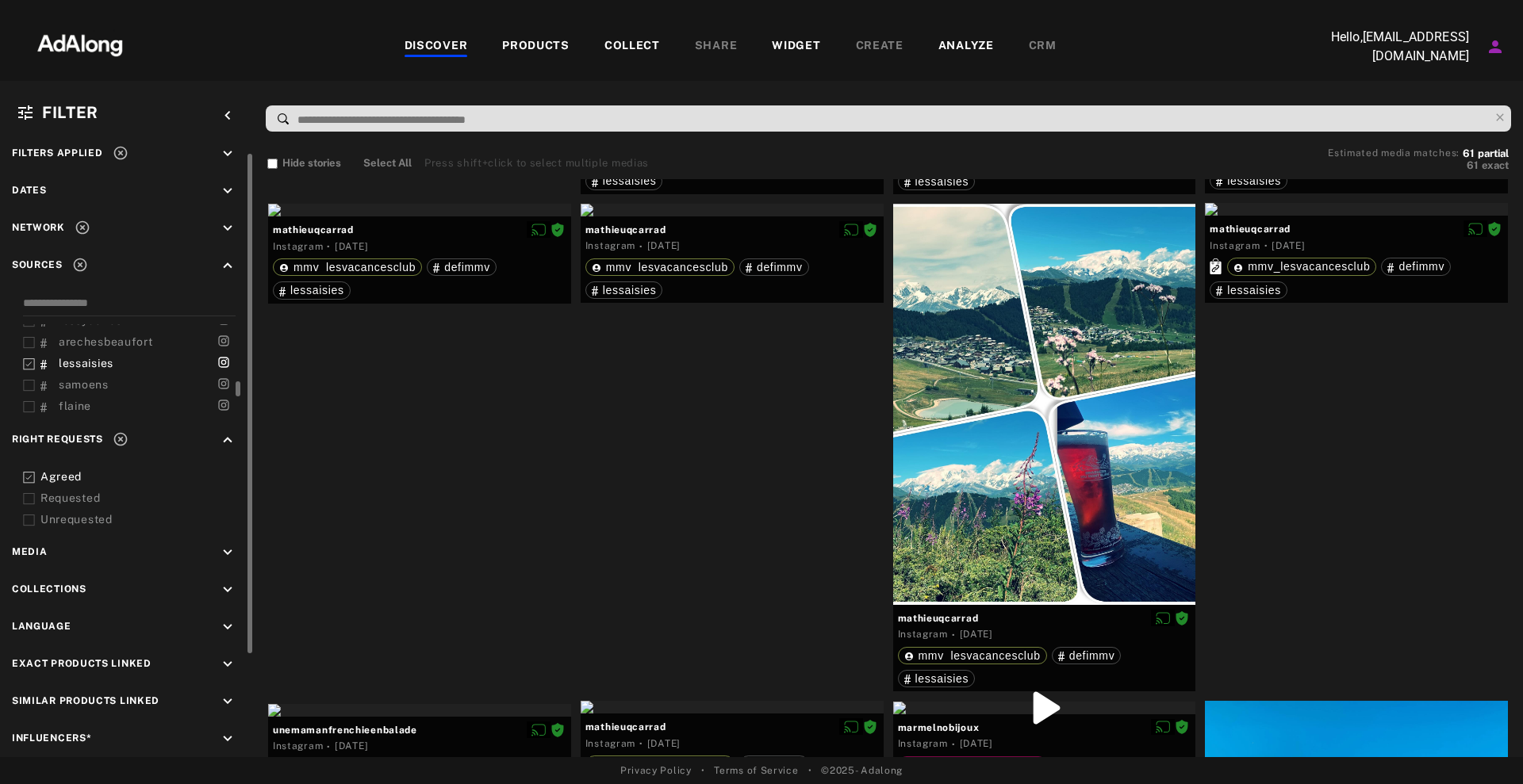
click at [72, 342] on span "arechesbeaufort" at bounding box center [106, 342] width 95 height 13
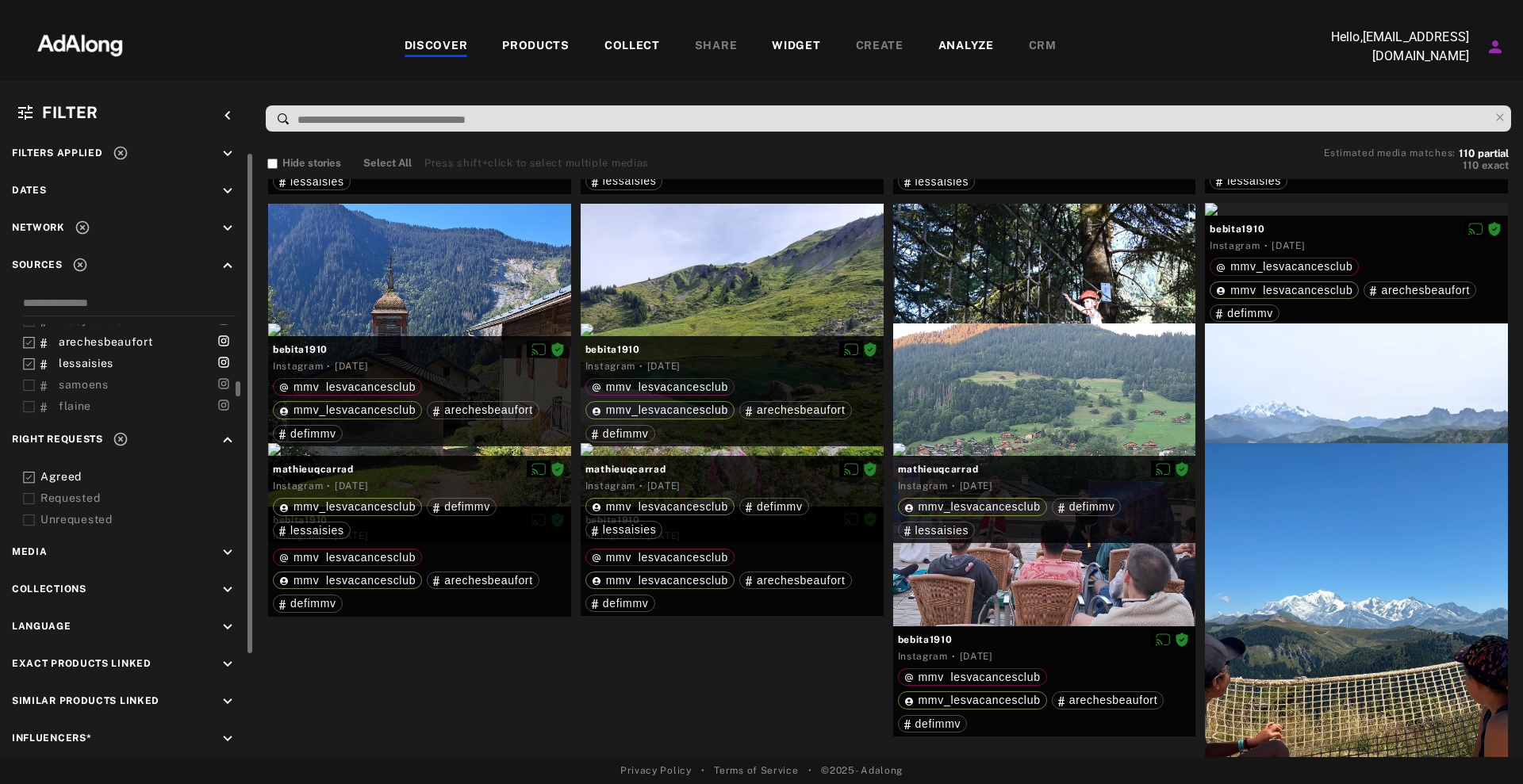
click at [28, 361] on icon at bounding box center [29, 364] width 12 height 12
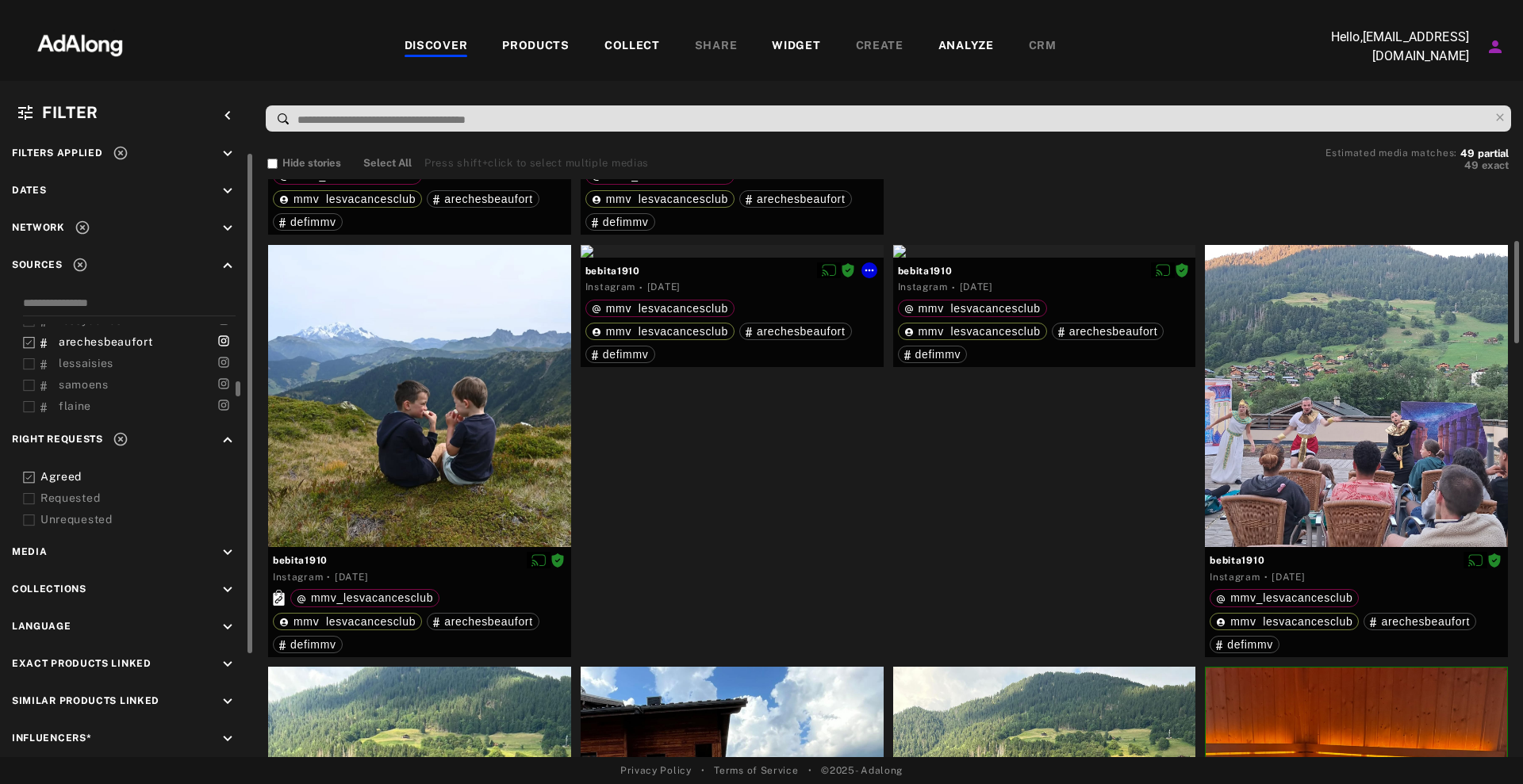
scroll to position [358, 0]
click at [556, 559] on icon at bounding box center [556, 560] width 9 height 2
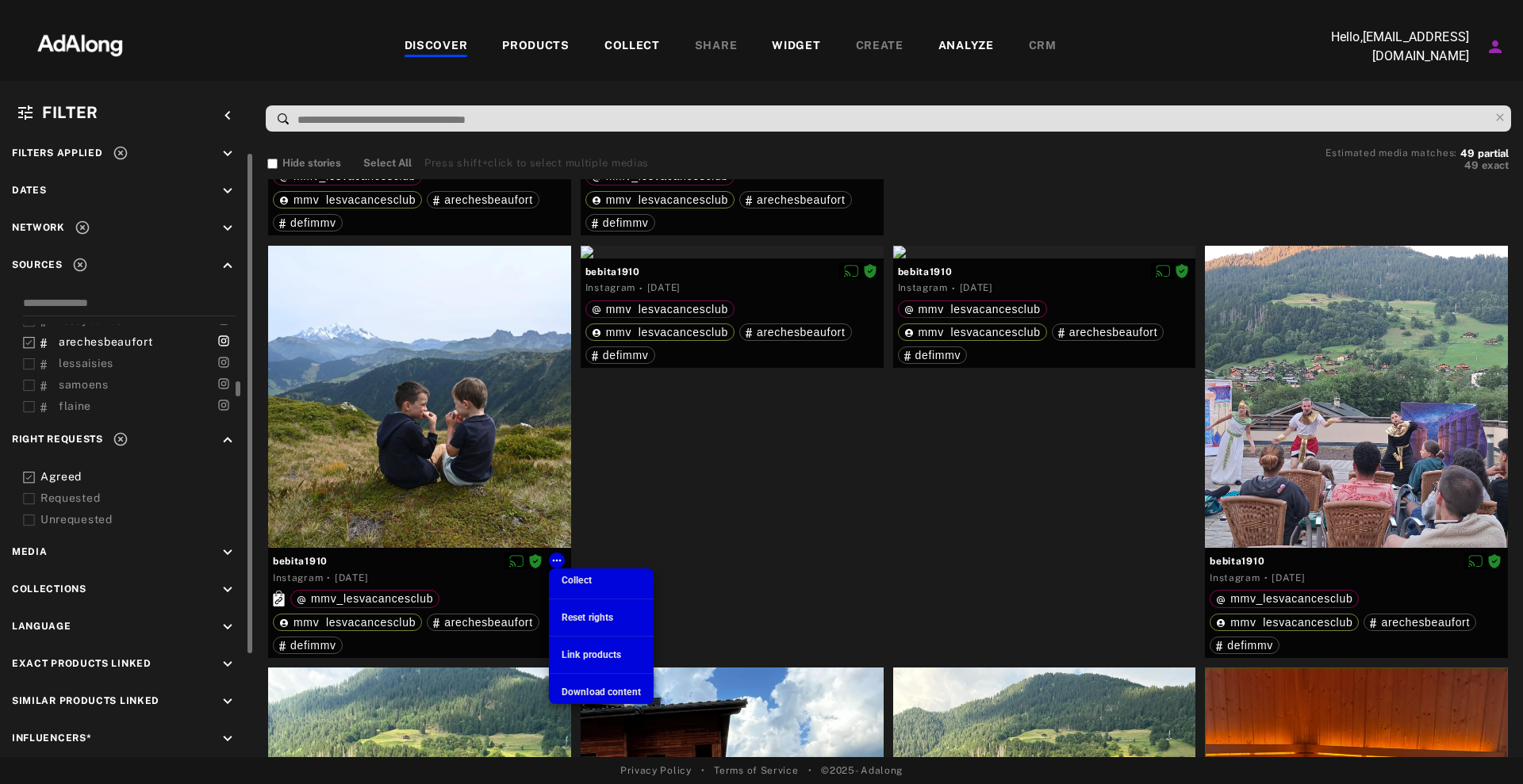
click at [596, 692] on span "Download content" at bounding box center [601, 691] width 79 height 11
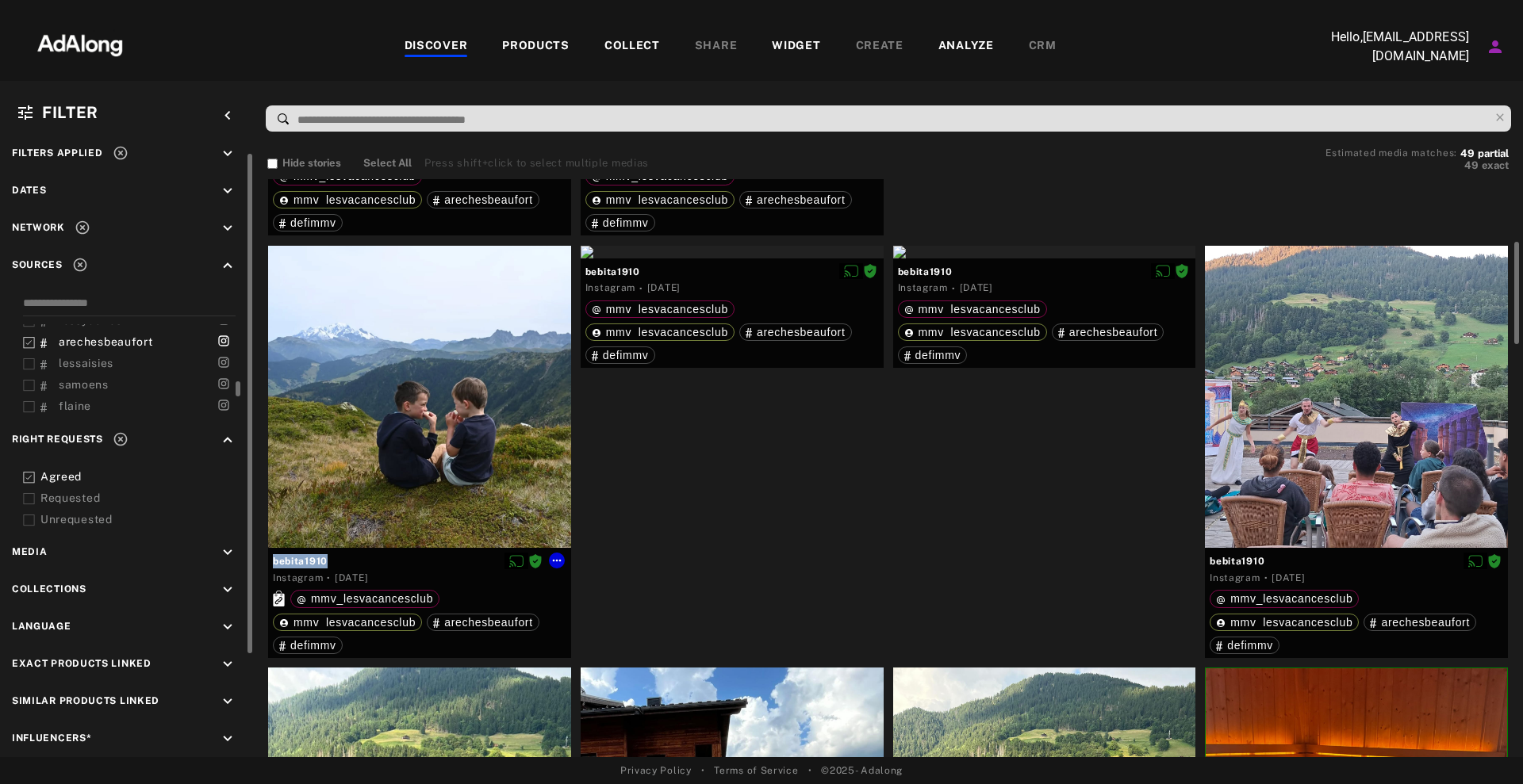
drag, startPoint x: 356, startPoint y: 563, endPoint x: 269, endPoint y: 567, distance: 87.1
click at [269, 567] on div "bebita1910 Instagram · [DATE] mmv_lesvacancesclub mmv_lesvacancesclub arechesbe…" at bounding box center [420, 603] width 303 height 110
copy div "bebita1910"
click at [1383, 19] on div at bounding box center [762, 14] width 1523 height 28
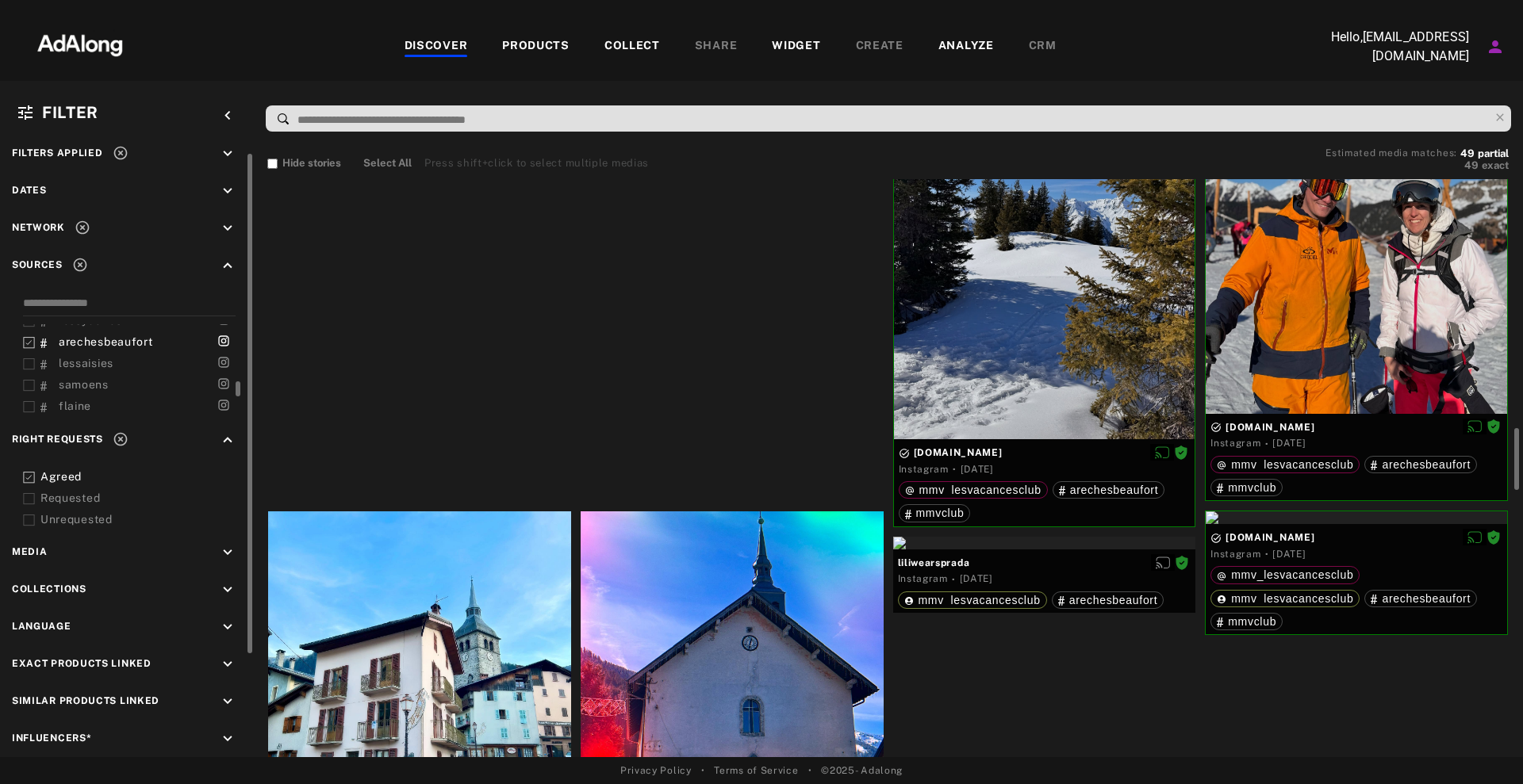
scroll to position [2442, 0]
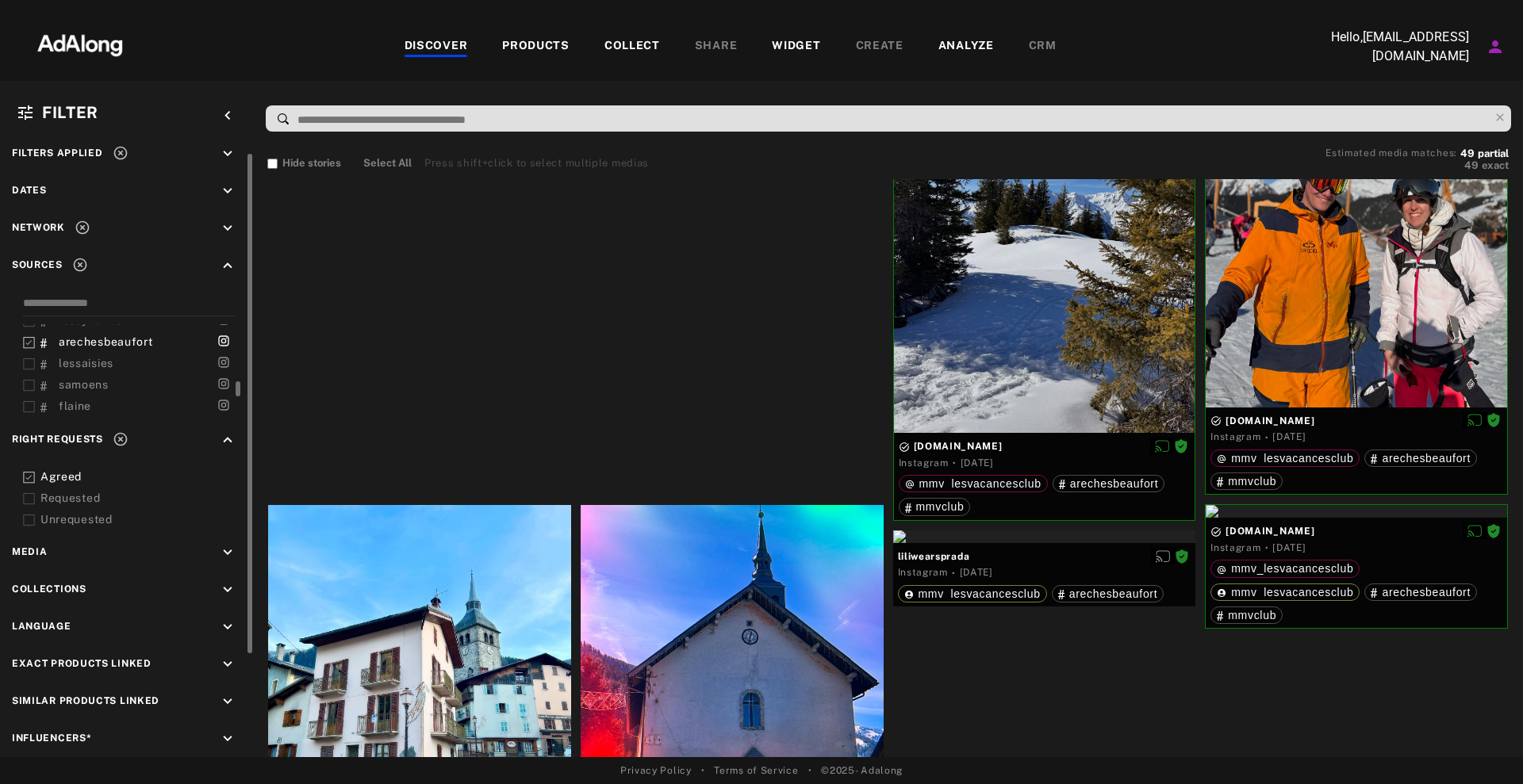
click at [120, 340] on span "arechesbeaufort" at bounding box center [106, 342] width 95 height 13
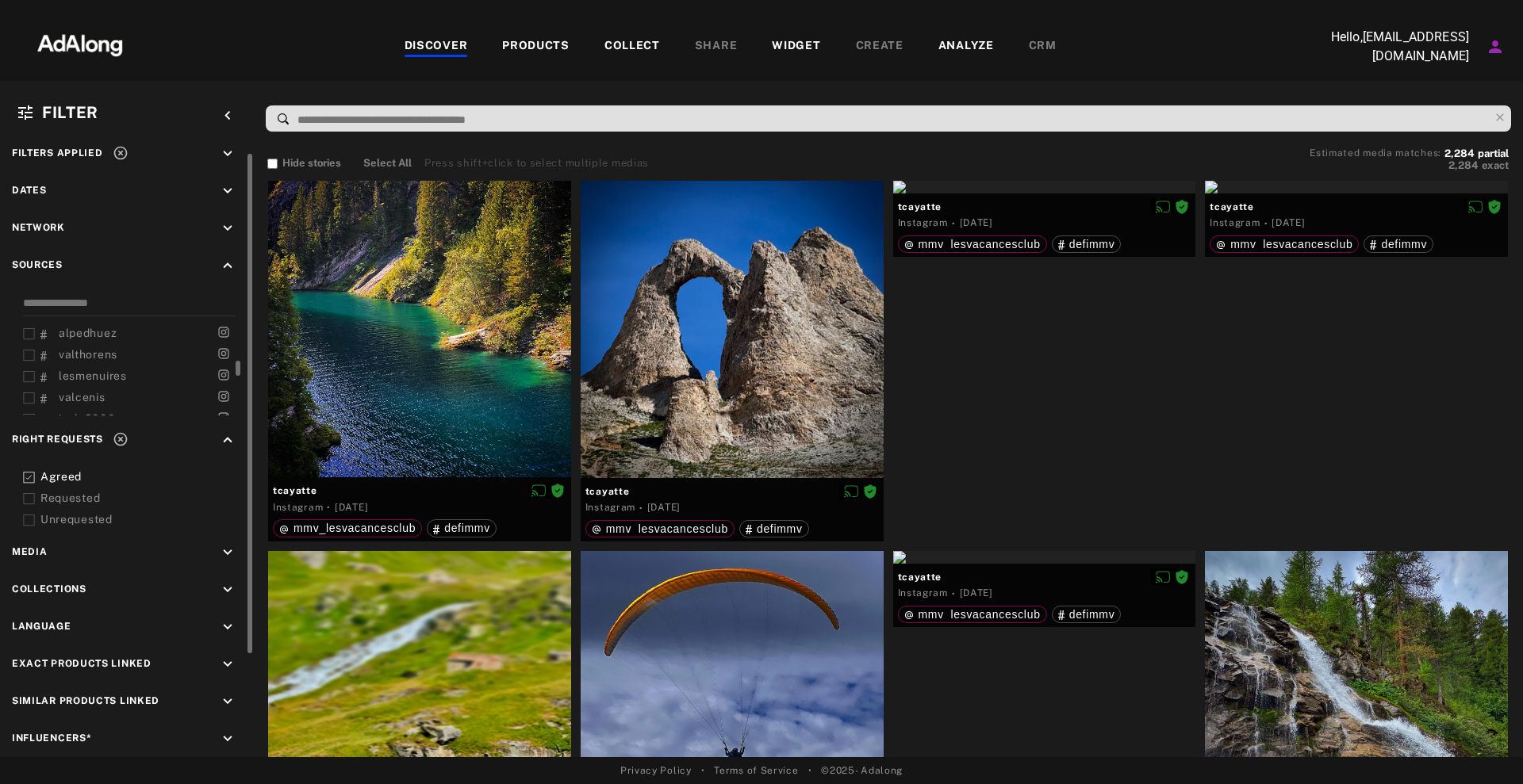
scroll to position [213, 0]
click at [66, 401] on span "valcenis" at bounding box center [82, 398] width 46 height 13
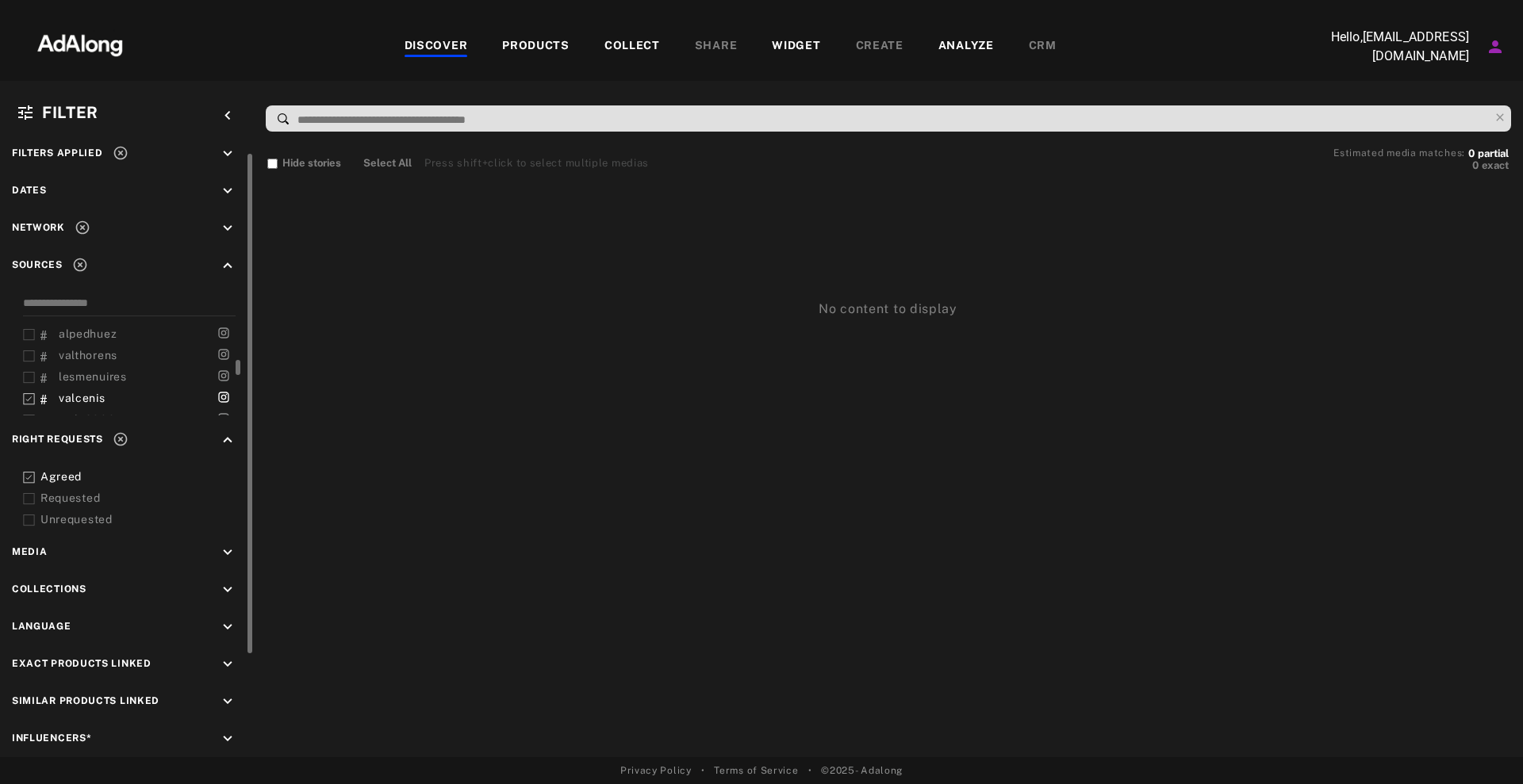
click at [29, 396] on icon at bounding box center [29, 399] width 12 height 12
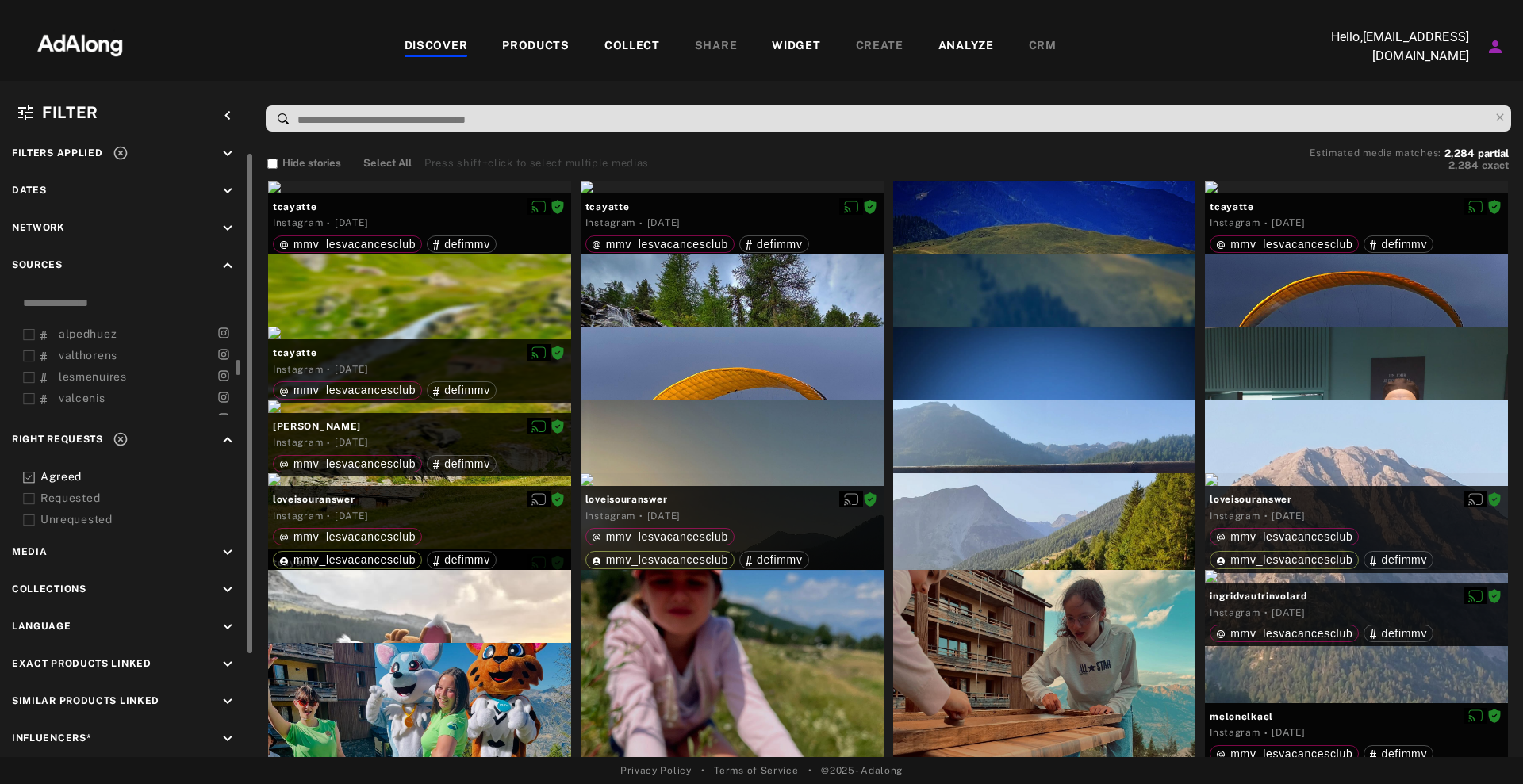
click at [29, 383] on div at bounding box center [29, 376] width 12 height 17
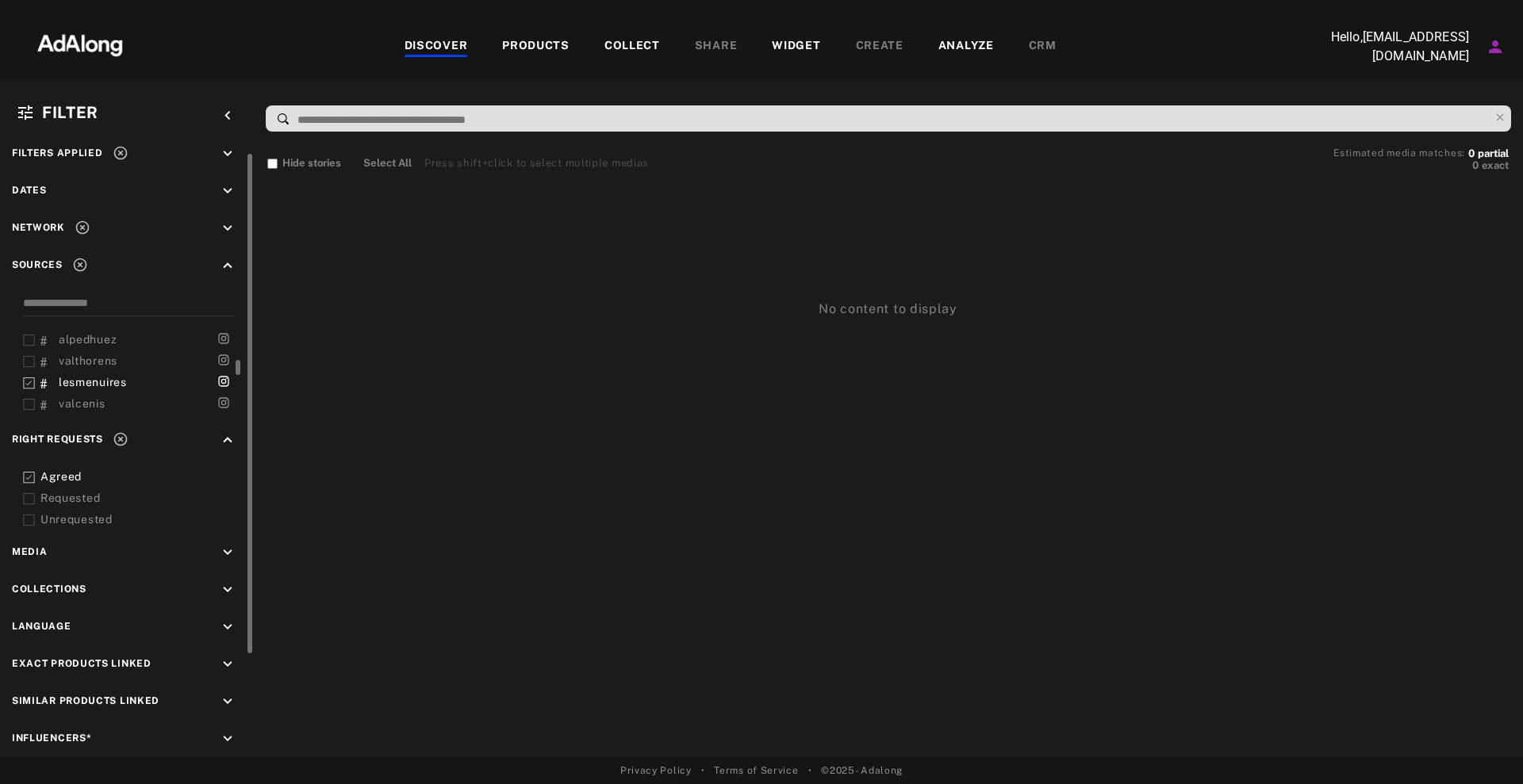
scroll to position [205, 0]
click at [30, 388] on icon at bounding box center [29, 386] width 12 height 12
click at [27, 364] on icon at bounding box center [29, 364] width 12 height 12
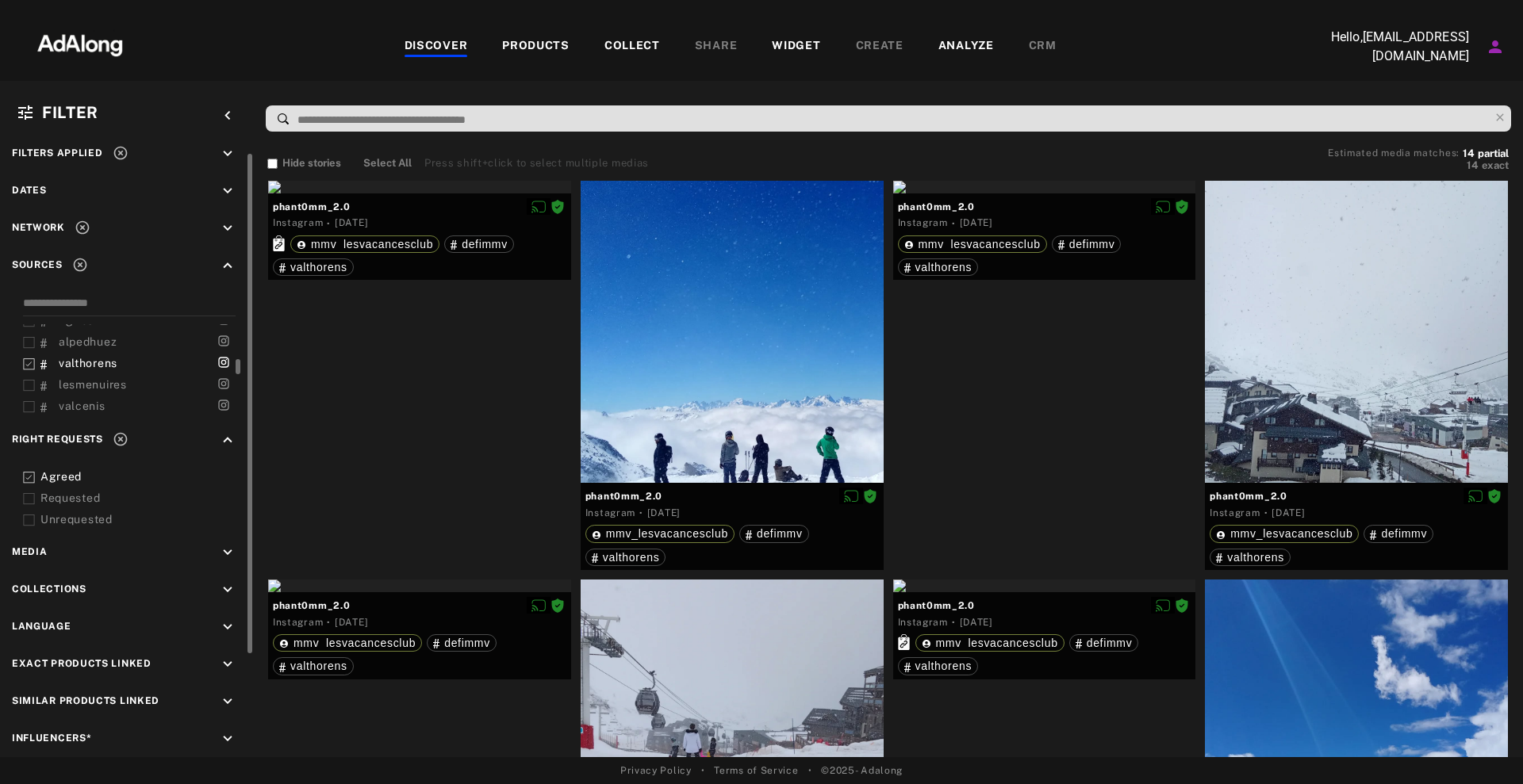
click at [27, 364] on icon at bounding box center [29, 364] width 12 height 12
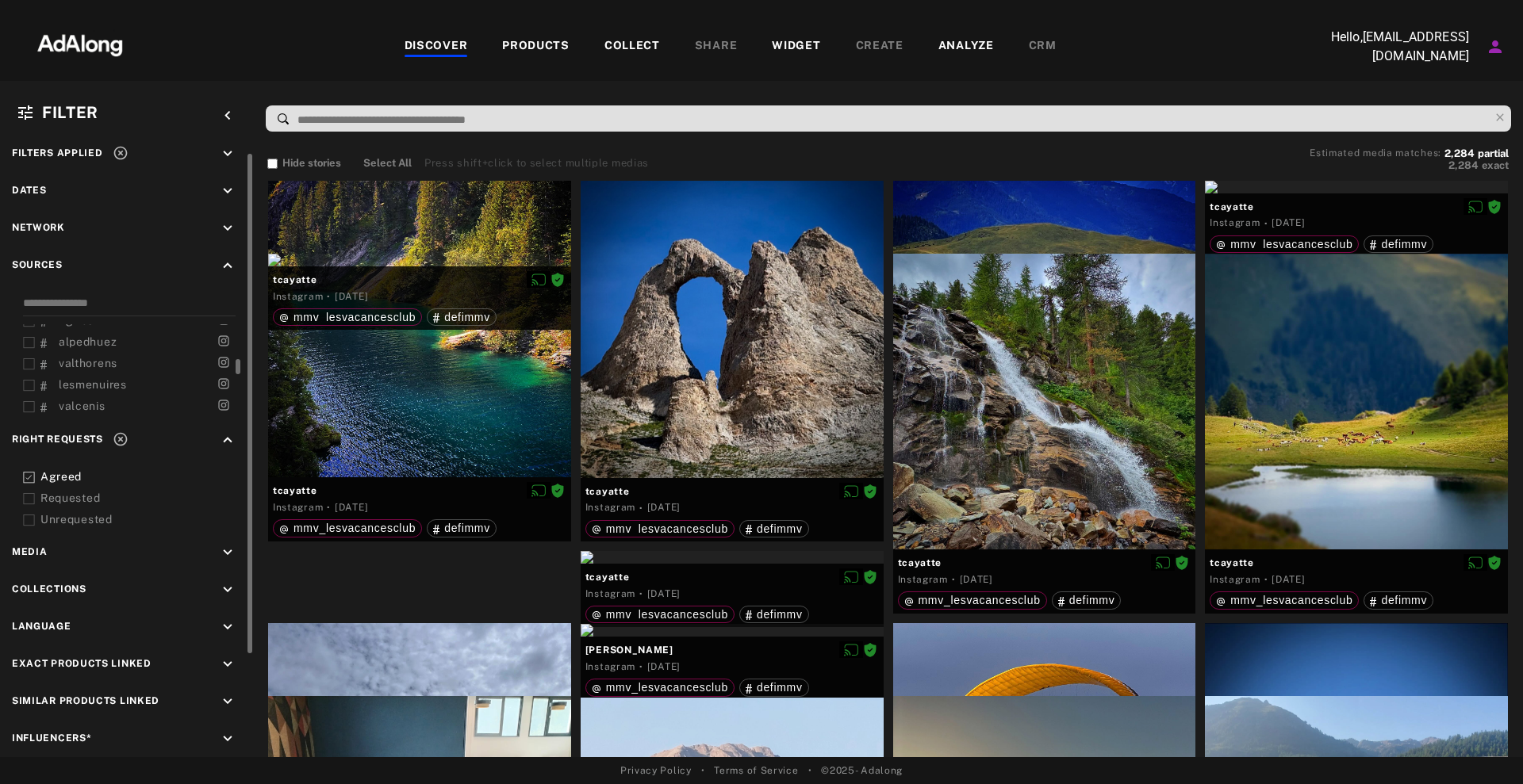
click at [27, 339] on icon at bounding box center [29, 343] width 12 height 12
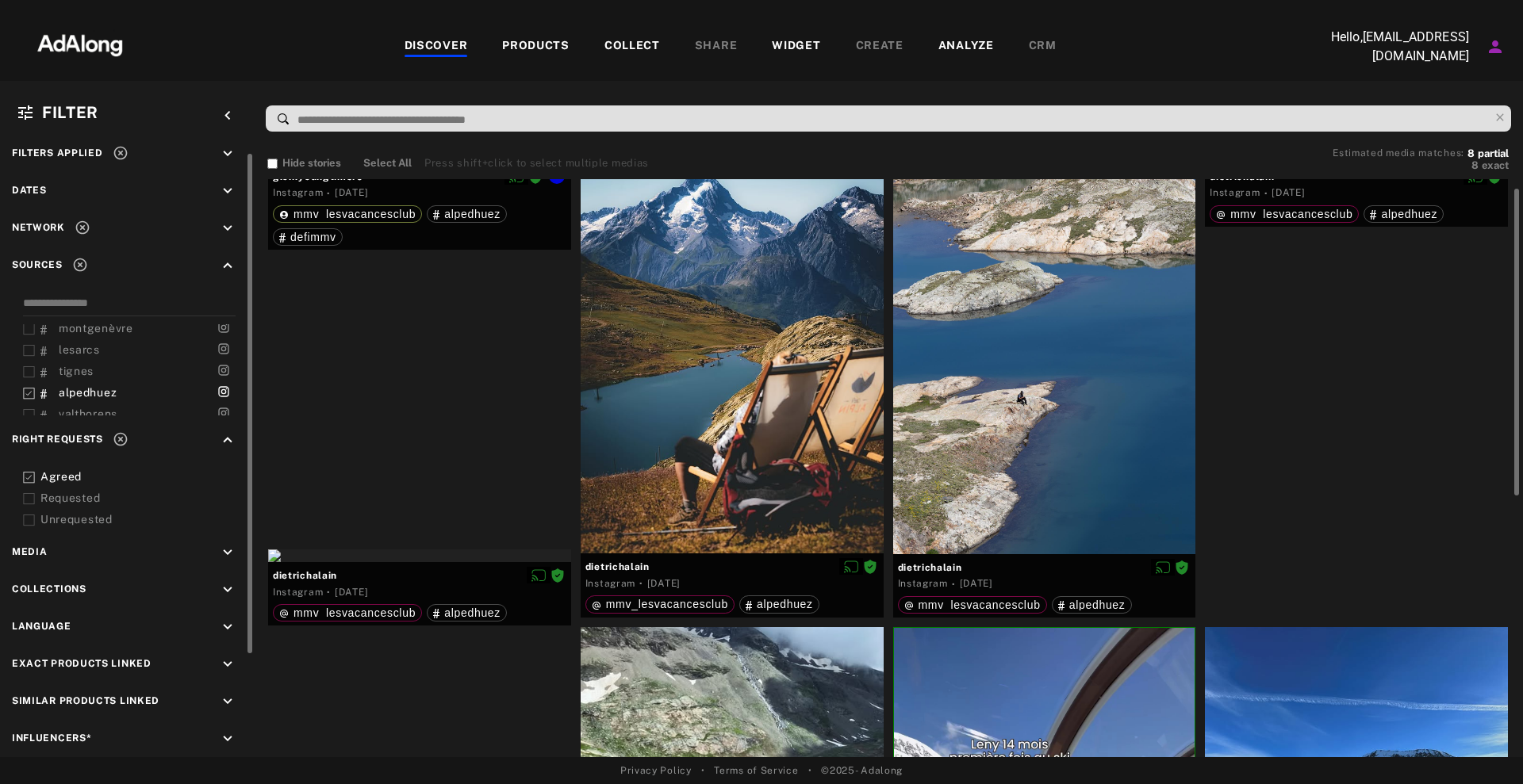
scroll to position [7, 0]
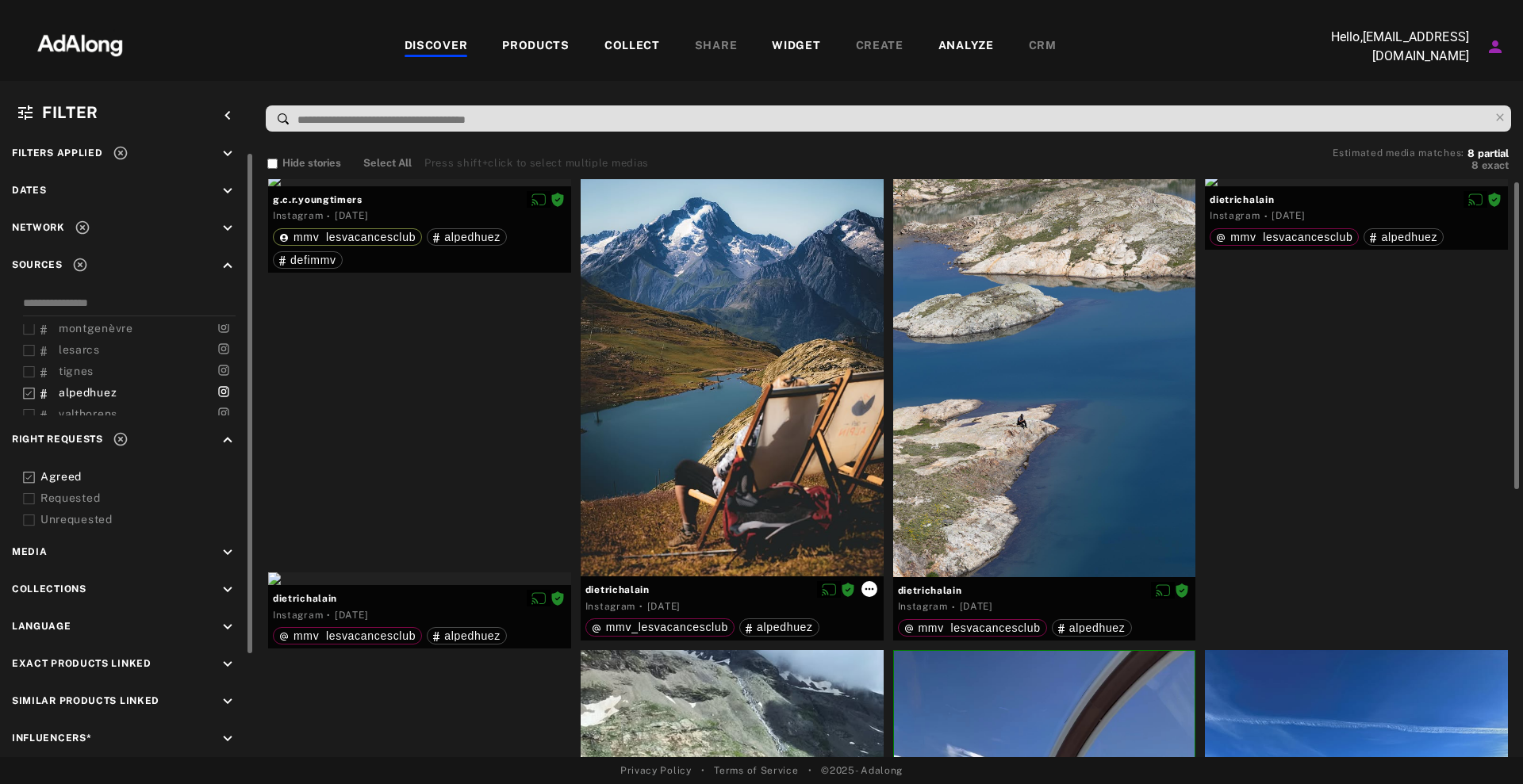
click at [873, 588] on icon at bounding box center [869, 589] width 13 height 13
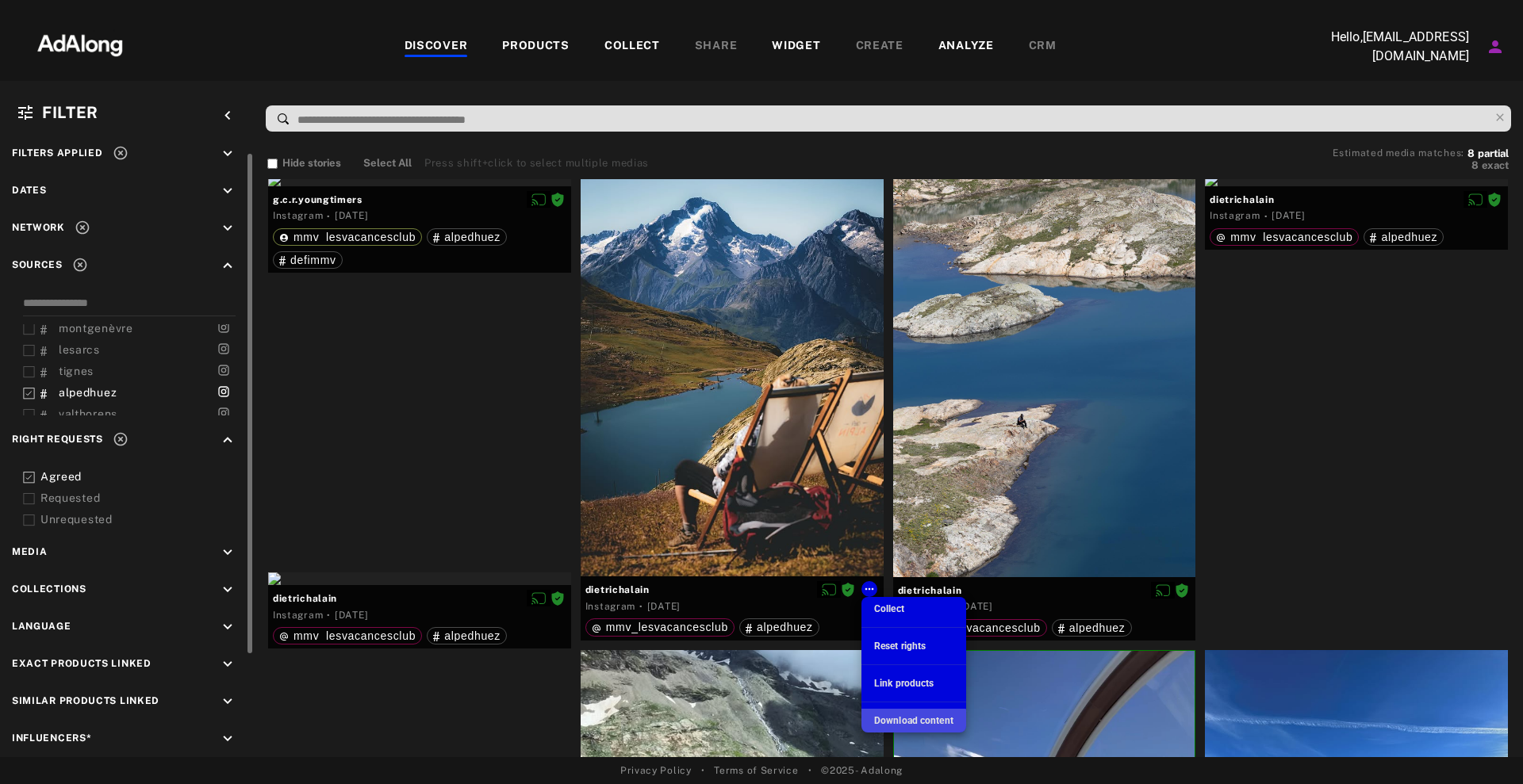
click at [896, 721] on span "Download content" at bounding box center [913, 720] width 79 height 11
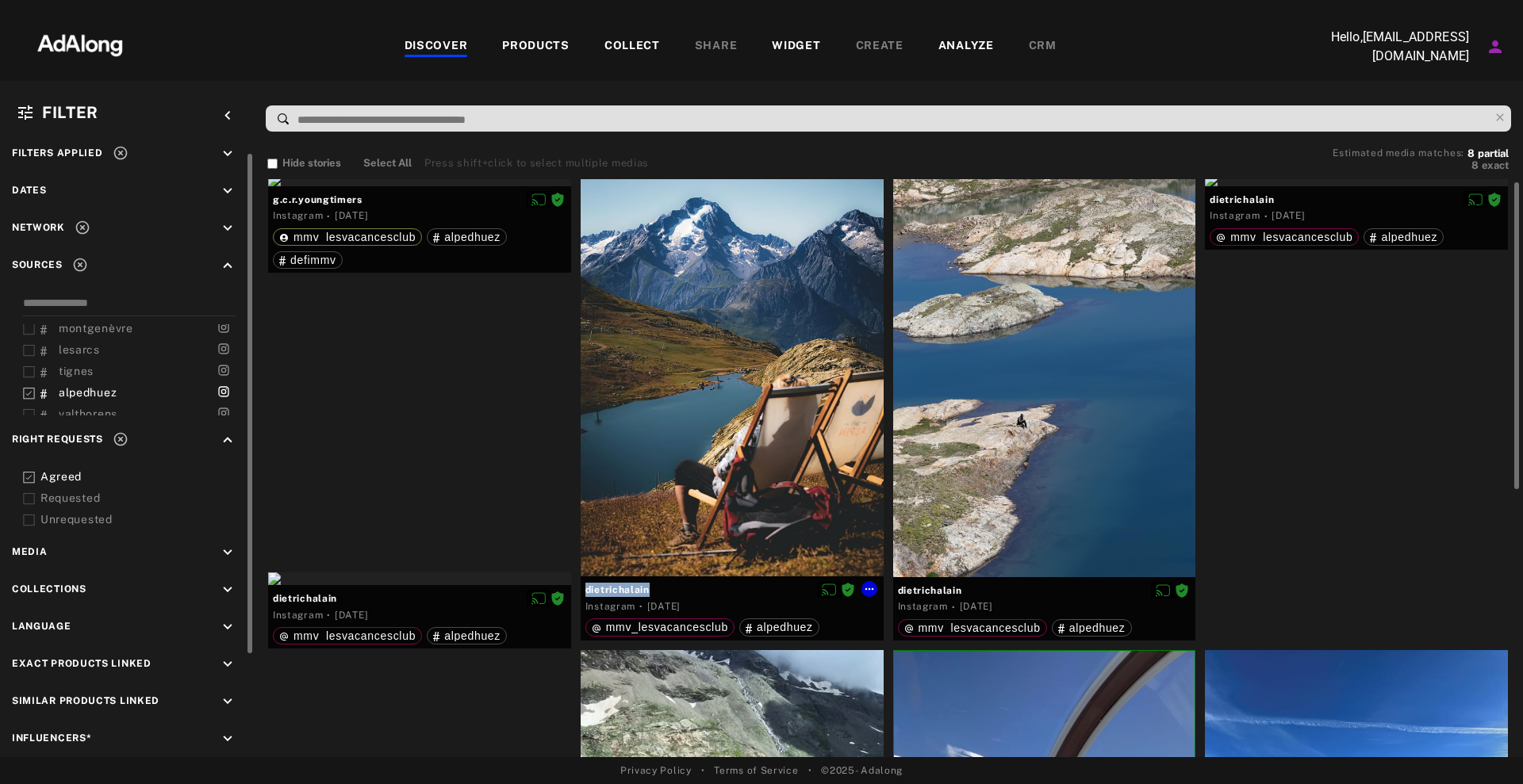
drag, startPoint x: 661, startPoint y: 588, endPoint x: 583, endPoint y: 587, distance: 78.0
click at [583, 587] on div "[PERSON_NAME] Instagram · [DATE] mmv_lesvacancesclub alpedhuez" at bounding box center [732, 608] width 303 height 63
copy div "dietrichalain"
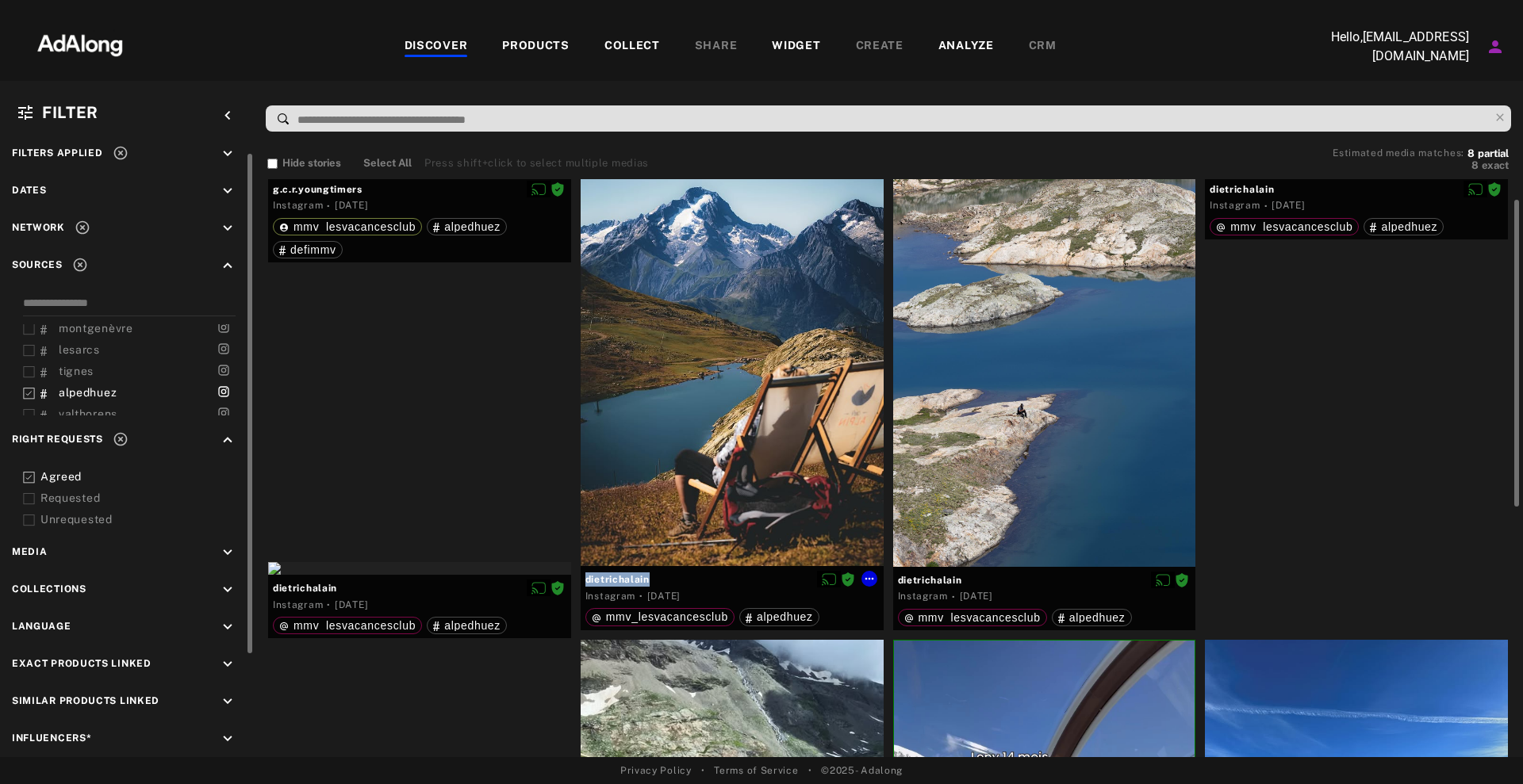
scroll to position [13, 0]
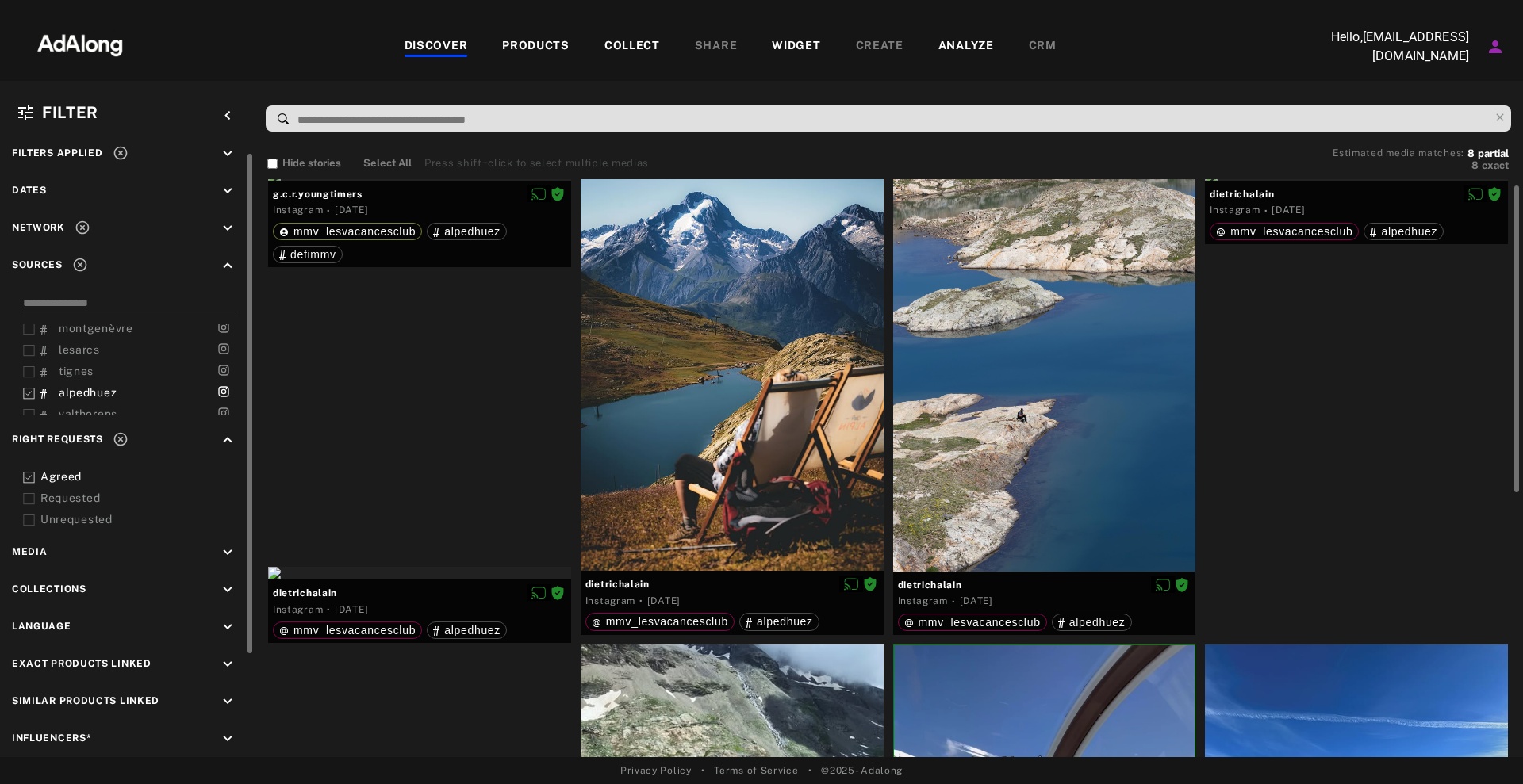
click at [60, 392] on span "alpedhuez" at bounding box center [88, 392] width 58 height 13
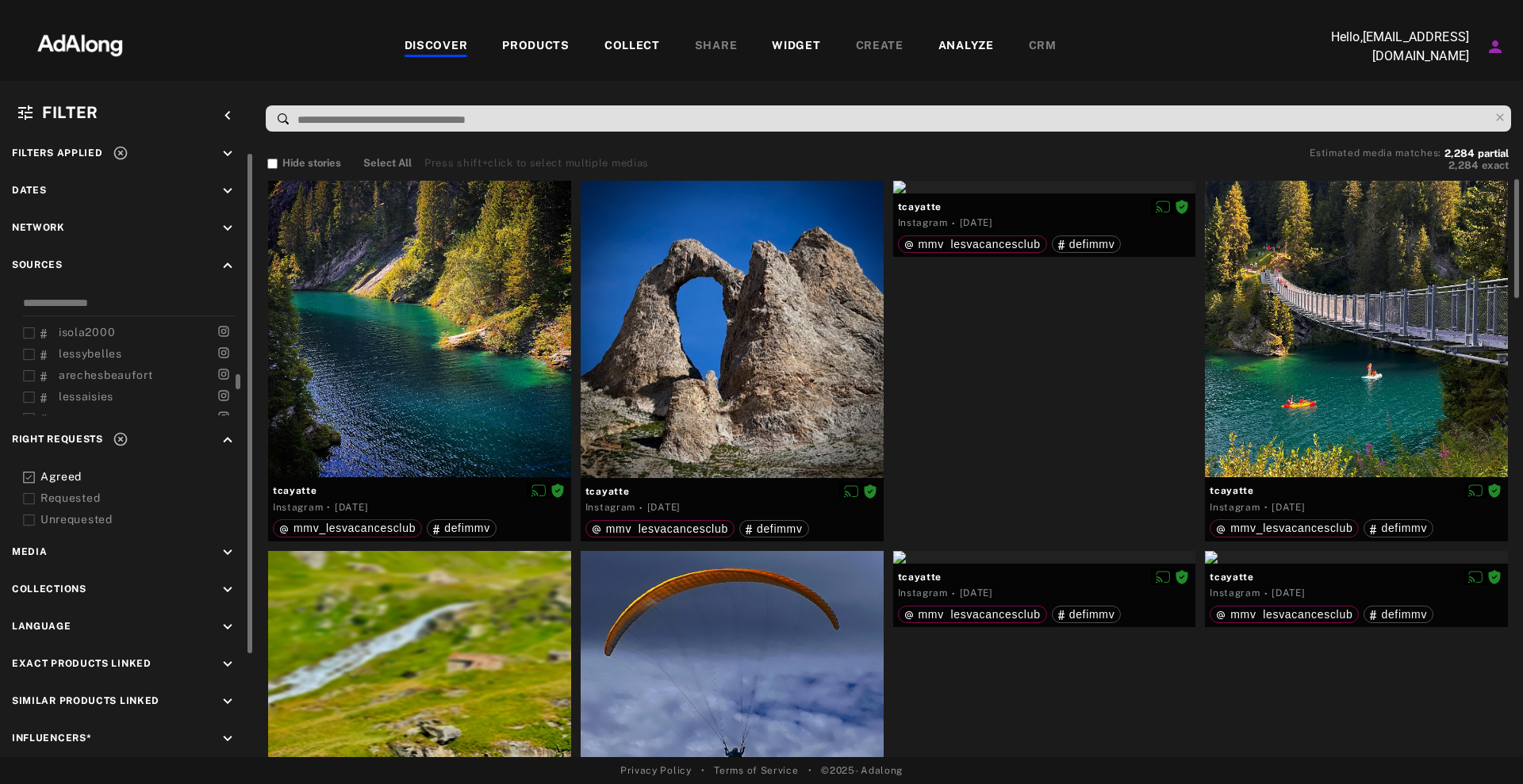
scroll to position [303, 0]
click at [83, 368] on span "arechesbeaufort" at bounding box center [106, 371] width 95 height 13
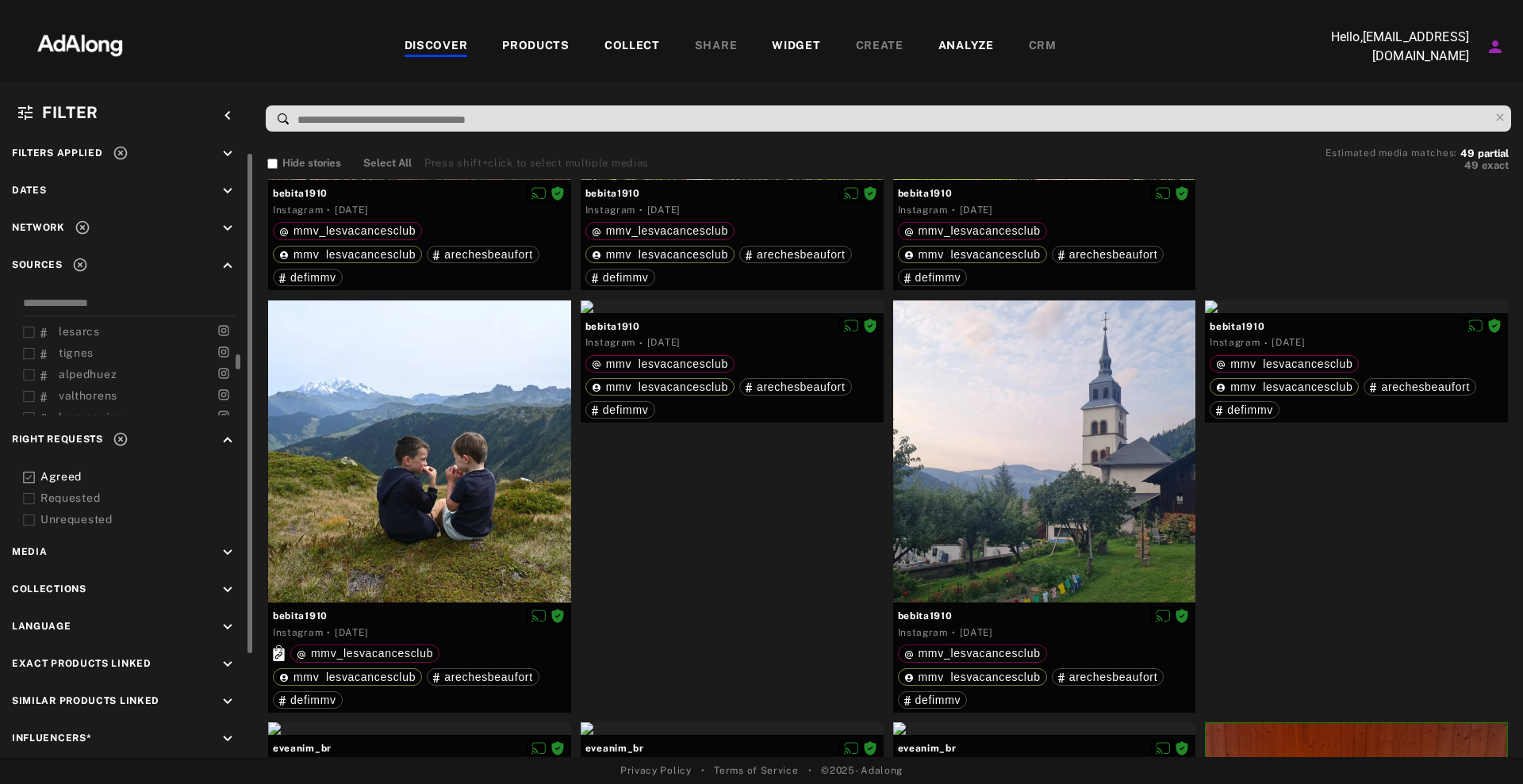
scroll to position [171, 0]
click at [67, 356] on span "tignes" at bounding box center [76, 354] width 34 height 13
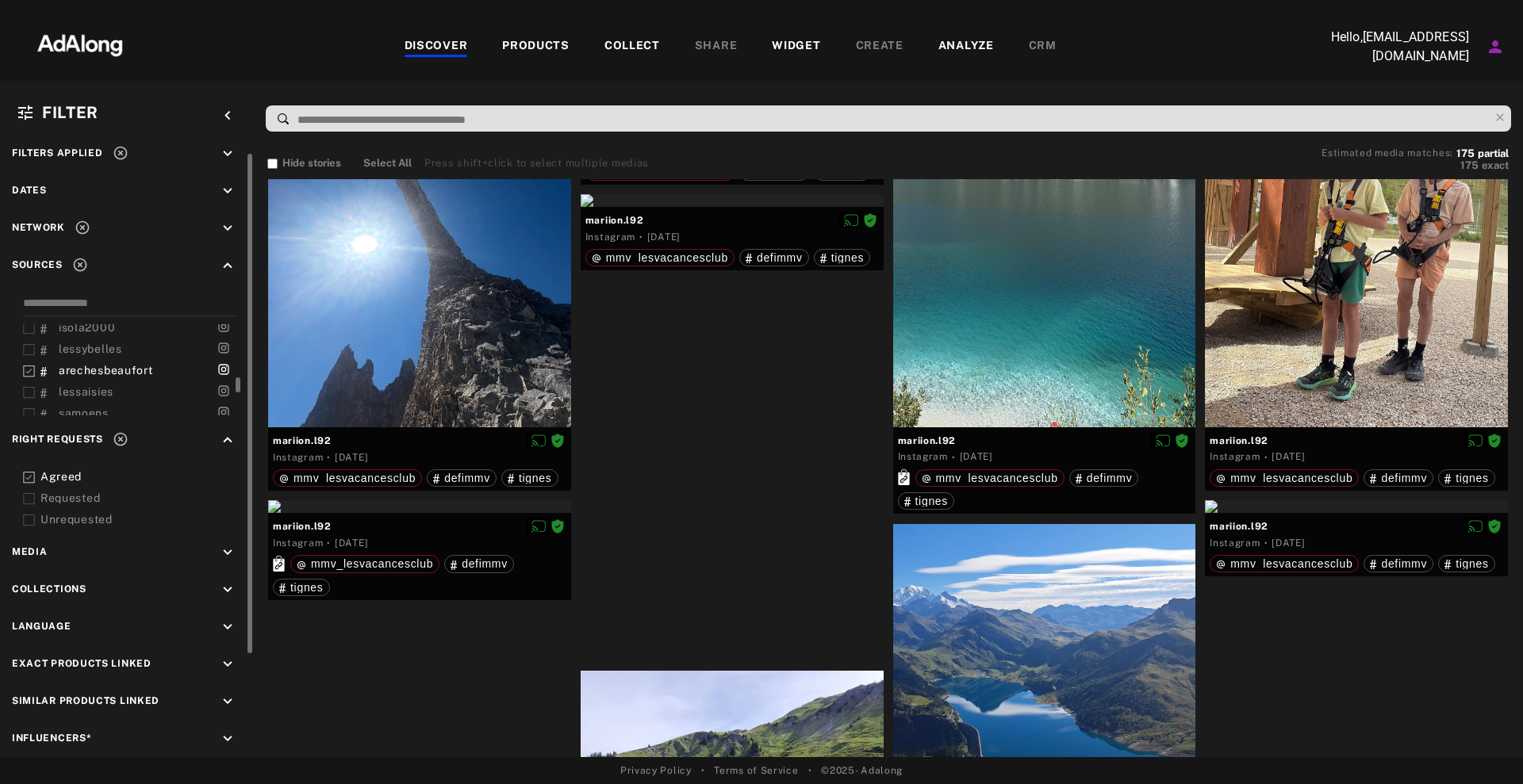
scroll to position [305, 0]
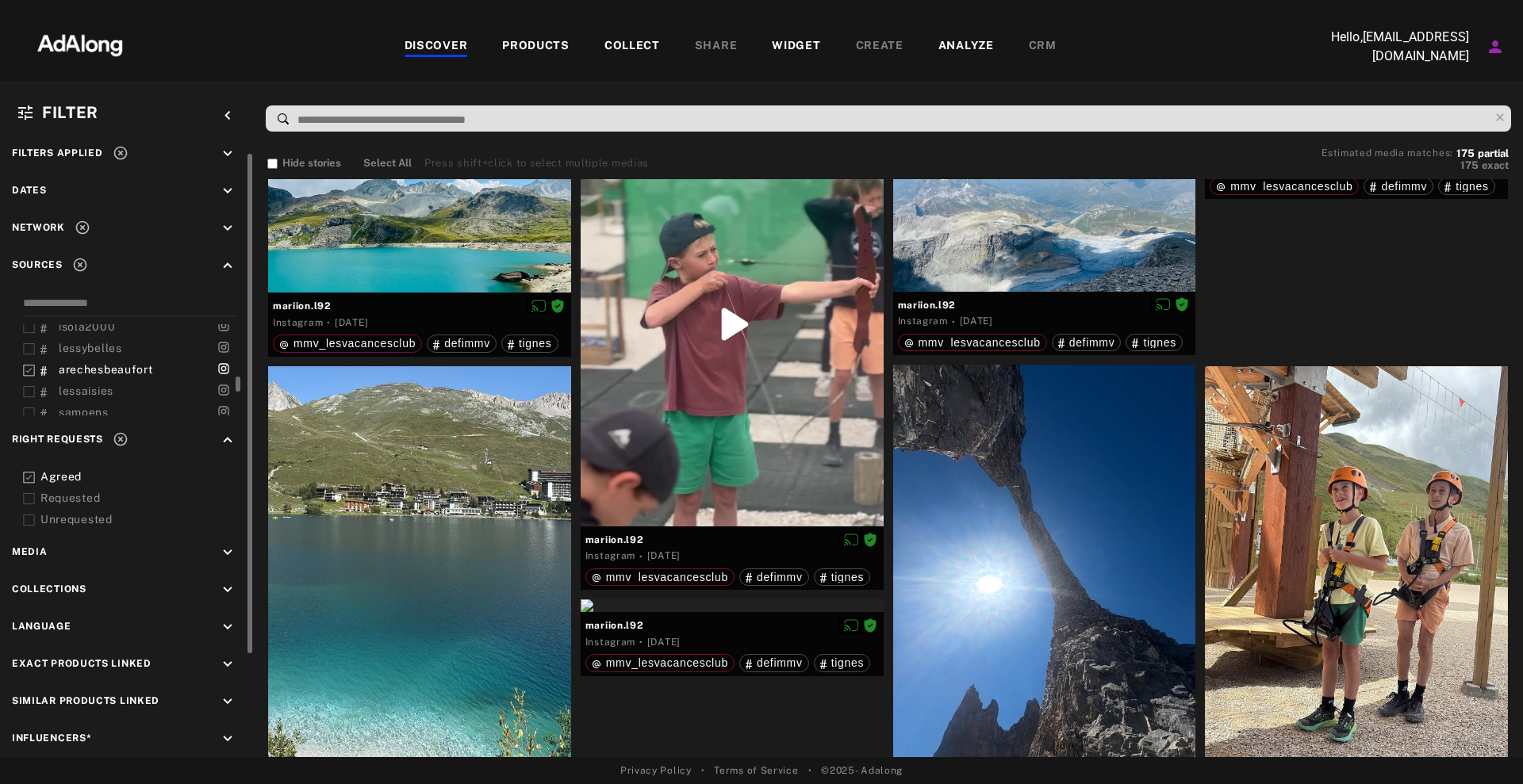
click at [36, 367] on div "arechesbeaufort" at bounding box center [132, 369] width 219 height 17
click at [20, 369] on div "mmv_lesvacancesclub mmv_lesvacancesclub [DOMAIN_NAME] [DOMAIN_NAME] mmvclub lap…" at bounding box center [126, 355] width 230 height 121
click at [32, 368] on icon at bounding box center [29, 370] width 12 height 12
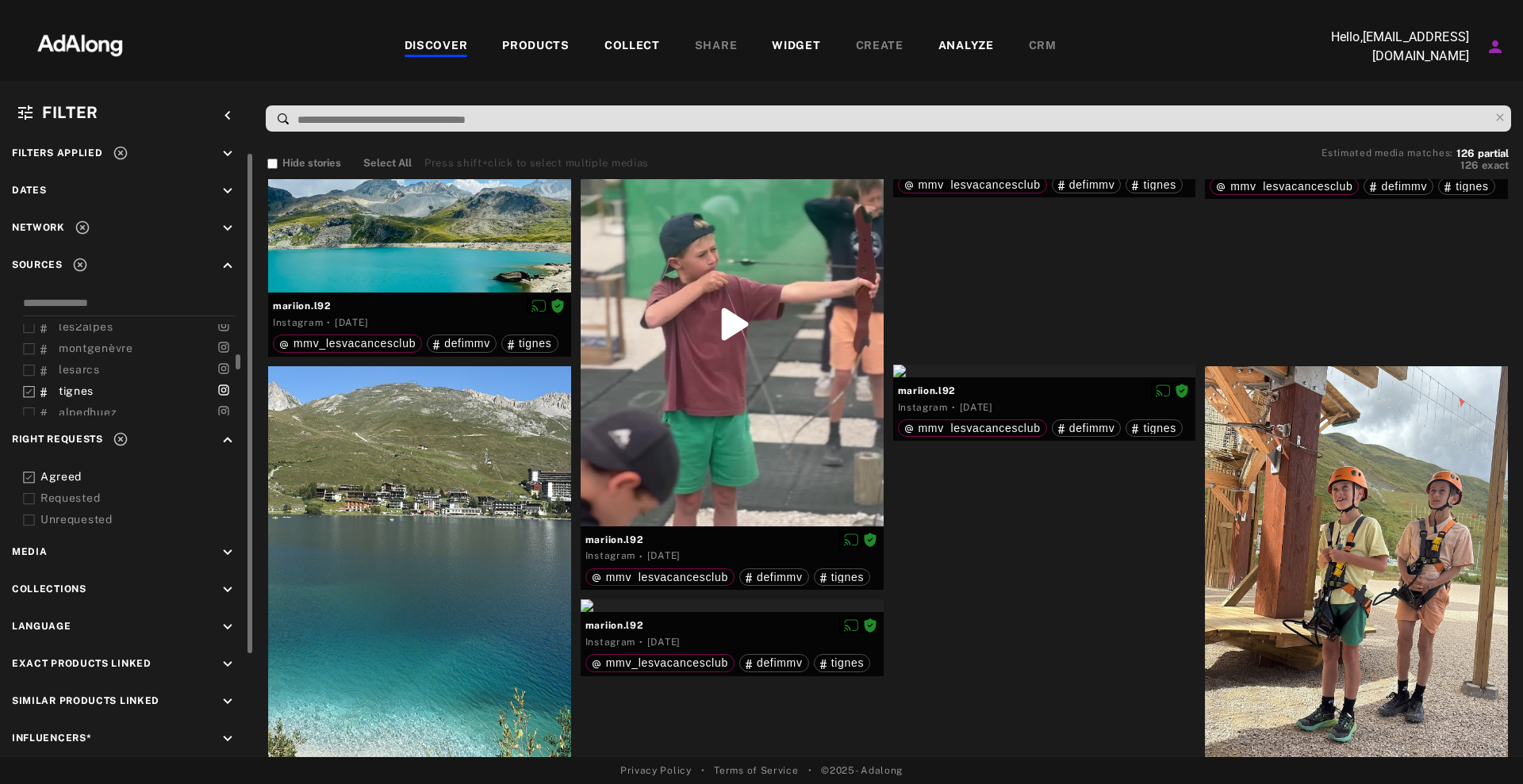
scroll to position [129, 0]
click at [31, 353] on icon at bounding box center [29, 354] width 12 height 12
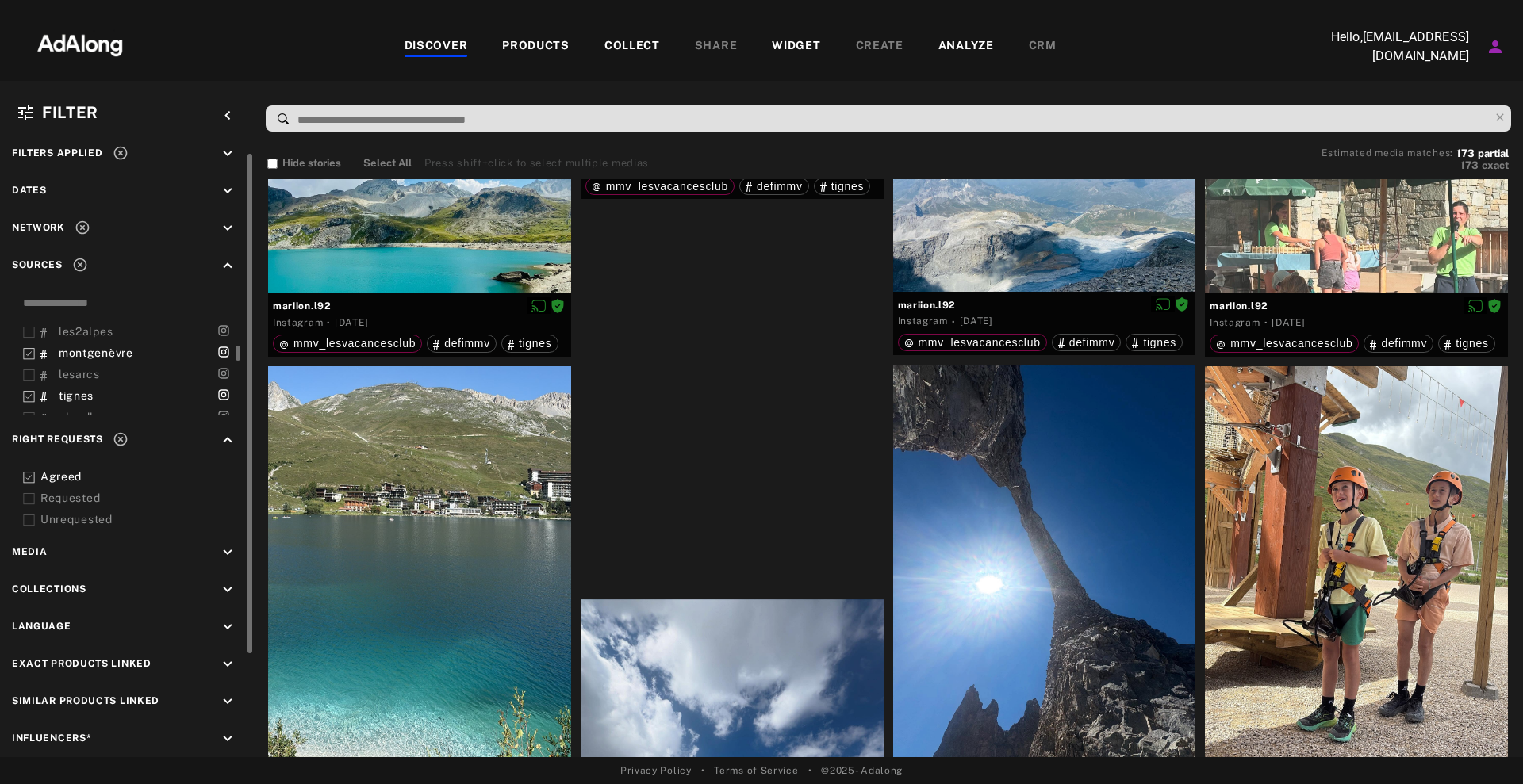
click at [31, 398] on icon at bounding box center [29, 397] width 12 height 12
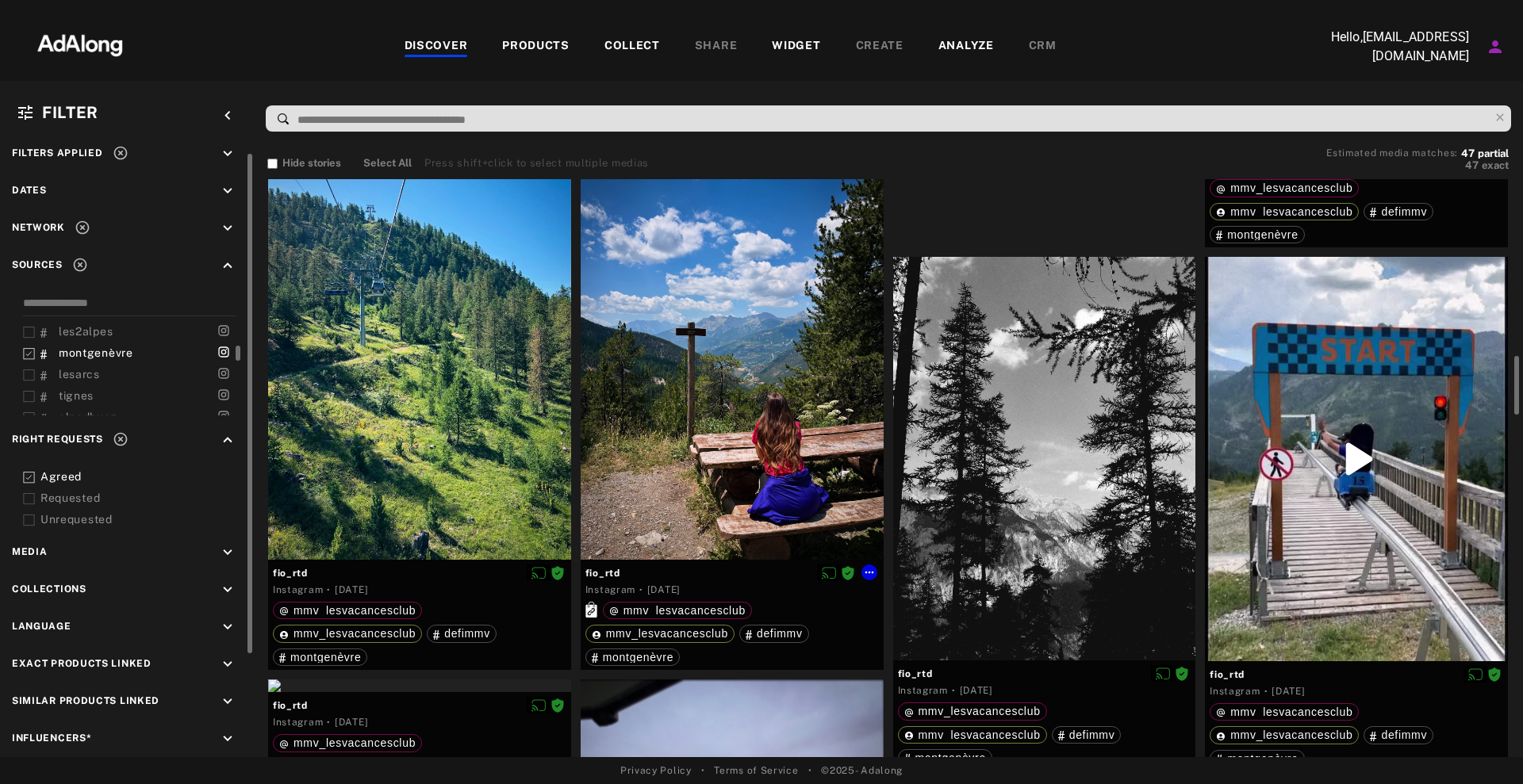
scroll to position [1715, 0]
click at [453, 429] on div at bounding box center [420, 358] width 303 height 404
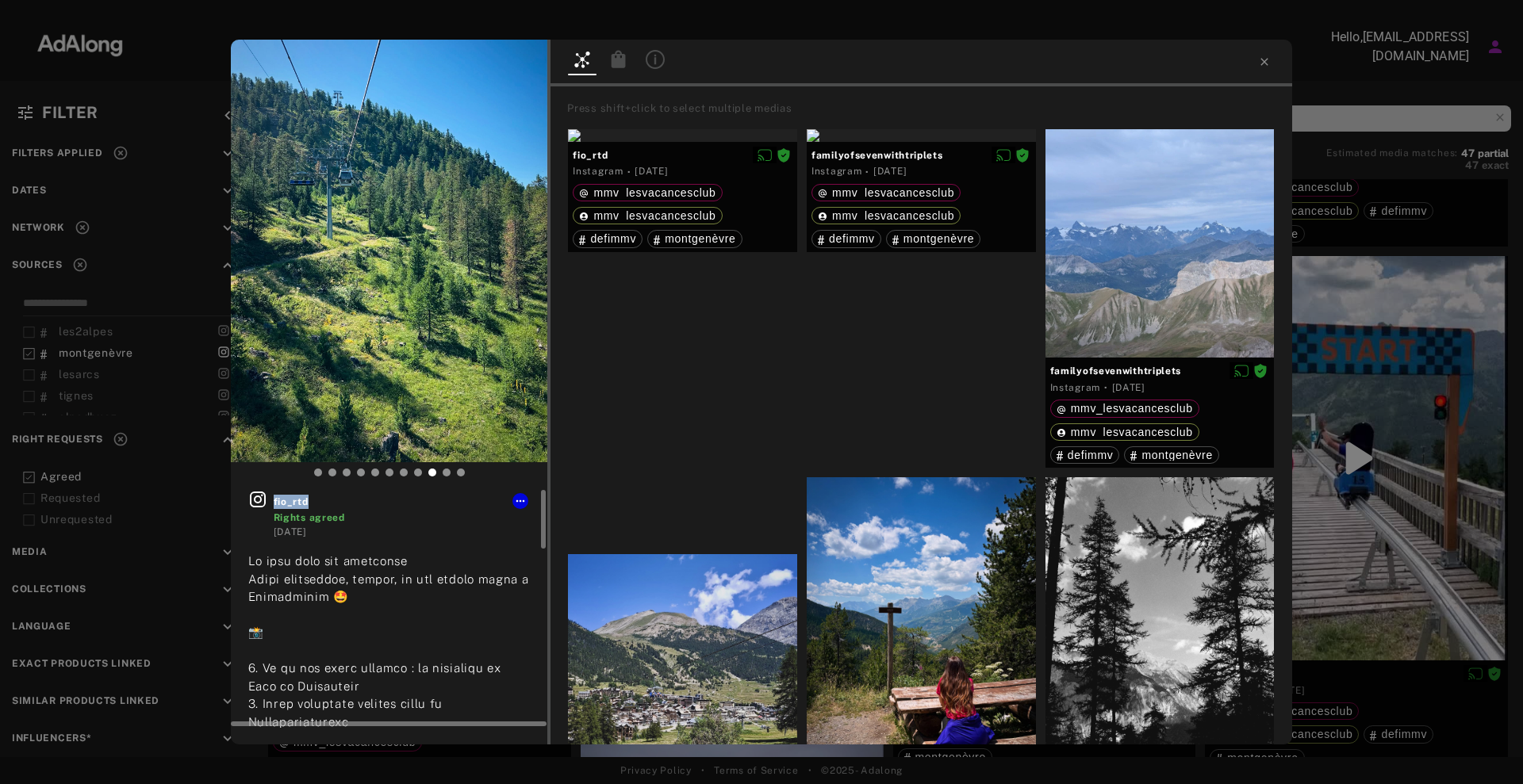
drag, startPoint x: 322, startPoint y: 503, endPoint x: 271, endPoint y: 507, distance: 51.2
click at [271, 507] on div "fio_rtd Rights agreed [DATE]" at bounding box center [389, 514] width 283 height 49
copy span "fio_rtd"
click at [520, 504] on icon at bounding box center [520, 500] width 13 height 13
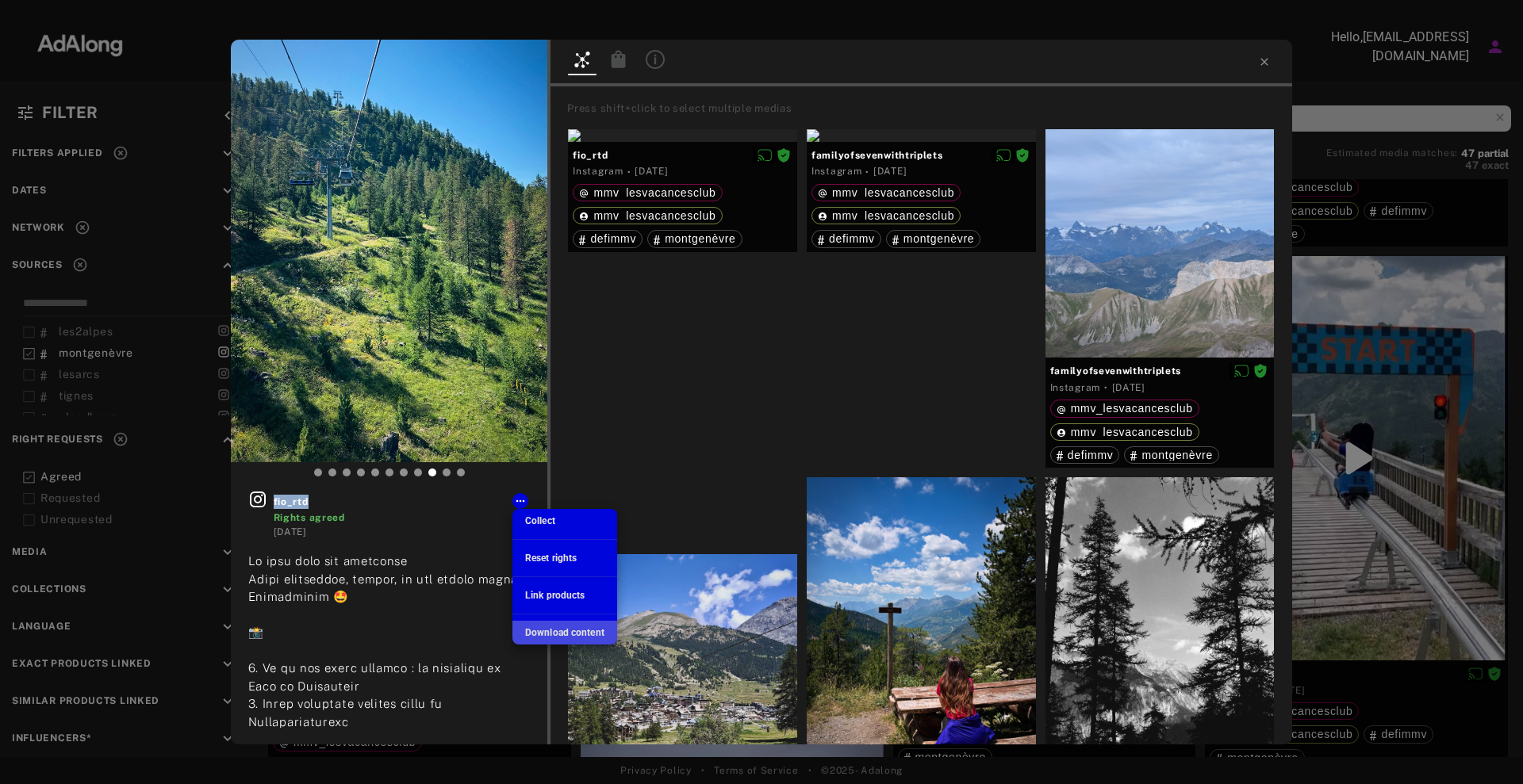
click at [559, 628] on span "Download content" at bounding box center [564, 632] width 79 height 11
